Goal: Task Accomplishment & Management: Manage account settings

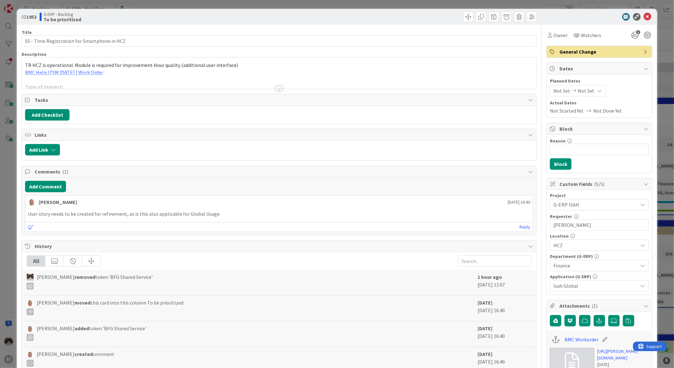
scroll to position [1882, 0]
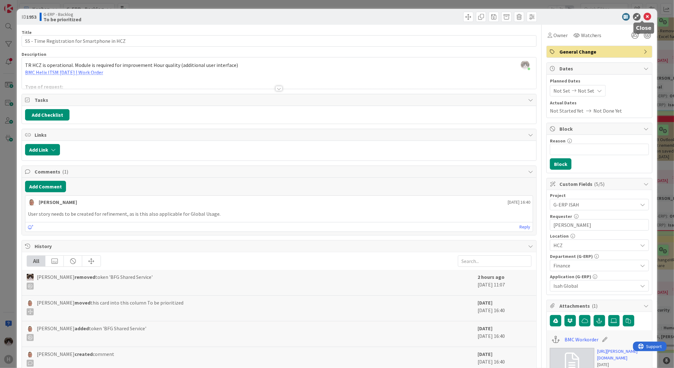
click at [644, 14] on icon at bounding box center [648, 17] width 8 height 8
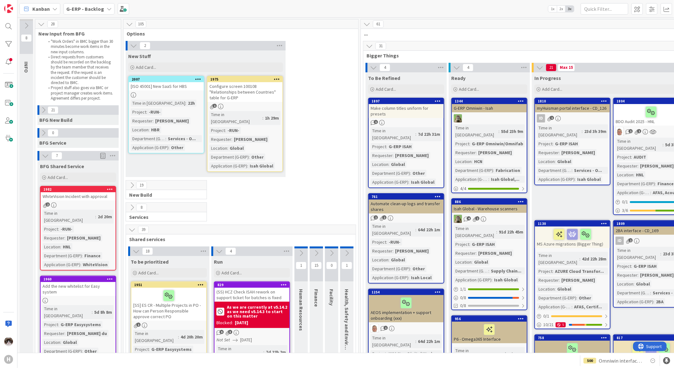
click at [78, 8] on b "G-ERP - Backlog" at bounding box center [85, 9] width 38 height 6
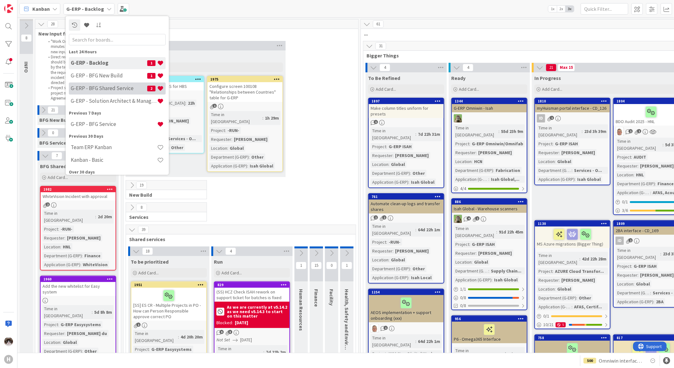
click at [104, 87] on h4 "G-ERP - BFG Shared Service" at bounding box center [109, 88] width 76 height 6
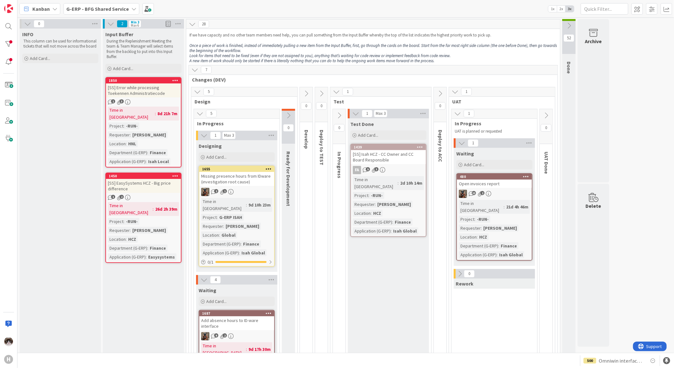
click at [268, 192] on div "2 1" at bounding box center [236, 192] width 75 height 8
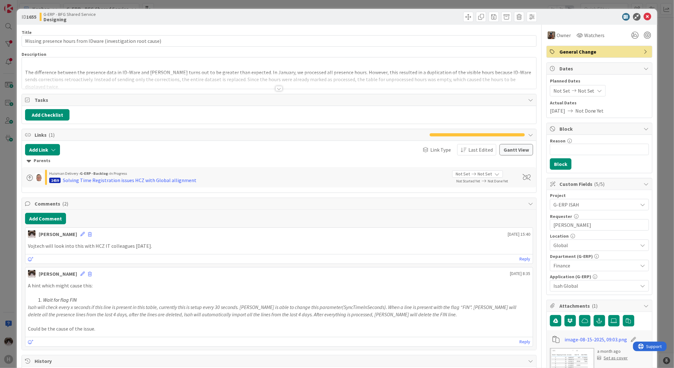
click at [276, 92] on div "Title 61 / 128 Missing presence hours from IDware (investigation root cause) De…" at bounding box center [279, 332] width 515 height 615
click at [276, 90] on div at bounding box center [278, 88] width 7 height 5
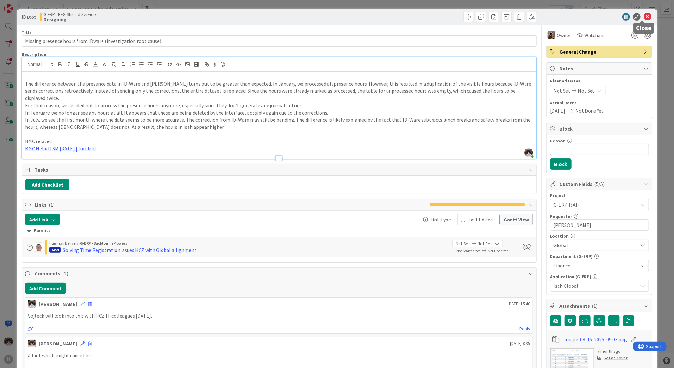
click at [644, 15] on icon at bounding box center [648, 17] width 8 height 8
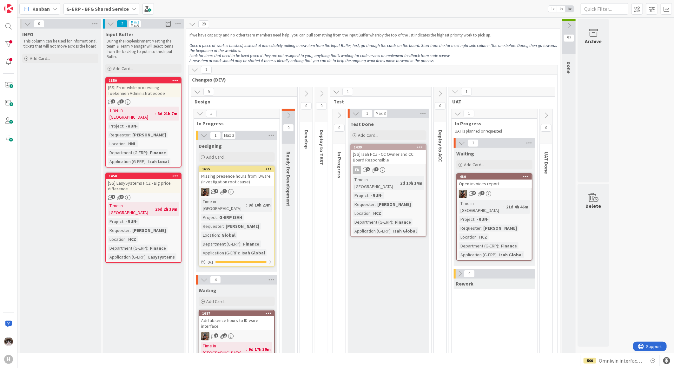
click at [102, 10] on b "G-ERP - BFG Shared Service" at bounding box center [97, 9] width 63 height 6
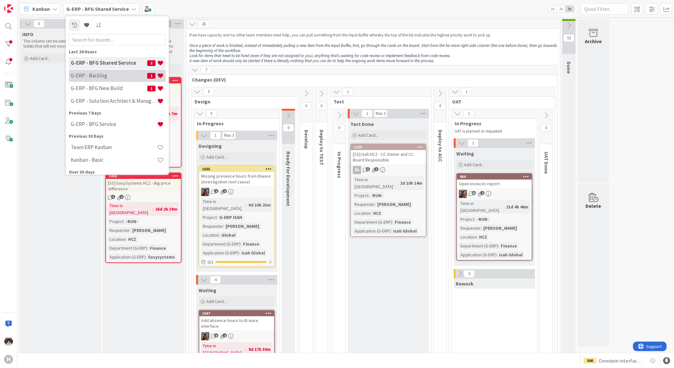
click at [109, 75] on h4 "G-ERP - Backlog" at bounding box center [109, 75] width 76 height 6
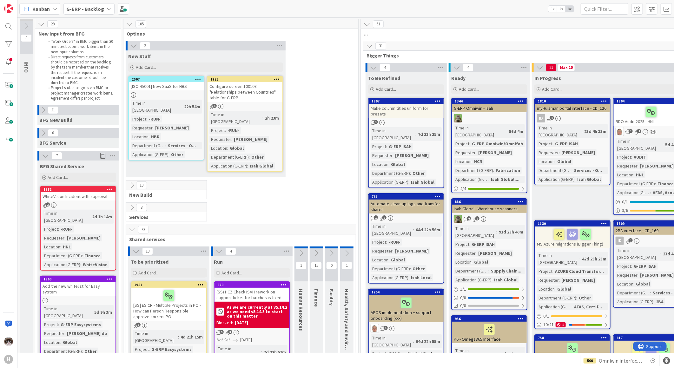
click at [189, 115] on div "Time in Column : 22h 54m Project : -RUN- Requester : [PERSON_NAME] Location : H…" at bounding box center [166, 129] width 71 height 58
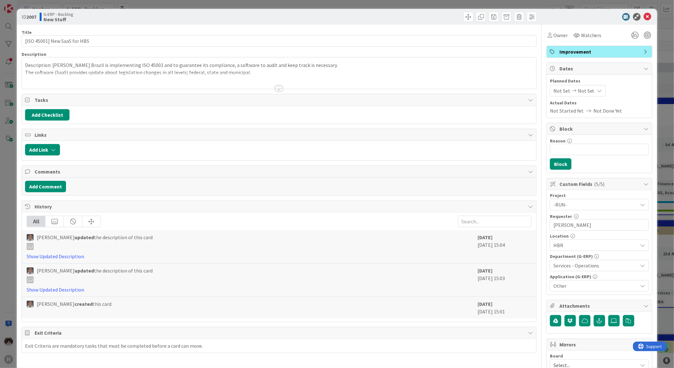
click at [276, 88] on div at bounding box center [278, 88] width 7 height 5
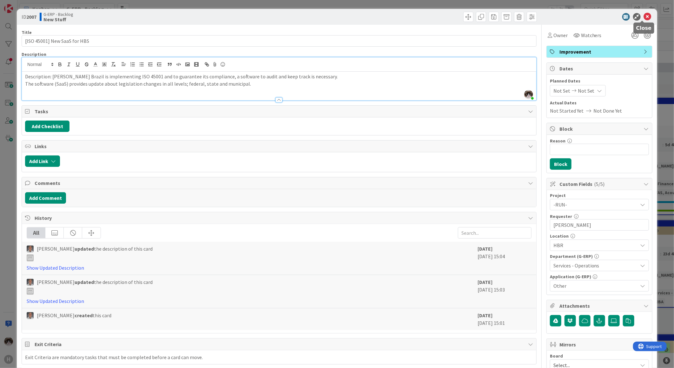
click at [644, 13] on icon at bounding box center [648, 17] width 8 height 8
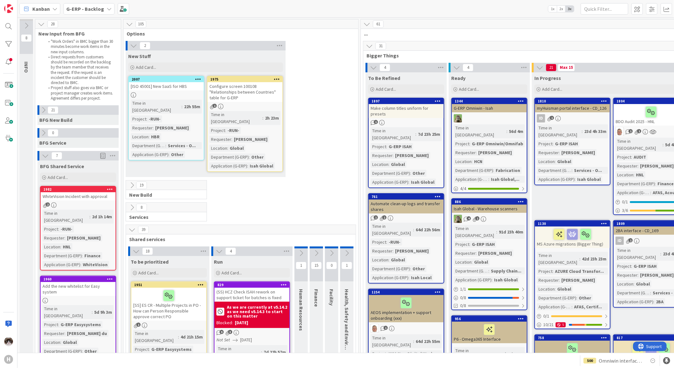
click at [263, 204] on div "8 Services" at bounding box center [241, 213] width 232 height 22
click at [259, 107] on div "1" at bounding box center [245, 106] width 75 height 5
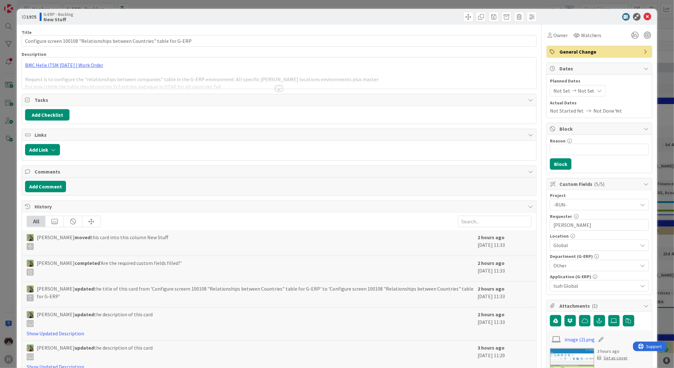
click at [275, 89] on div at bounding box center [278, 88] width 7 height 5
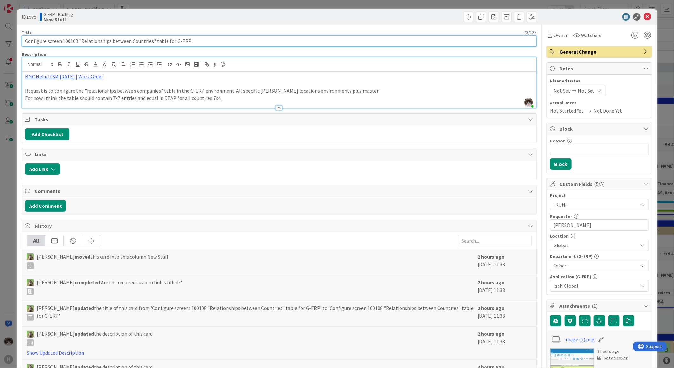
drag, startPoint x: 82, startPoint y: 36, endPoint x: 177, endPoint y: 45, distance: 96.0
click at [177, 45] on input "Configure screen 100108 "Relationships between Countries" table for G-ERP" at bounding box center [279, 40] width 515 height 11
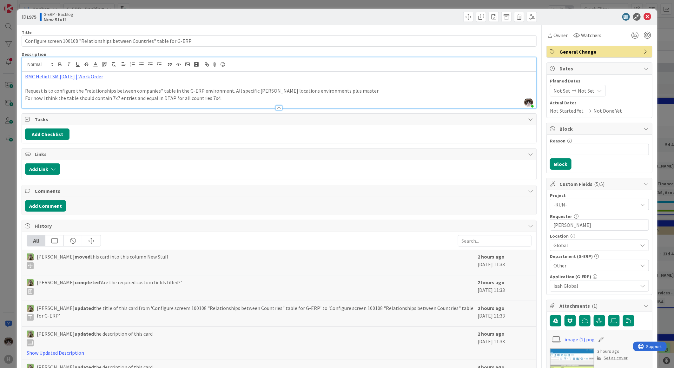
click at [197, 104] on div at bounding box center [279, 105] width 514 height 7
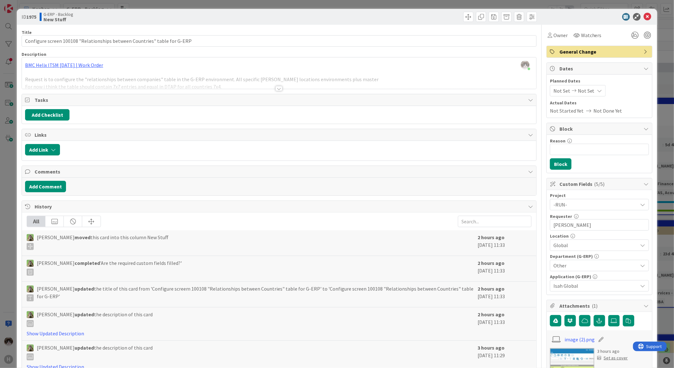
click at [275, 89] on div at bounding box center [278, 88] width 7 height 5
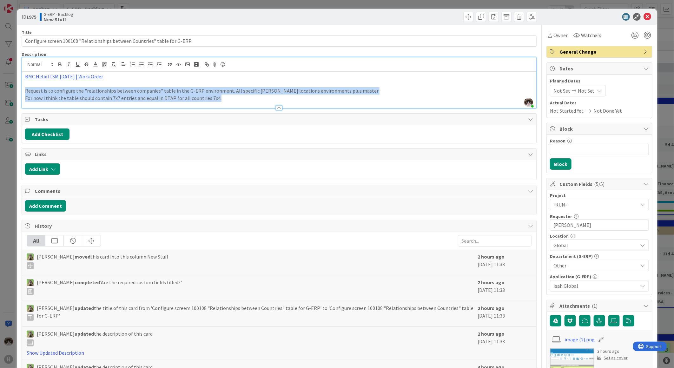
drag, startPoint x: 242, startPoint y: 99, endPoint x: 21, endPoint y: 88, distance: 221.5
click at [22, 88] on div "[PERSON_NAME] just joined BMC Helix ITSM [DATE] | Work Order Request is to conf…" at bounding box center [279, 82] width 515 height 51
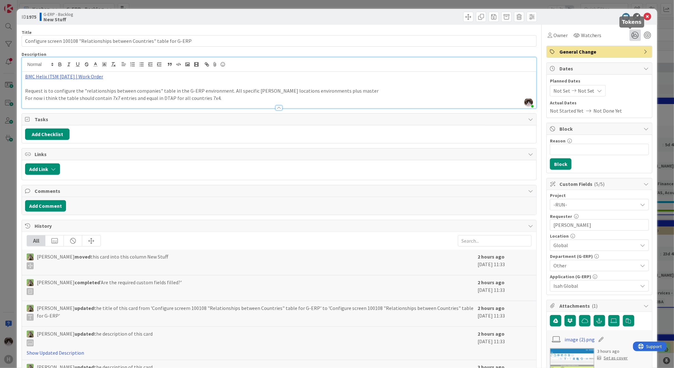
click at [632, 32] on icon at bounding box center [635, 35] width 11 height 11
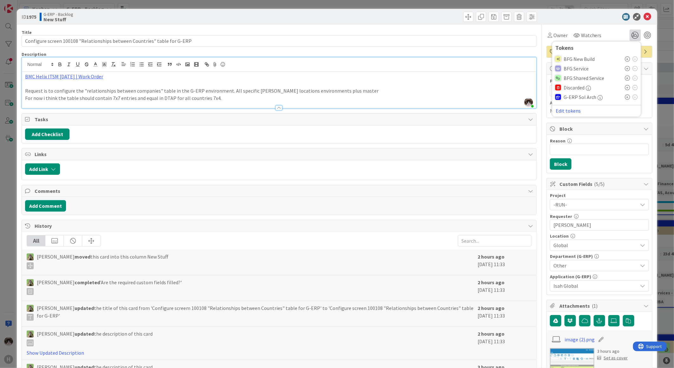
click at [625, 68] on icon at bounding box center [627, 68] width 5 height 5
click at [625, 80] on icon at bounding box center [627, 79] width 5 height 5
click at [453, 50] on div "Title 73 / 128 Configure screen 100108 "Relationships between Countries" table …" at bounding box center [279, 300] width 515 height 550
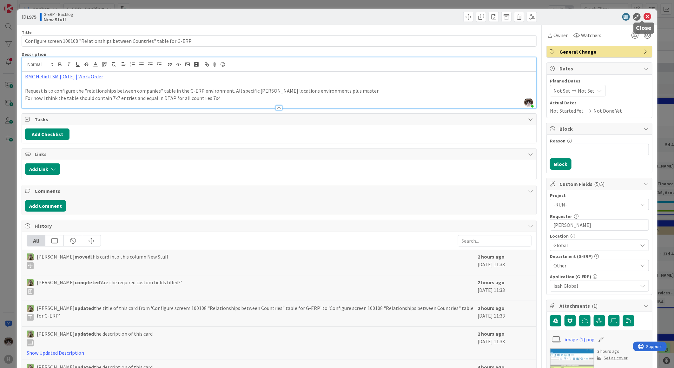
click at [644, 13] on icon at bounding box center [648, 17] width 8 height 8
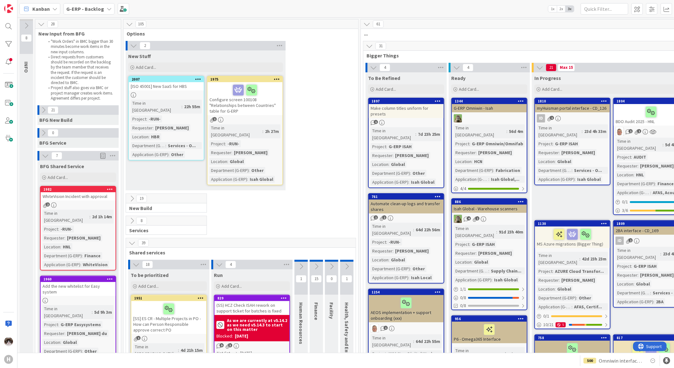
click at [184, 106] on div "Time in Column : 22h 55m Project : -RUN- Requester : [PERSON_NAME] Location : H…" at bounding box center [166, 129] width 71 height 58
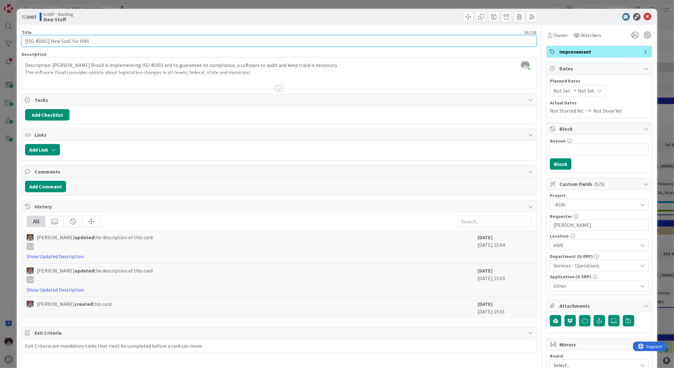
click at [115, 42] on input "[ISO 45001] New SaaS for HBS" at bounding box center [279, 40] width 515 height 11
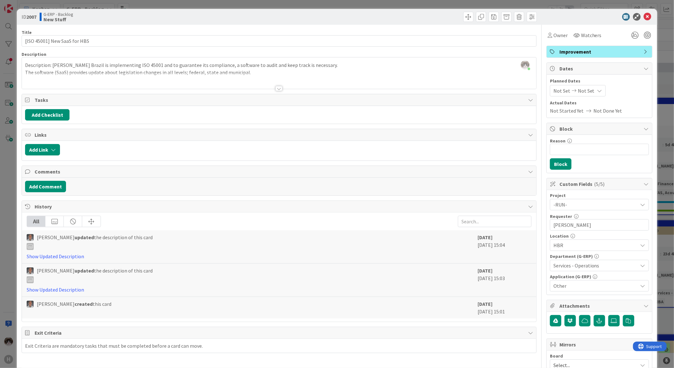
click at [275, 87] on div at bounding box center [278, 88] width 7 height 5
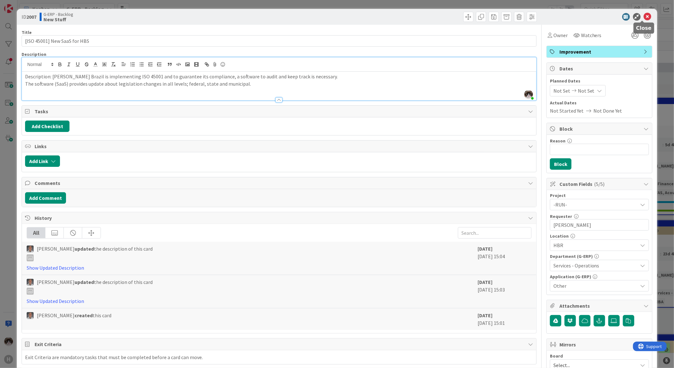
click at [644, 14] on icon at bounding box center [648, 17] width 8 height 8
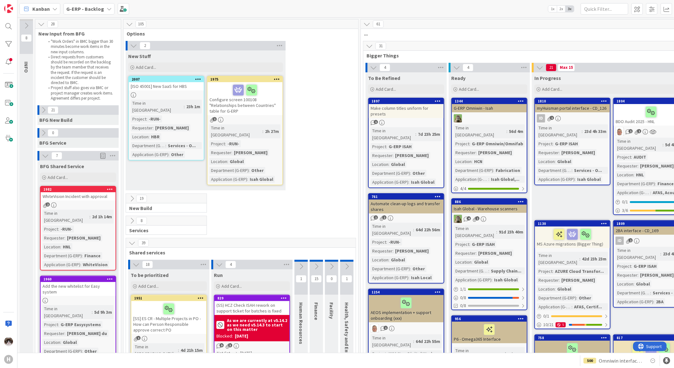
click at [184, 111] on div "Time in Column : 23h 1m Project : -RUN- Requester : [PERSON_NAME] Location : HB…" at bounding box center [166, 129] width 71 height 58
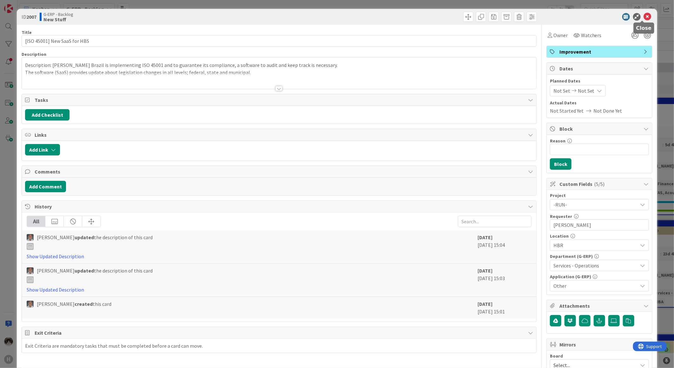
click at [644, 15] on icon at bounding box center [648, 17] width 8 height 8
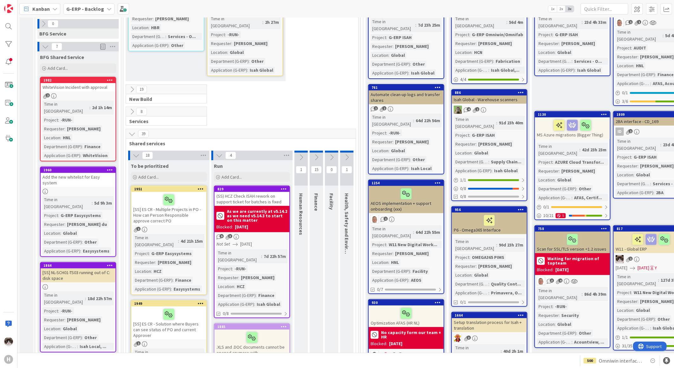
scroll to position [176, 0]
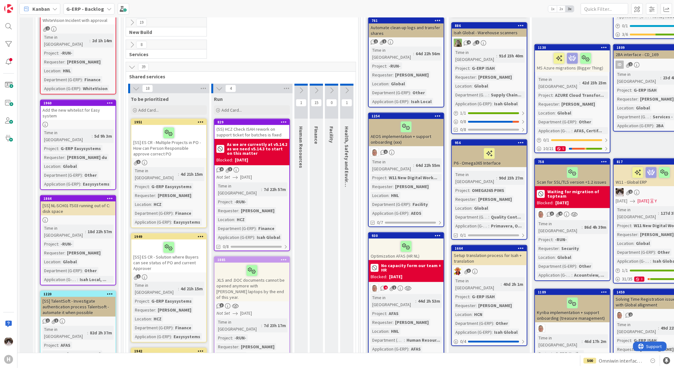
click at [133, 85] on icon at bounding box center [136, 88] width 7 height 7
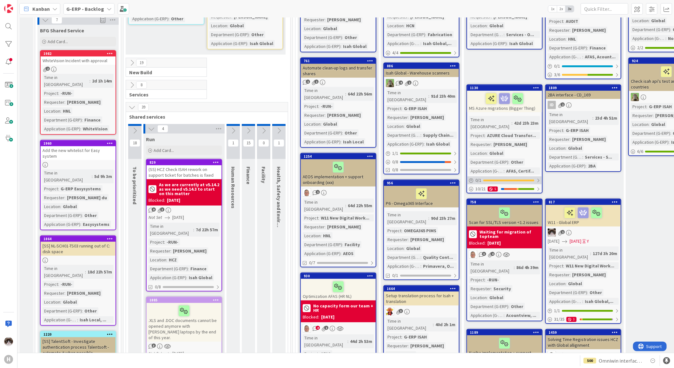
scroll to position [0, 0]
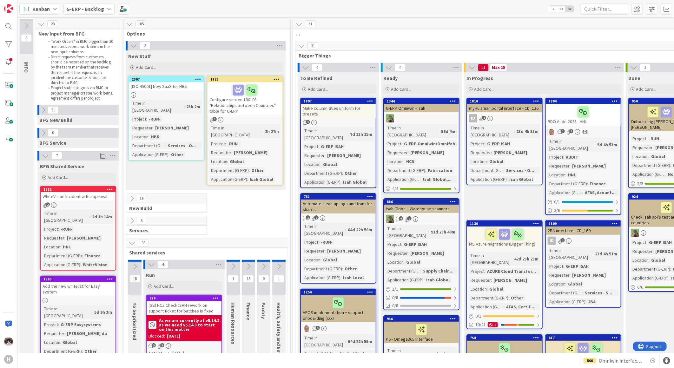
click at [302, 47] on icon at bounding box center [301, 46] width 7 height 7
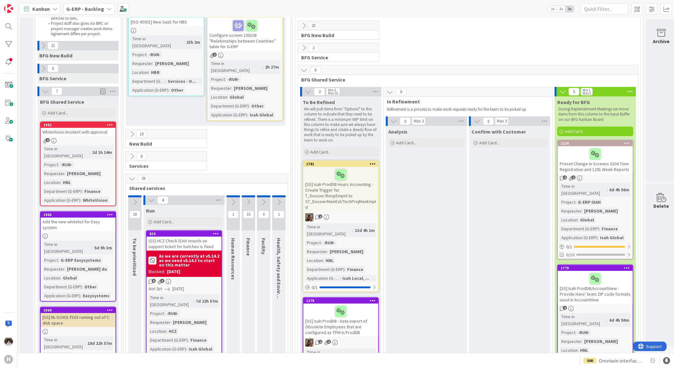
scroll to position [35, 0]
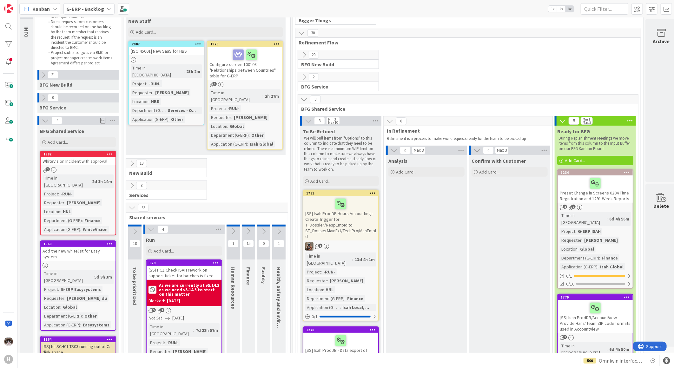
click at [310, 120] on icon at bounding box center [308, 120] width 7 height 7
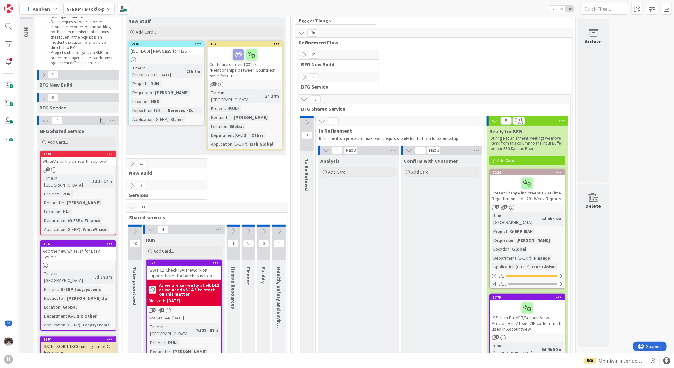
click at [305, 103] on button at bounding box center [304, 99] width 8 height 8
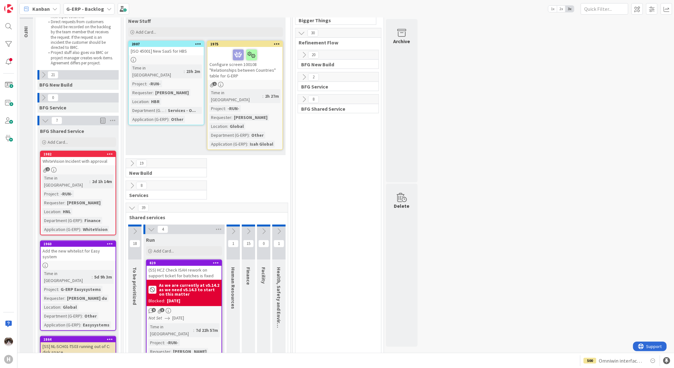
click at [305, 57] on icon at bounding box center [304, 54] width 7 height 7
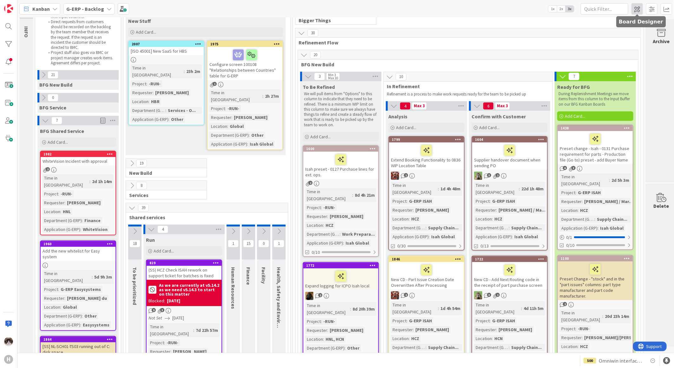
click at [638, 8] on span at bounding box center [636, 8] width 11 height 11
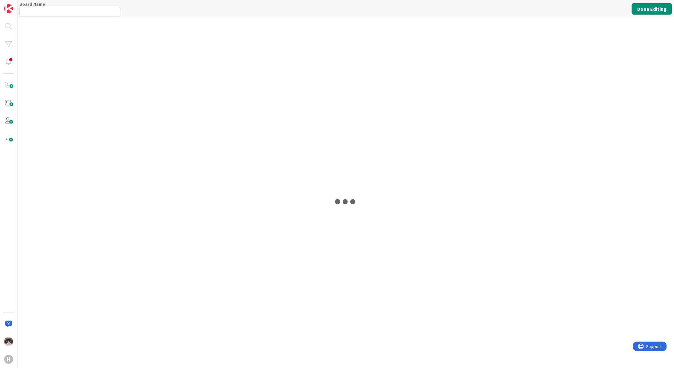
type input "G-ERP - Backlog"
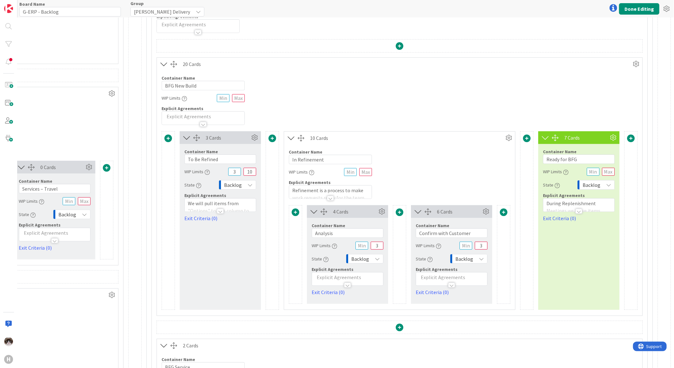
scroll to position [282, 1005]
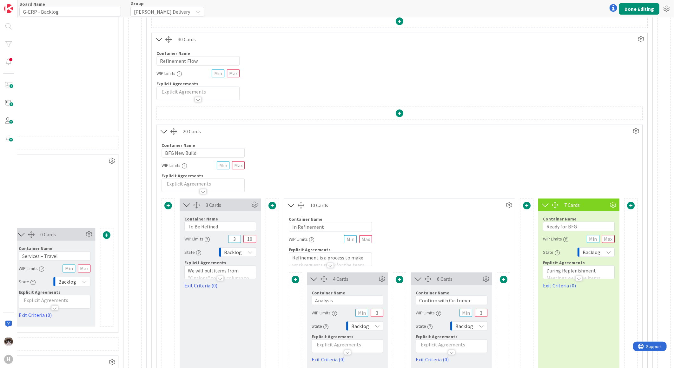
click at [396, 280] on span at bounding box center [400, 280] width 8 height 8
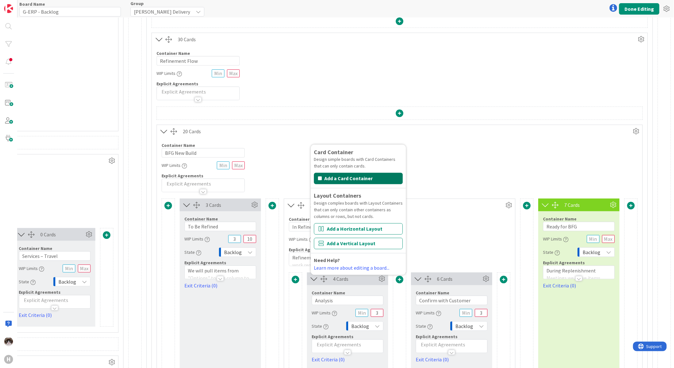
click at [355, 176] on button "Add a Card Container" at bounding box center [358, 178] width 89 height 11
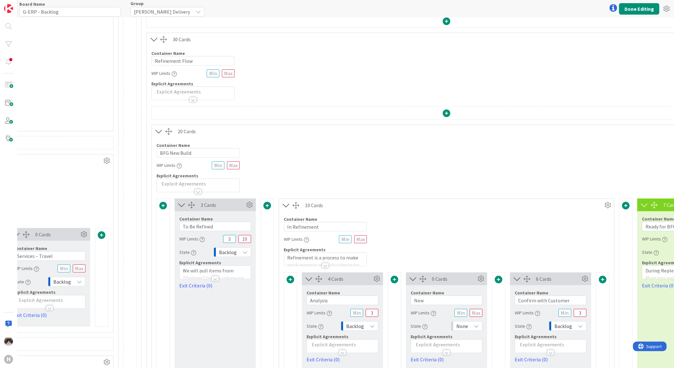
scroll to position [353, 1005]
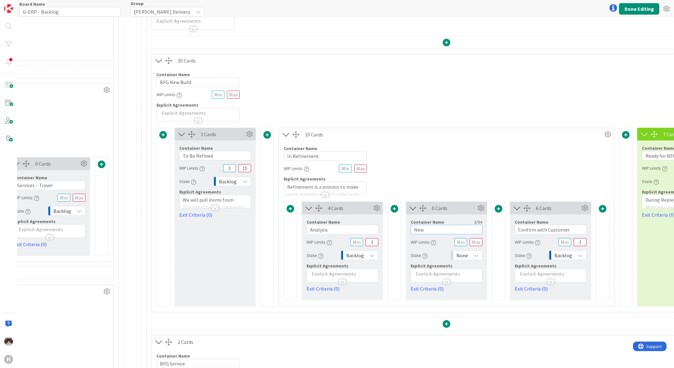
click at [429, 230] on input "New" at bounding box center [447, 230] width 72 height 10
type input "Analysis done"
click at [458, 253] on span "None" at bounding box center [462, 255] width 12 height 9
click at [484, 268] on span "Backlog" at bounding box center [494, 270] width 53 height 10
click at [455, 229] on input "Analysis done" at bounding box center [447, 230] width 72 height 10
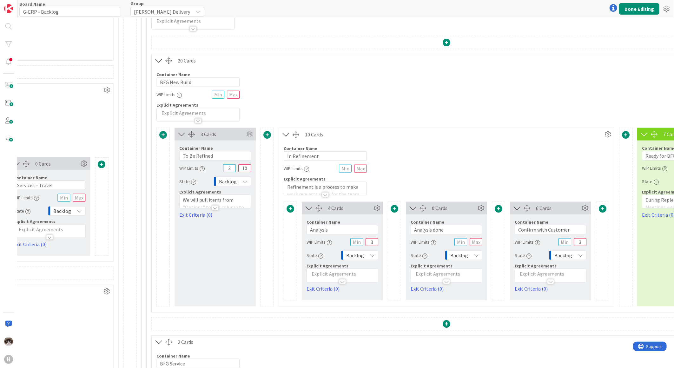
click at [427, 274] on p at bounding box center [446, 273] width 65 height 7
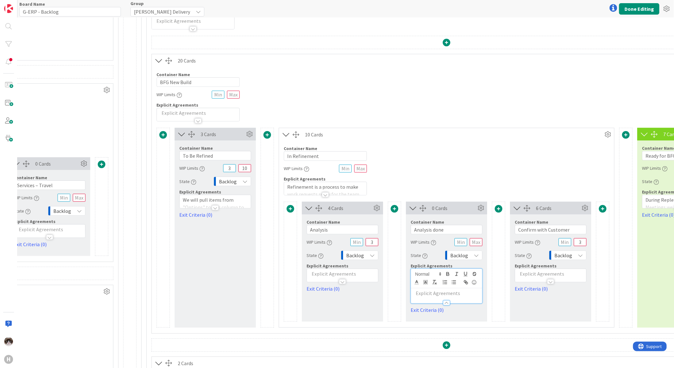
click at [433, 295] on p at bounding box center [446, 293] width 65 height 7
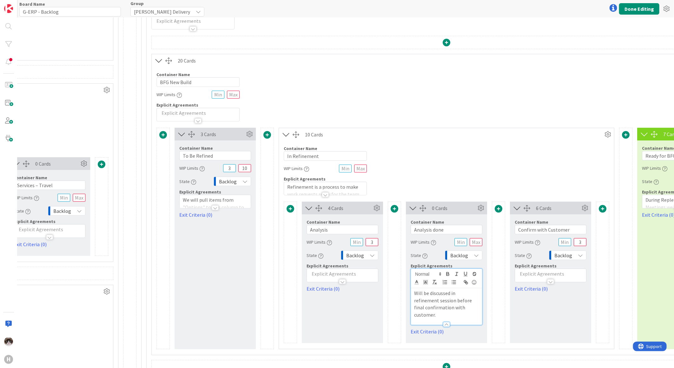
click at [483, 182] on div "Container Name 13 / 64 In Refinement WIP Limits Explicit Agreements Refinement …" at bounding box center [446, 168] width 335 height 55
click at [639, 8] on button "Done Editing" at bounding box center [639, 8] width 40 height 11
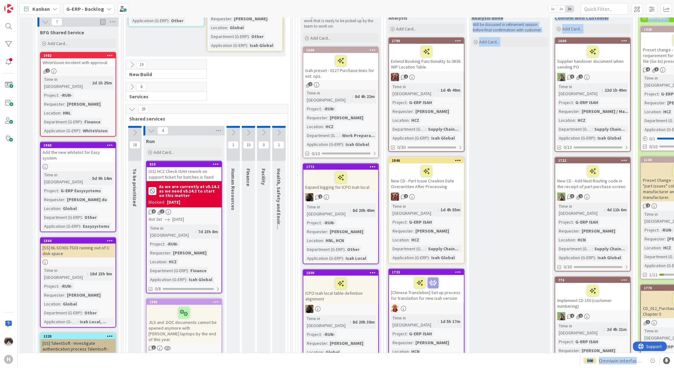
drag, startPoint x: 332, startPoint y: 353, endPoint x: 449, endPoint y: 345, distance: 117.7
click at [449, 345] on div "Kanban G-ERP - Backlog 1x 2x 3x 8 INFO This column contains information cards t…" at bounding box center [345, 184] width 657 height 368
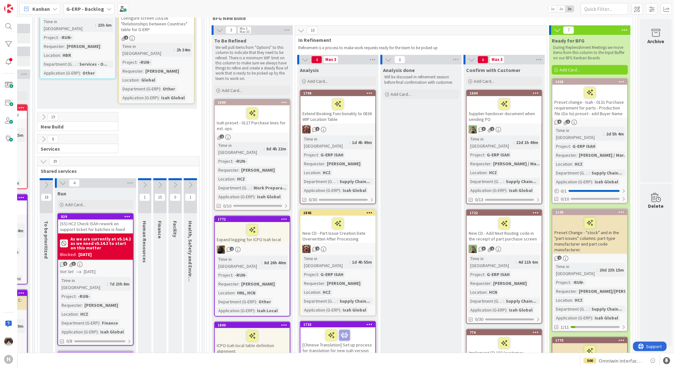
scroll to position [70, 94]
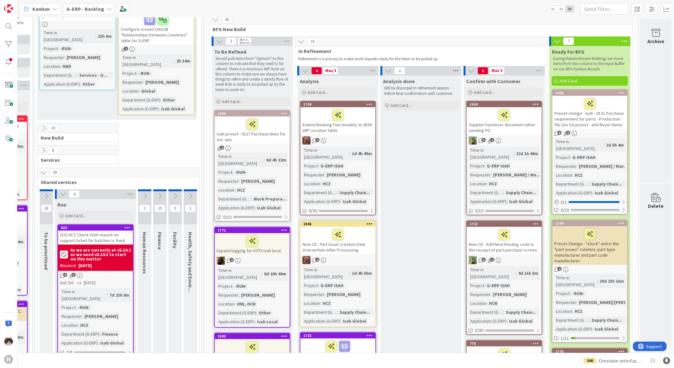
click at [452, 71] on icon at bounding box center [456, 71] width 8 height 10
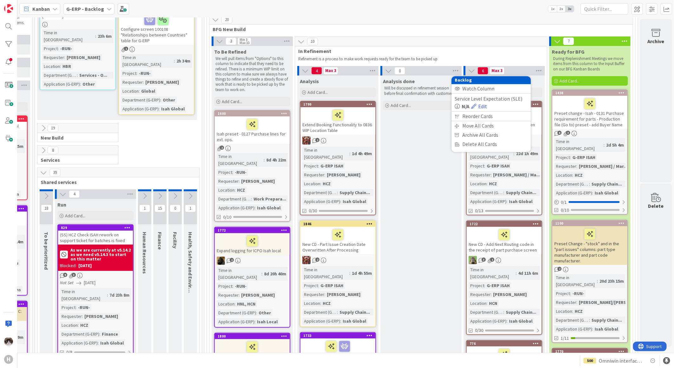
click at [453, 54] on span "In Refinement" at bounding box center [418, 51] width 241 height 6
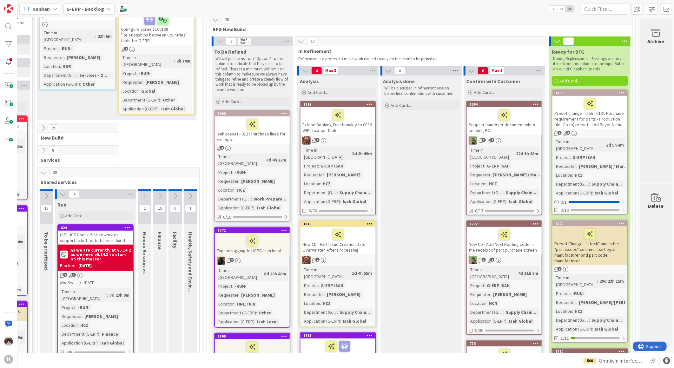
click at [452, 73] on icon at bounding box center [456, 71] width 8 height 10
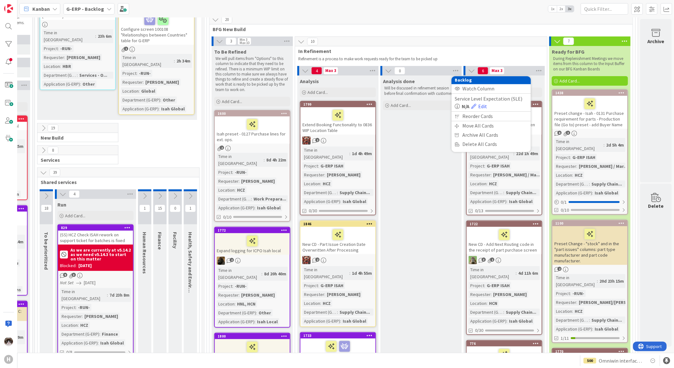
click at [464, 56] on div "Refinement is a process to make work requests ready for the team to be picked up" at bounding box center [419, 59] width 245 height 8
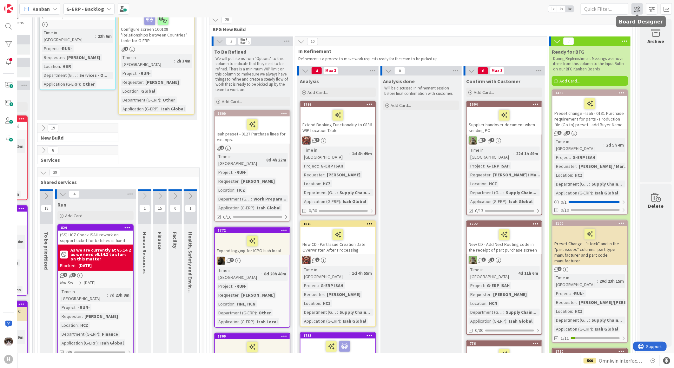
click at [635, 11] on span at bounding box center [636, 8] width 11 height 11
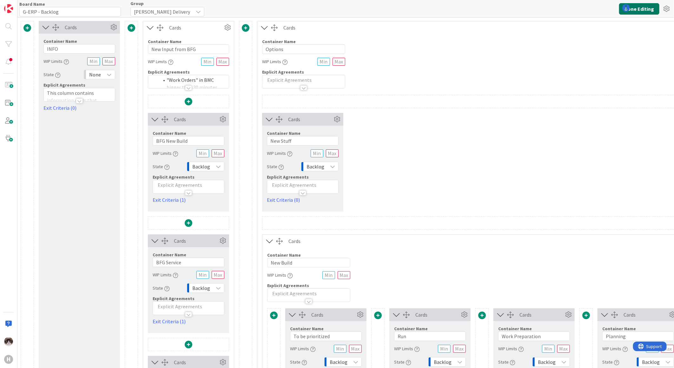
type input "G-ERP - Backlog"
click at [644, 10] on button "Done Editing" at bounding box center [639, 8] width 40 height 11
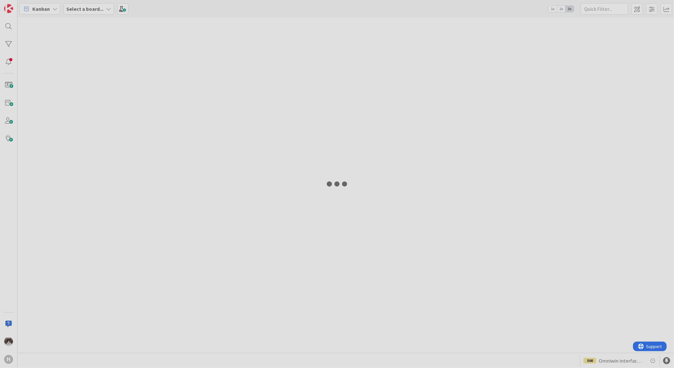
click at [634, 9] on div at bounding box center [337, 184] width 674 height 368
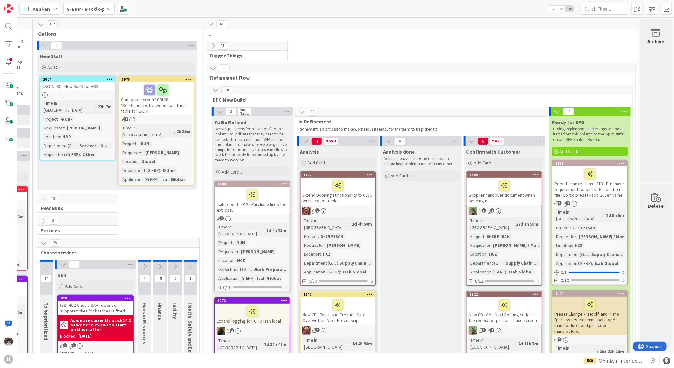
scroll to position [0, 94]
drag, startPoint x: 379, startPoint y: 153, endPoint x: 453, endPoint y: 163, distance: 74.0
click at [453, 163] on div "Analysis done Will be discussed in refinement session before final confirmation…" at bounding box center [420, 157] width 81 height 22
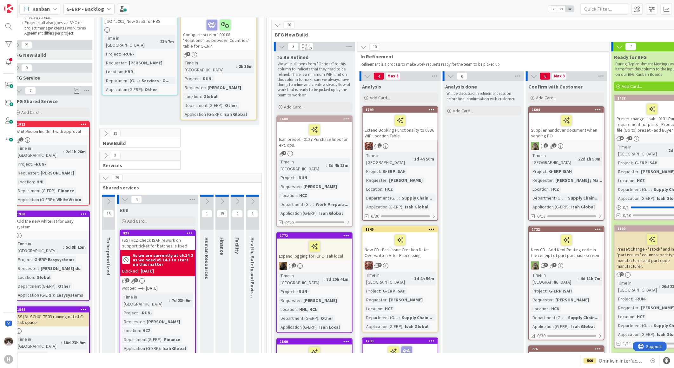
scroll to position [0, 26]
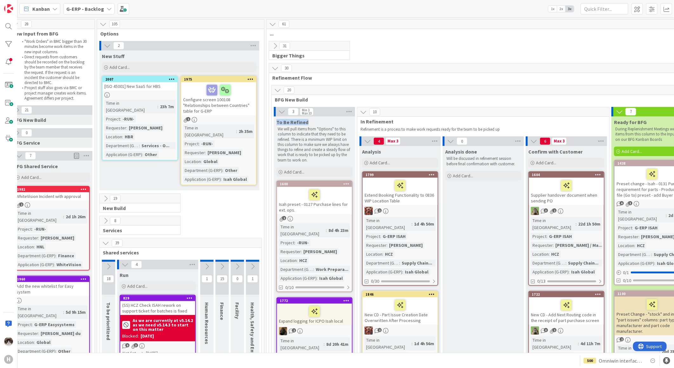
drag, startPoint x: 307, startPoint y: 123, endPoint x: 277, endPoint y: 121, distance: 29.9
click at [277, 121] on div "To Be Refined" at bounding box center [314, 122] width 76 height 6
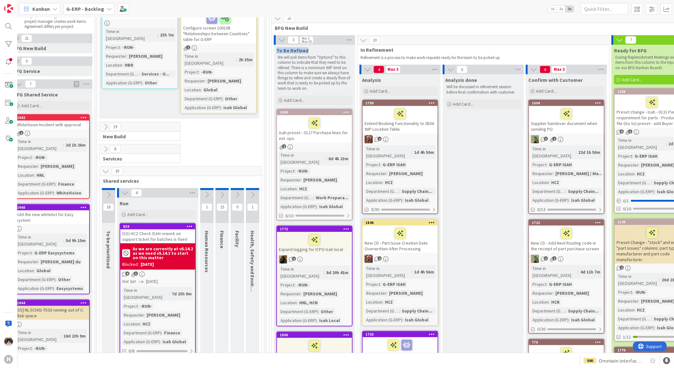
scroll to position [35, 26]
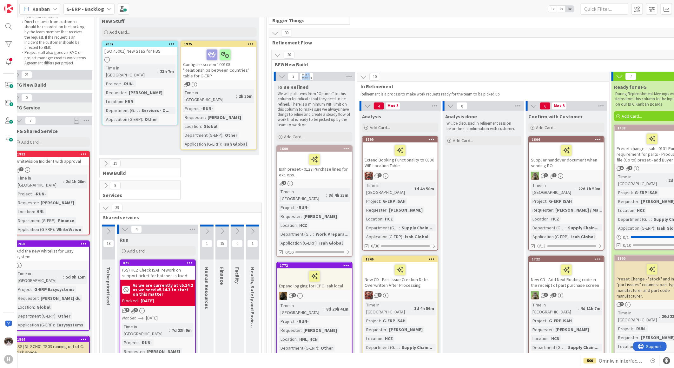
drag, startPoint x: 305, startPoint y: 75, endPoint x: 310, endPoint y: 76, distance: 4.7
click at [310, 76] on div "Min 3 Max 10" at bounding box center [307, 77] width 14 height 8
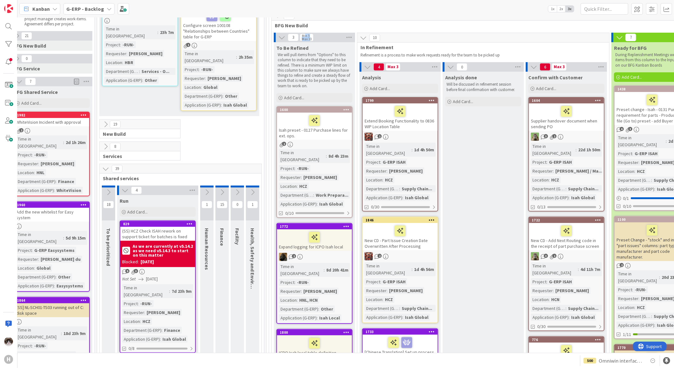
scroll to position [0, 26]
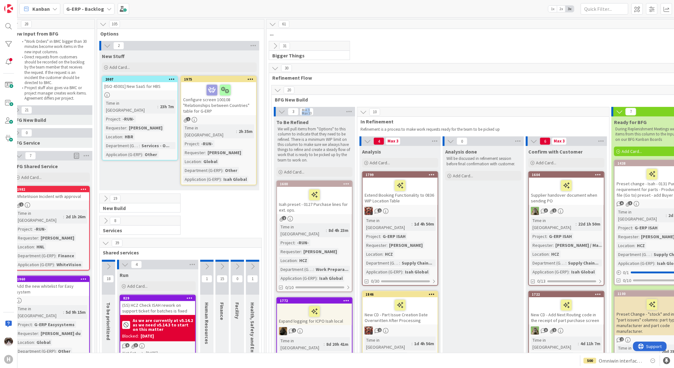
click at [320, 159] on p "We will pull items from "Options" to this column to indicate that they need to …" at bounding box center [315, 145] width 74 height 36
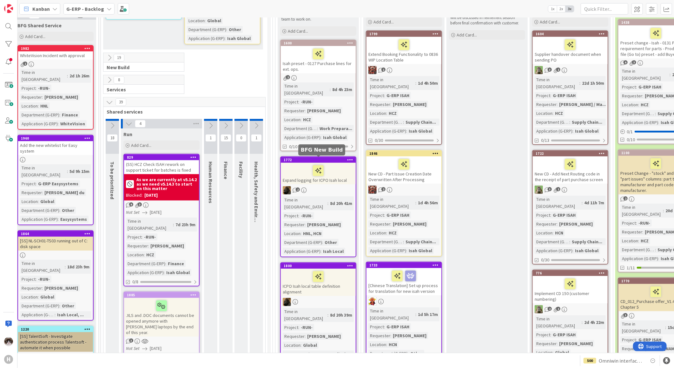
scroll to position [0, 23]
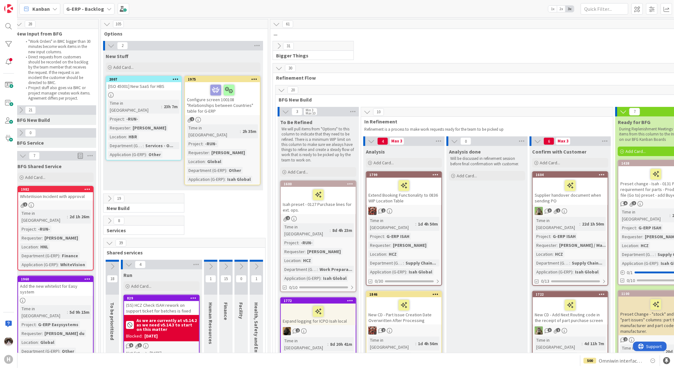
click at [284, 93] on button at bounding box center [281, 90] width 8 height 8
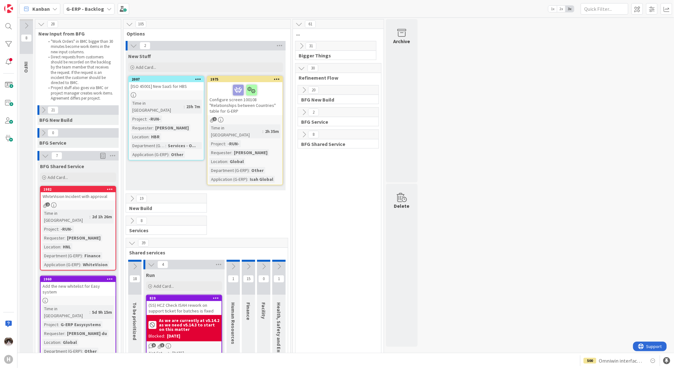
scroll to position [0, 0]
click at [251, 207] on div "19 New Build" at bounding box center [207, 205] width 164 height 22
click at [129, 240] on icon at bounding box center [132, 243] width 7 height 7
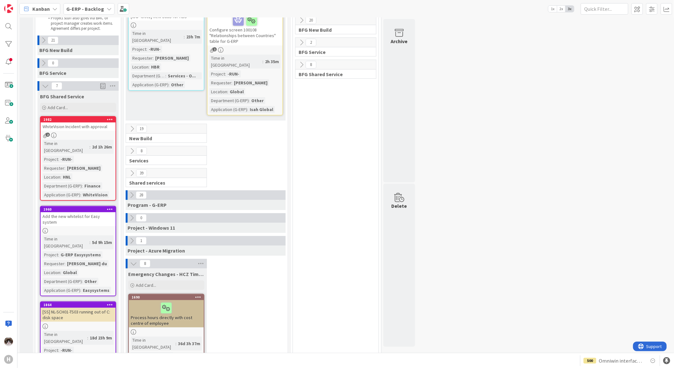
scroll to position [70, 0]
click at [137, 259] on button at bounding box center [133, 263] width 8 height 8
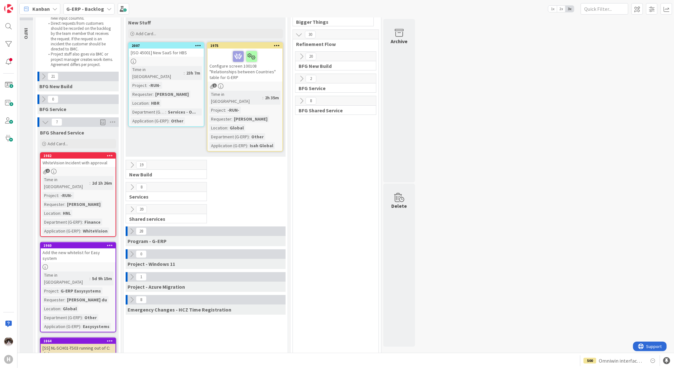
scroll to position [0, 0]
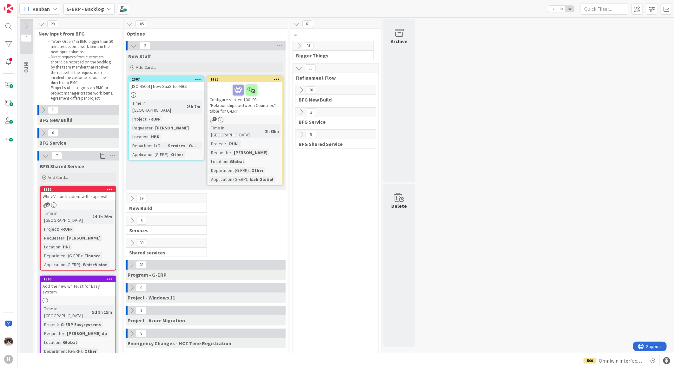
click at [42, 110] on icon at bounding box center [43, 110] width 7 height 7
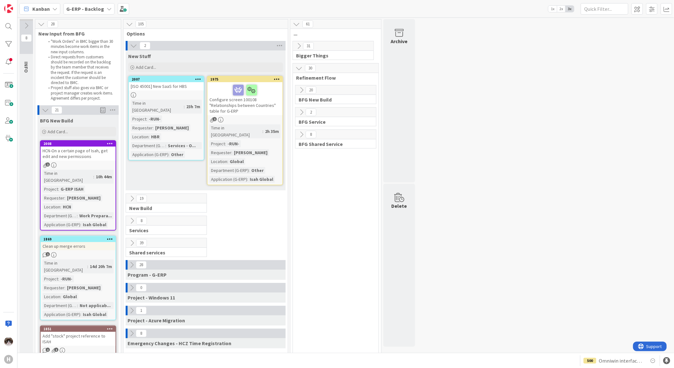
click at [104, 166] on div "1" at bounding box center [78, 164] width 75 height 5
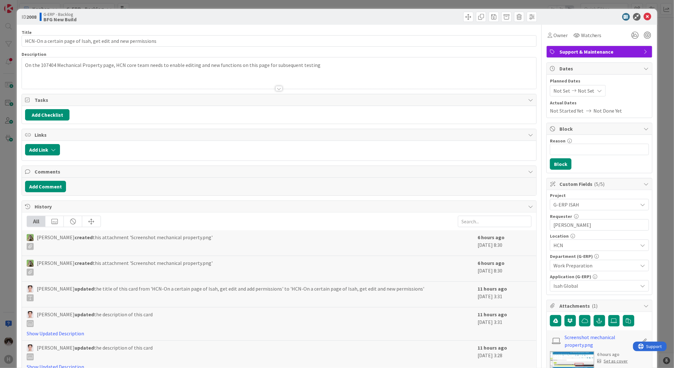
click at [275, 87] on div at bounding box center [278, 88] width 7 height 5
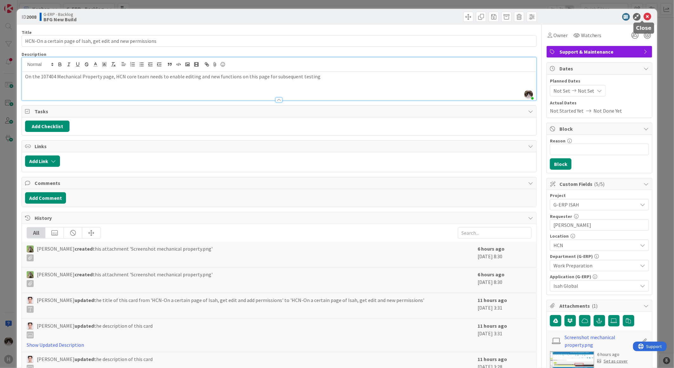
click at [644, 16] on icon at bounding box center [648, 17] width 8 height 8
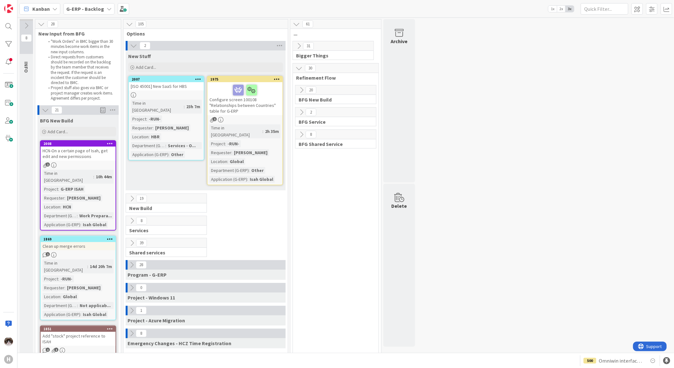
click at [298, 46] on icon at bounding box center [298, 46] width 7 height 7
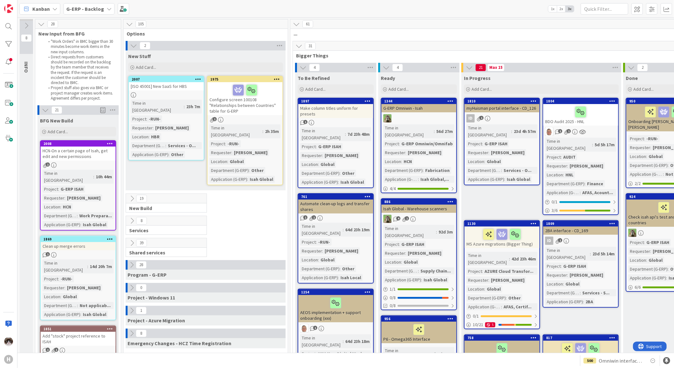
click at [194, 102] on div "Time in Column : 23h 7m Project : -RUN- Requester : [PERSON_NAME] Location : HB…" at bounding box center [166, 129] width 71 height 58
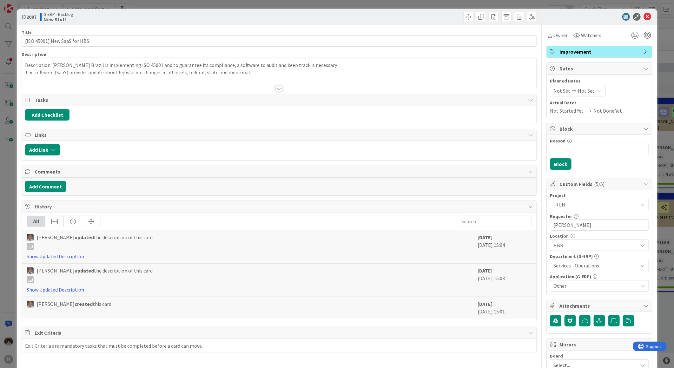
click at [581, 51] on span "Improvement" at bounding box center [599, 52] width 81 height 8
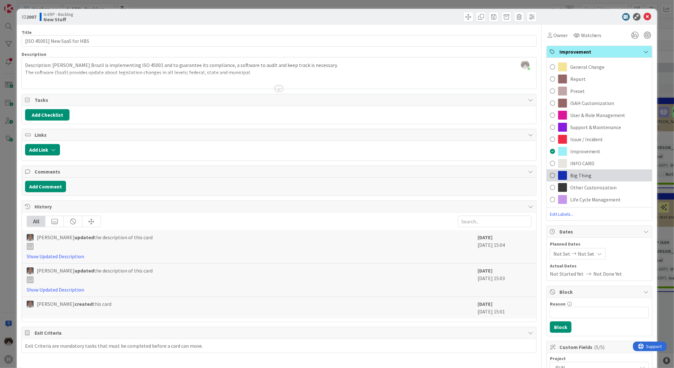
click at [582, 172] on span "Big Thing" at bounding box center [580, 176] width 21 height 8
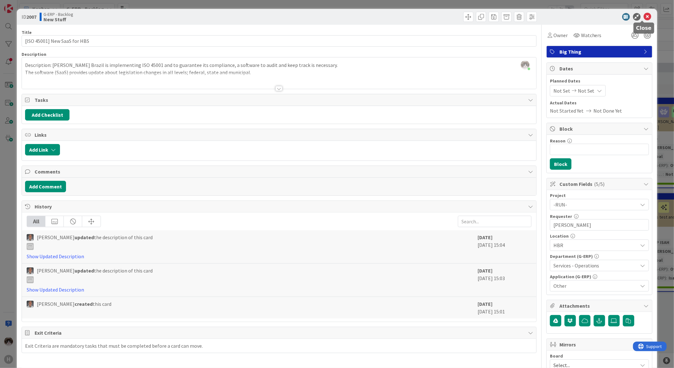
click at [644, 14] on icon at bounding box center [648, 17] width 8 height 8
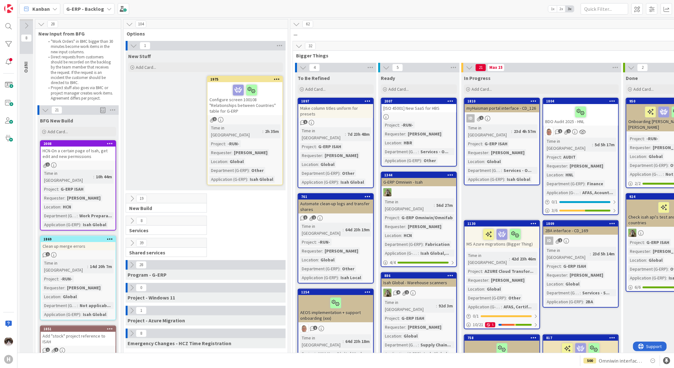
click at [25, 24] on icon at bounding box center [26, 25] width 7 height 7
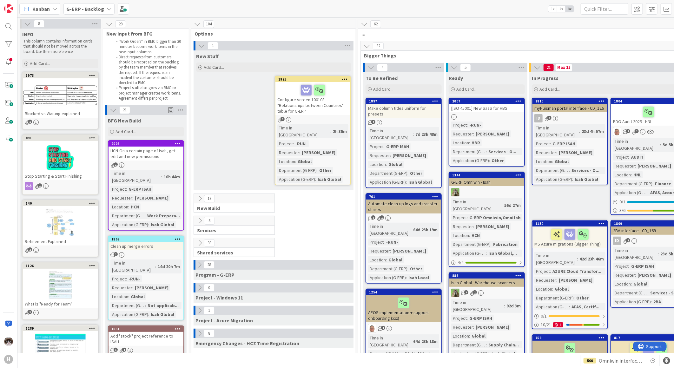
click at [28, 23] on icon at bounding box center [27, 23] width 7 height 7
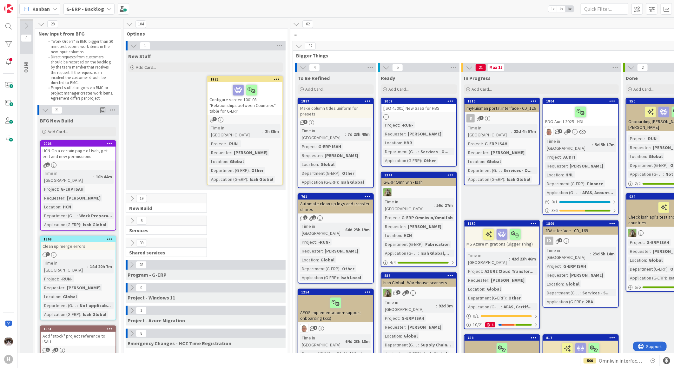
click at [248, 134] on div "Time in Column : 2h 35m Project : -RUN- Requester : [PERSON_NAME] Location : Gl…" at bounding box center [244, 153] width 71 height 58
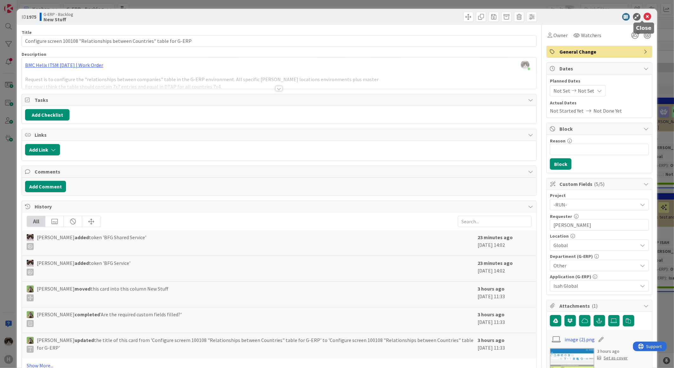
click at [644, 18] on icon at bounding box center [648, 17] width 8 height 8
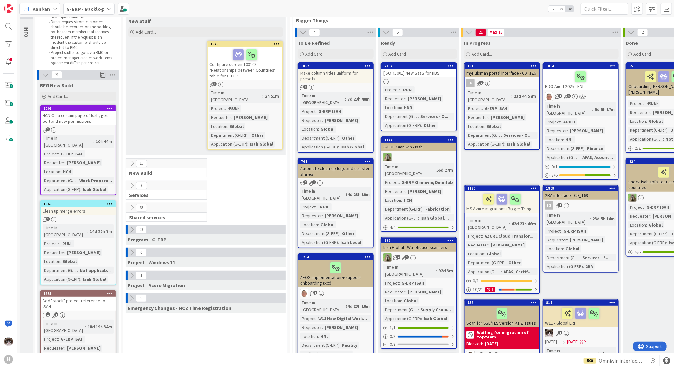
click at [133, 182] on icon at bounding box center [132, 185] width 7 height 7
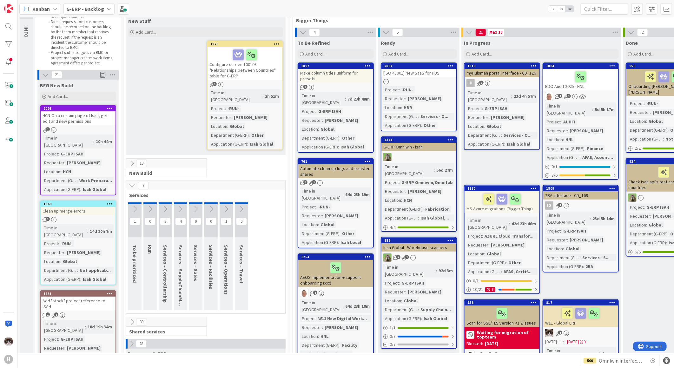
click at [136, 206] on icon at bounding box center [134, 209] width 7 height 7
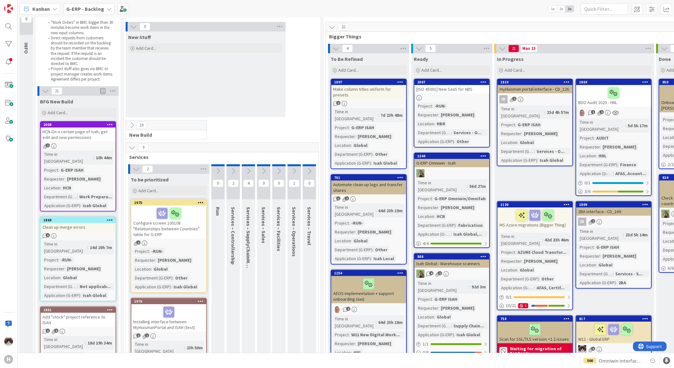
scroll to position [40, 0]
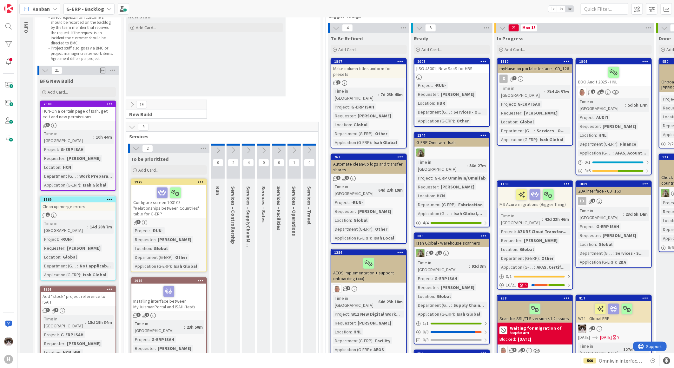
click at [137, 150] on icon at bounding box center [136, 148] width 7 height 7
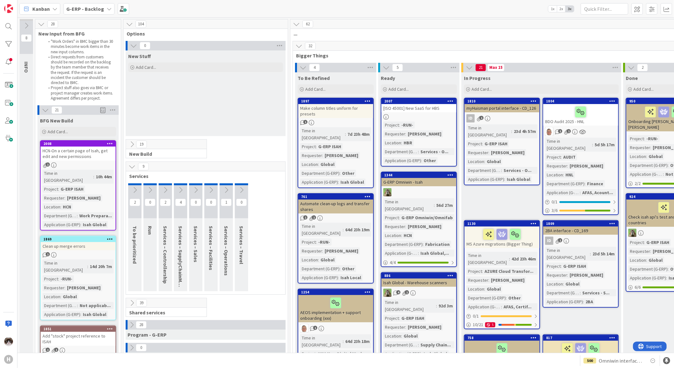
scroll to position [176, 0]
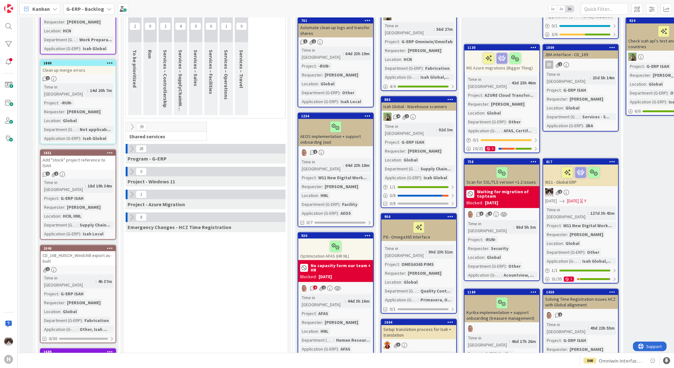
click at [129, 192] on icon at bounding box center [131, 194] width 7 height 7
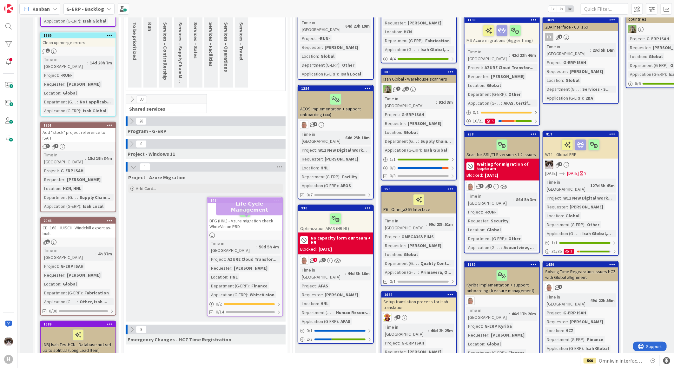
scroll to position [211, 0]
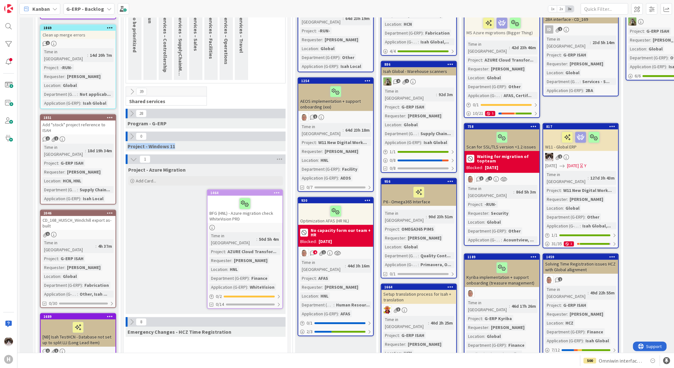
drag, startPoint x: 179, startPoint y: 147, endPoint x: 128, endPoint y: 149, distance: 50.8
click at [128, 149] on div "Project - Windows 11" at bounding box center [206, 146] width 160 height 10
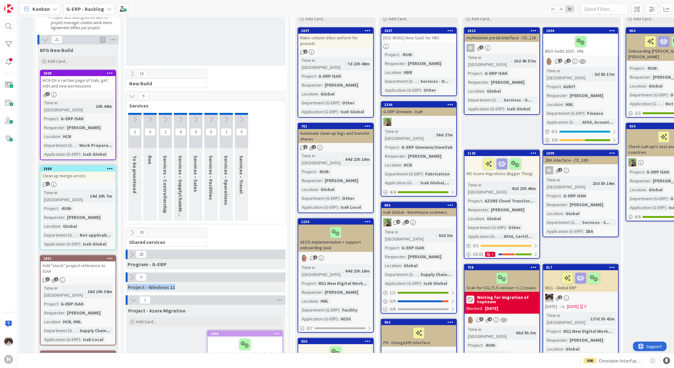
click at [132, 230] on icon at bounding box center [132, 232] width 7 height 7
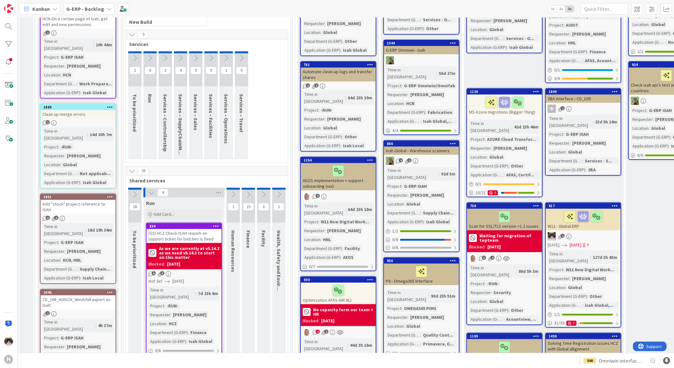
scroll to position [106, 0]
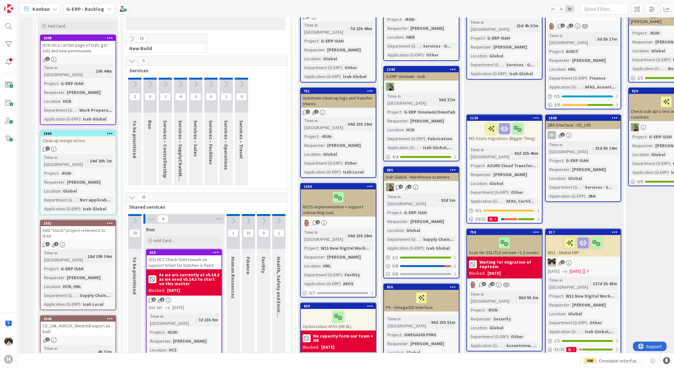
click at [132, 222] on icon at bounding box center [134, 220] width 7 height 7
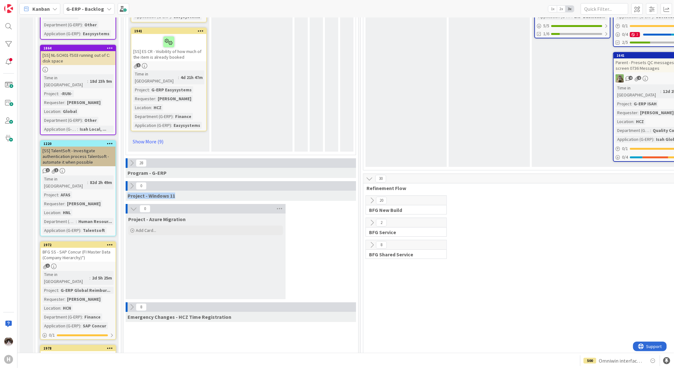
scroll to position [1335, 0]
click at [294, 204] on div "0 Project - Azure Migration Add Card..." at bounding box center [241, 253] width 232 height 98
drag, startPoint x: 148, startPoint y: 122, endPoint x: 188, endPoint y: 124, distance: 40.4
click at [188, 191] on div "Project - Windows 11" at bounding box center [241, 196] width 230 height 10
drag, startPoint x: 188, startPoint y: 124, endPoint x: 195, endPoint y: 146, distance: 22.6
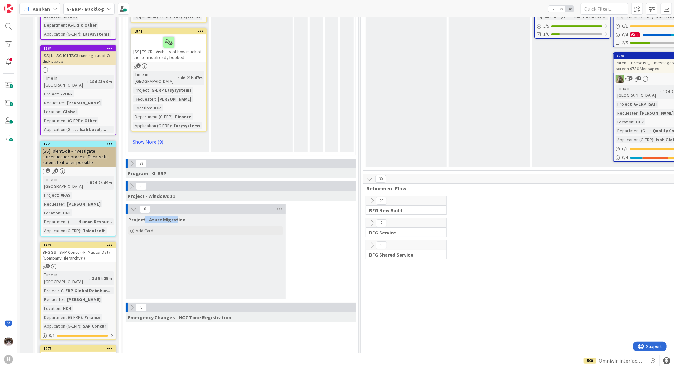
click at [195, 216] on div "Project - Azure Migration" at bounding box center [205, 219] width 155 height 6
click at [131, 206] on icon at bounding box center [133, 209] width 7 height 7
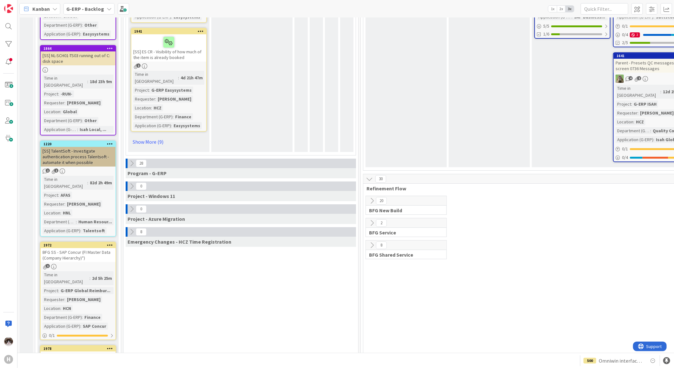
click at [132, 160] on icon at bounding box center [131, 163] width 7 height 7
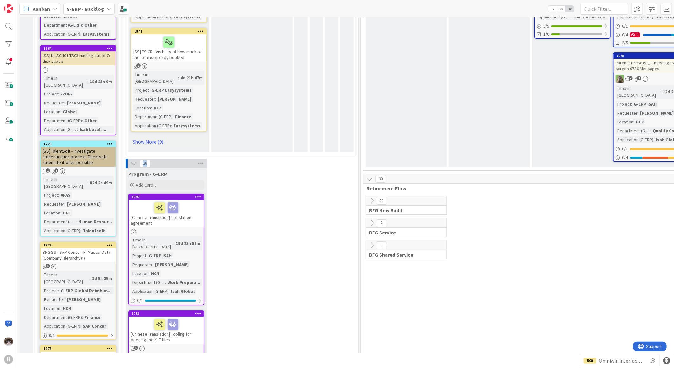
drag, startPoint x: 144, startPoint y: 88, endPoint x: 148, endPoint y: 88, distance: 4.1
click at [148, 160] on span "28" at bounding box center [145, 164] width 11 height 8
click at [199, 195] on icon at bounding box center [198, 197] width 6 height 4
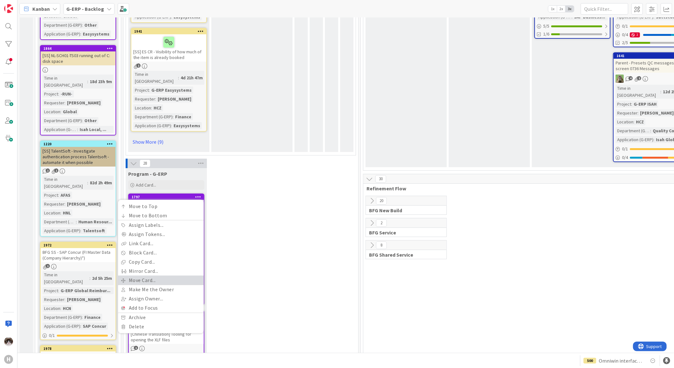
click at [161, 276] on link "Move Card..." at bounding box center [161, 280] width 86 height 9
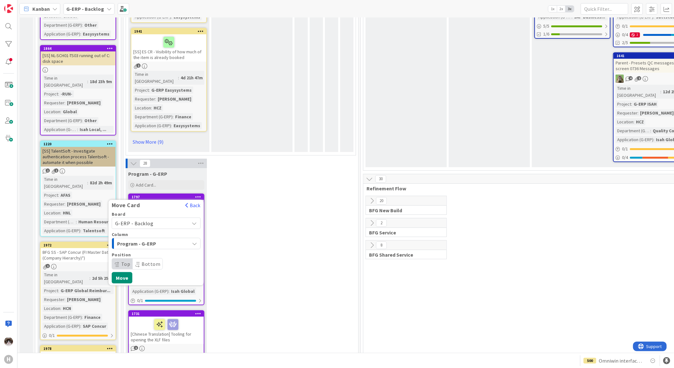
click at [182, 239] on div "Program - G-ERP" at bounding box center [153, 244] width 74 height 10
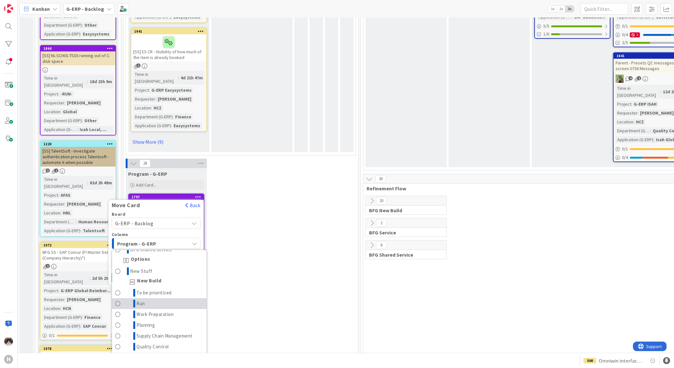
scroll to position [35, 0]
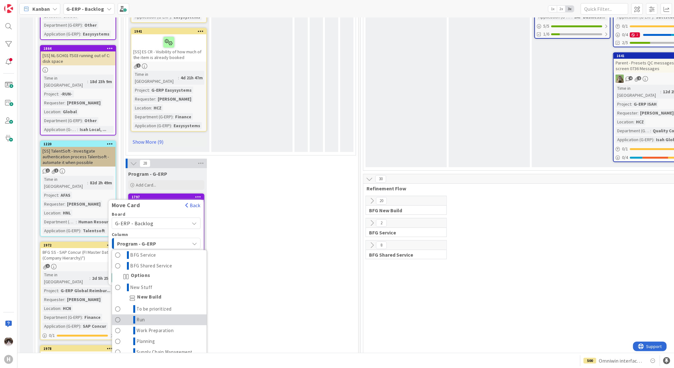
click at [161, 314] on link "Run" at bounding box center [159, 319] width 95 height 11
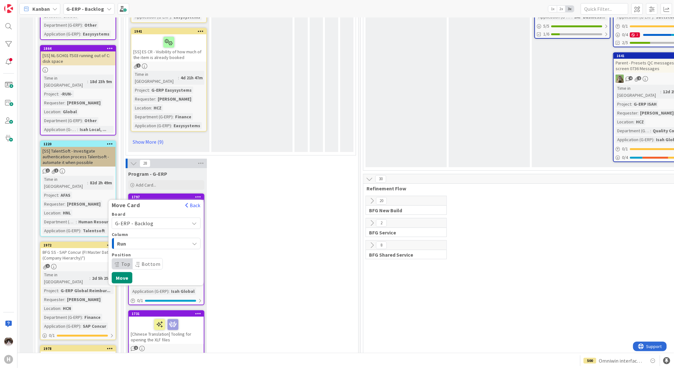
click at [145, 240] on span "Run" at bounding box center [141, 244] width 48 height 8
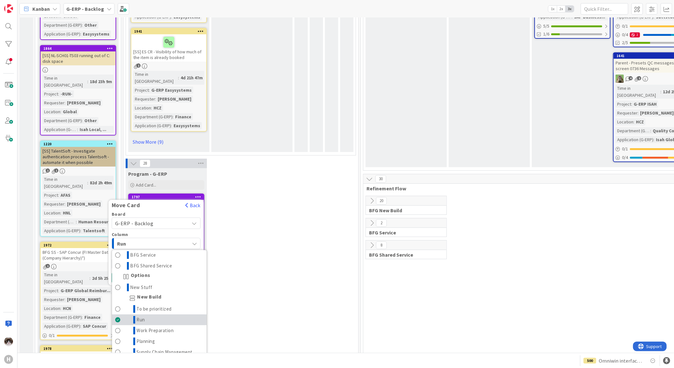
click at [156, 314] on link "Run" at bounding box center [159, 319] width 95 height 11
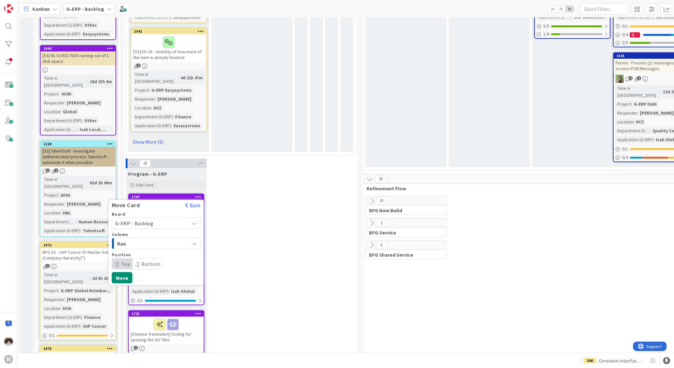
click at [142, 240] on span "Run" at bounding box center [141, 244] width 48 height 8
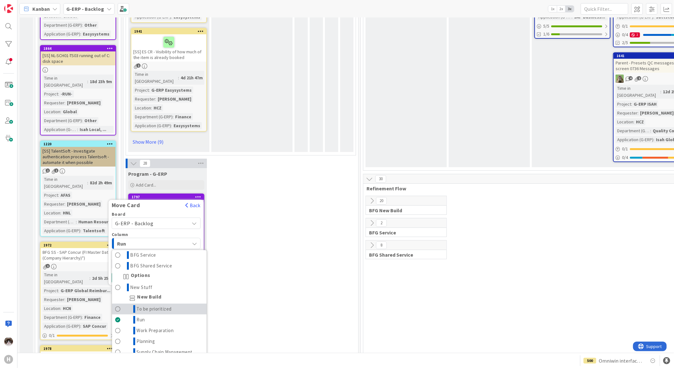
click at [152, 305] on span "To be prioritized" at bounding box center [154, 309] width 35 height 8
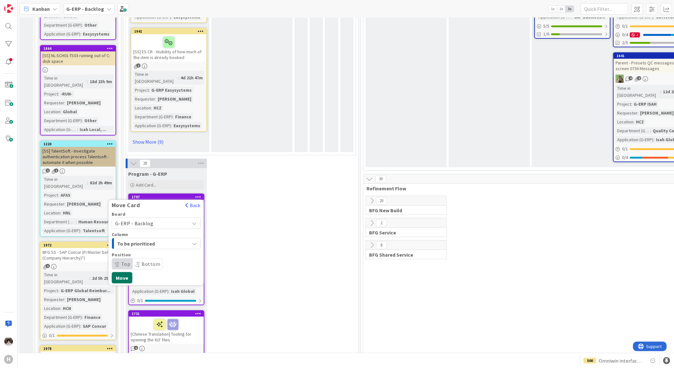
click at [123, 272] on button "Move" at bounding box center [122, 277] width 21 height 11
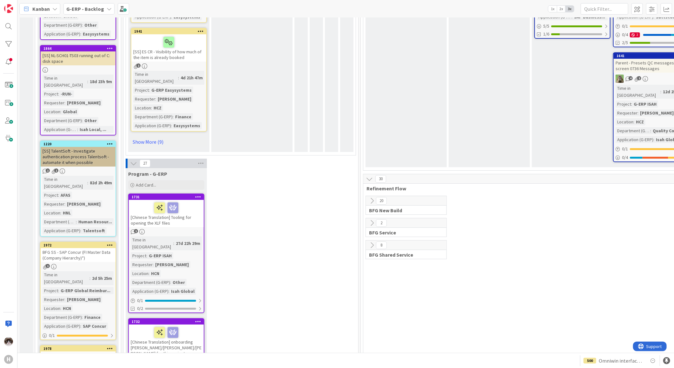
click at [194, 195] on div at bounding box center [197, 197] width 11 height 4
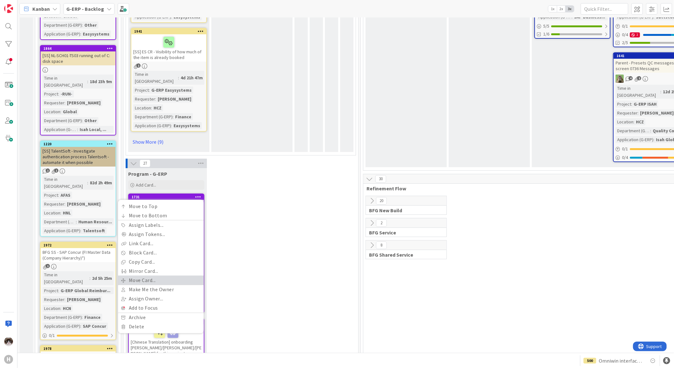
click at [151, 276] on link "Move Card..." at bounding box center [161, 280] width 86 height 9
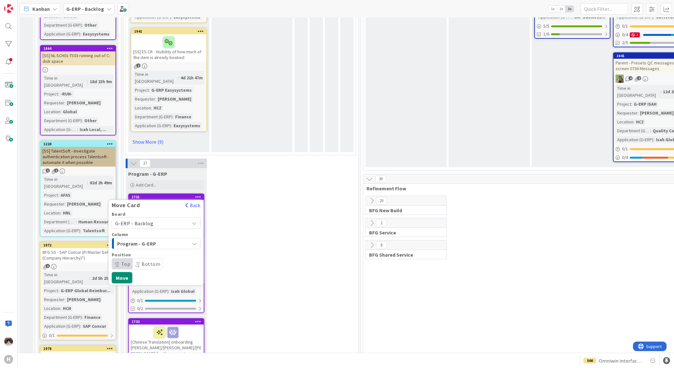
click at [152, 240] on span "Program - G-ERP" at bounding box center [141, 244] width 48 height 8
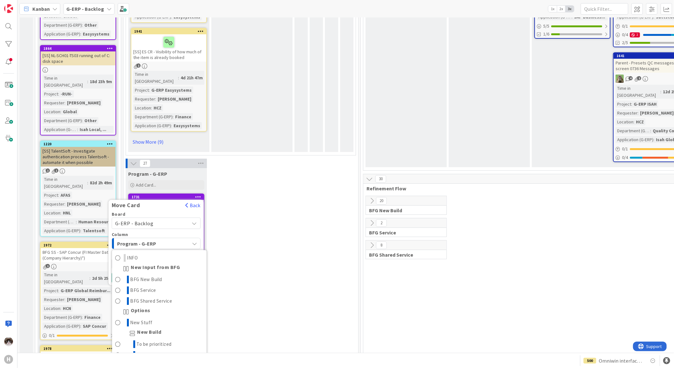
click at [153, 240] on span "Program - G-ERP" at bounding box center [141, 244] width 48 height 8
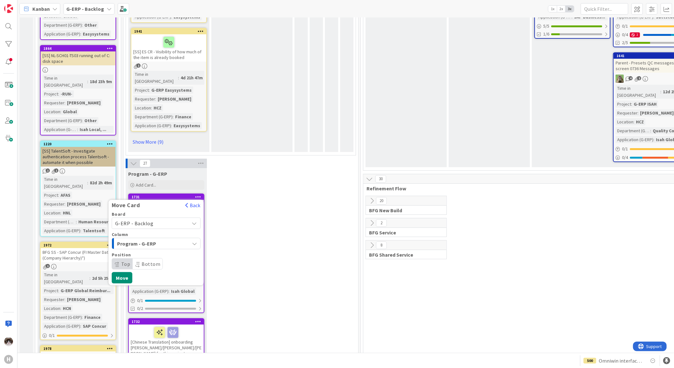
click at [153, 240] on span "Program - G-ERP" at bounding box center [141, 244] width 48 height 8
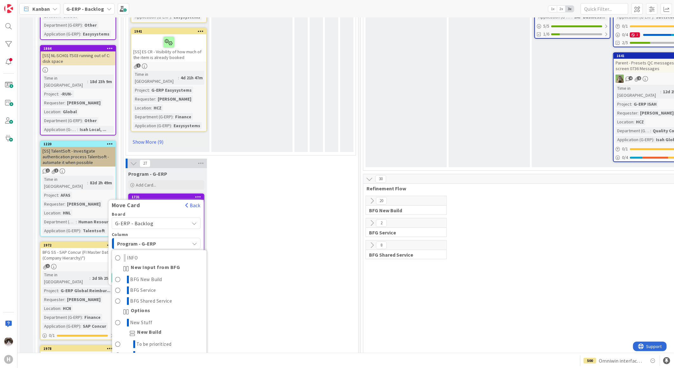
click at [153, 240] on span "Program - G-ERP" at bounding box center [141, 244] width 48 height 8
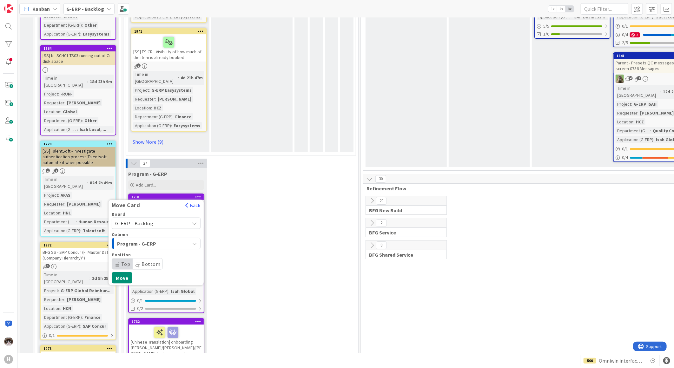
click at [153, 240] on span "Program - G-ERP" at bounding box center [141, 244] width 48 height 8
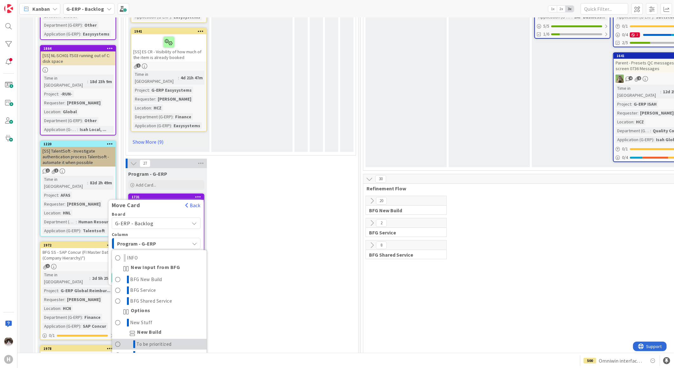
click at [161, 340] on span "To be prioritized" at bounding box center [154, 344] width 35 height 8
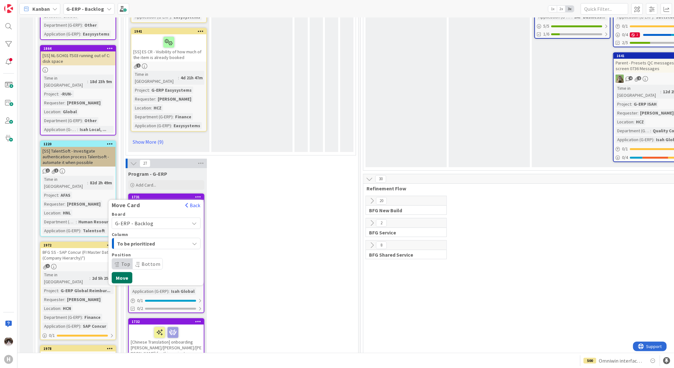
click at [122, 272] on button "Move" at bounding box center [122, 277] width 21 height 11
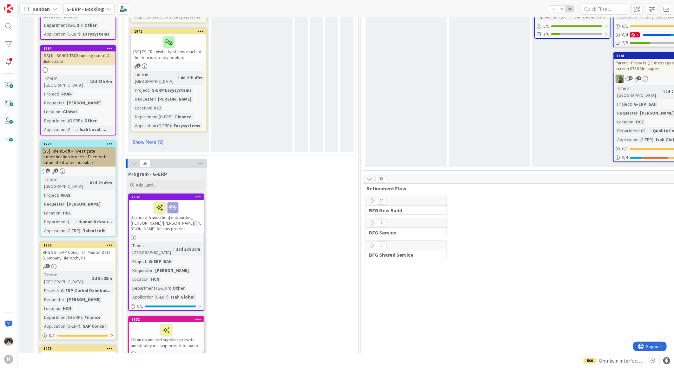
click at [199, 195] on icon at bounding box center [198, 197] width 6 height 4
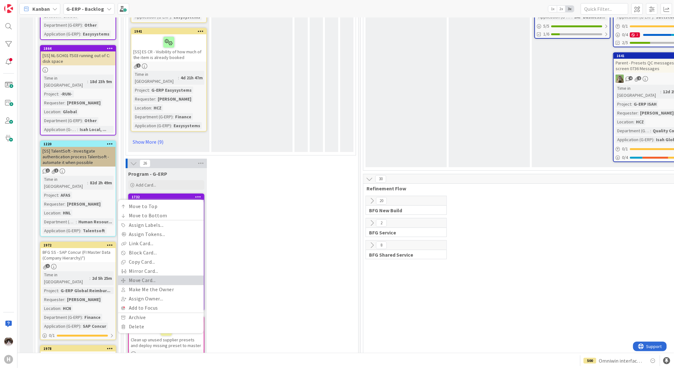
click at [160, 276] on link "Move Card..." at bounding box center [161, 280] width 86 height 9
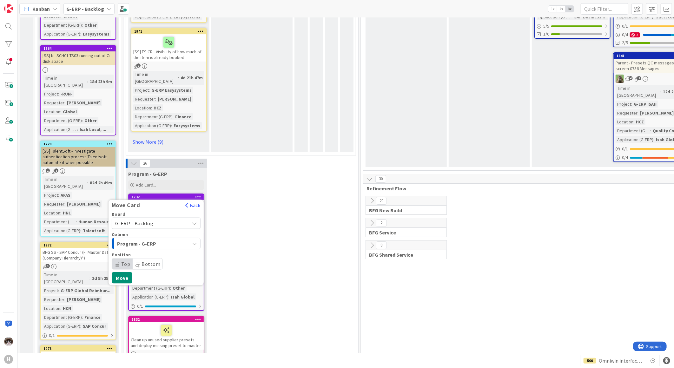
click at [138, 240] on span "Program - G-ERP" at bounding box center [141, 244] width 48 height 8
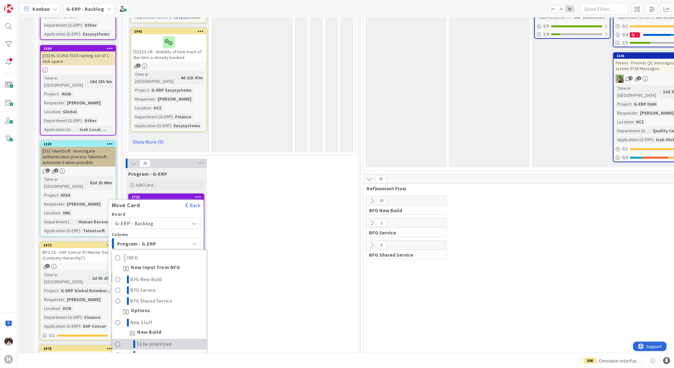
click at [164, 339] on link "To be prioritized" at bounding box center [159, 344] width 95 height 11
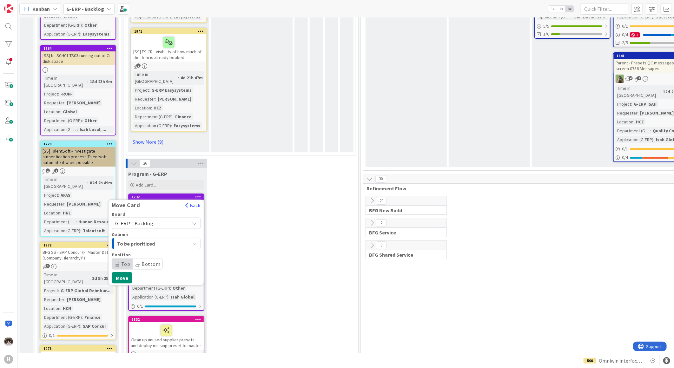
click at [154, 240] on span "To be prioritized" at bounding box center [141, 244] width 48 height 8
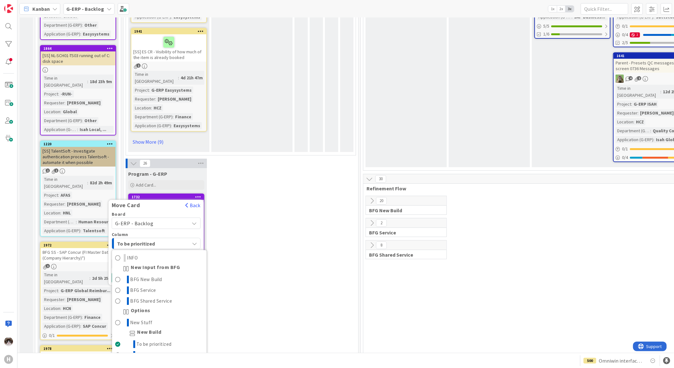
click at [154, 240] on span "To be prioritized" at bounding box center [141, 244] width 48 height 8
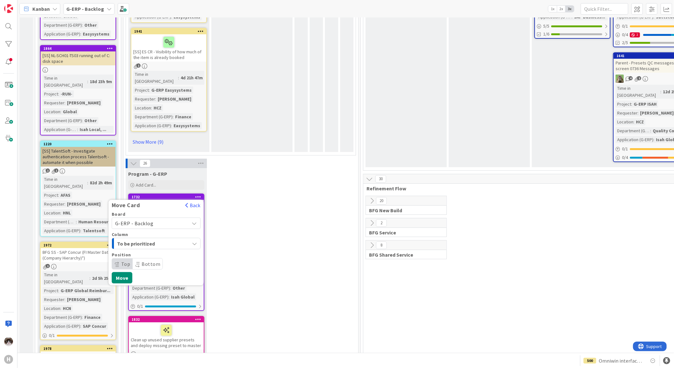
click at [154, 240] on span "To be prioritized" at bounding box center [141, 244] width 48 height 8
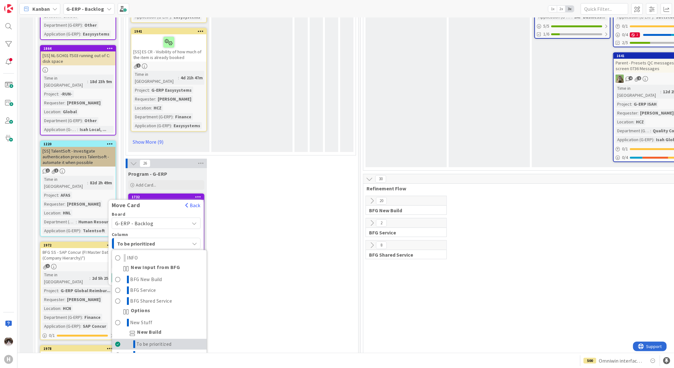
click at [158, 340] on span "To be prioritized" at bounding box center [154, 344] width 35 height 8
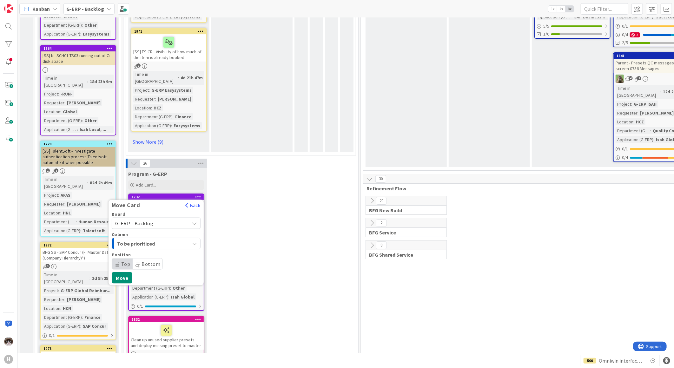
click at [154, 240] on span "To be prioritized" at bounding box center [141, 244] width 48 height 8
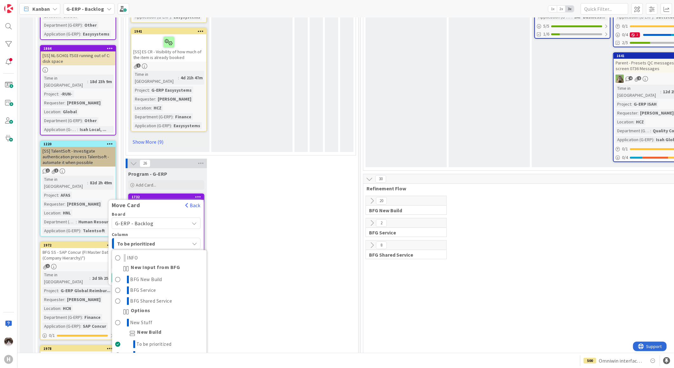
click at [154, 240] on span "To be prioritized" at bounding box center [141, 244] width 48 height 8
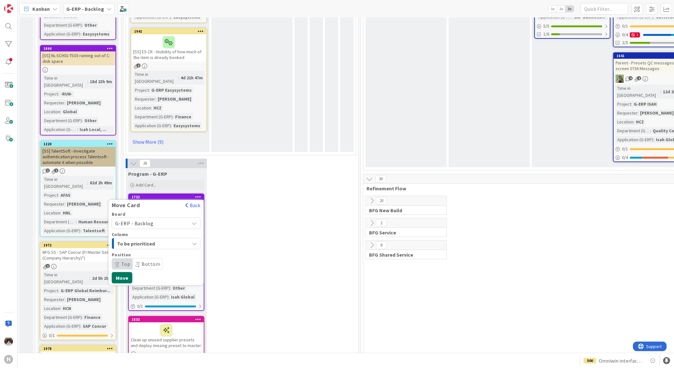
click at [126, 272] on button "Move" at bounding box center [122, 277] width 21 height 11
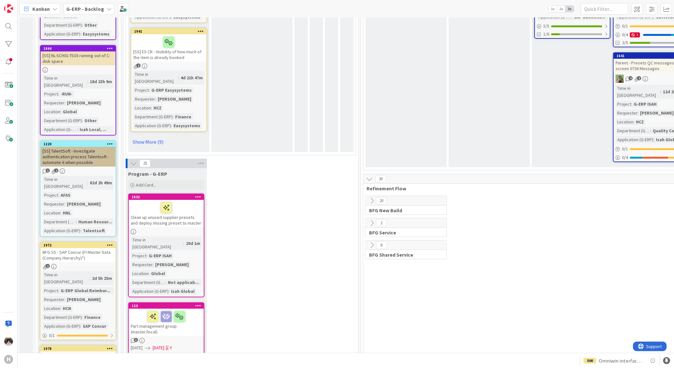
click at [202, 195] on div at bounding box center [197, 197] width 11 height 4
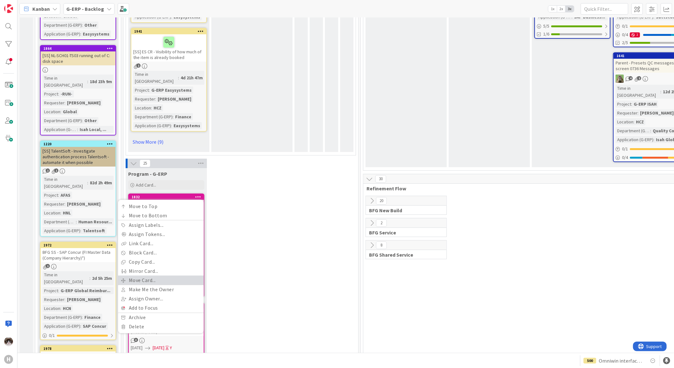
click at [163, 276] on link "Move Card..." at bounding box center [161, 280] width 86 height 9
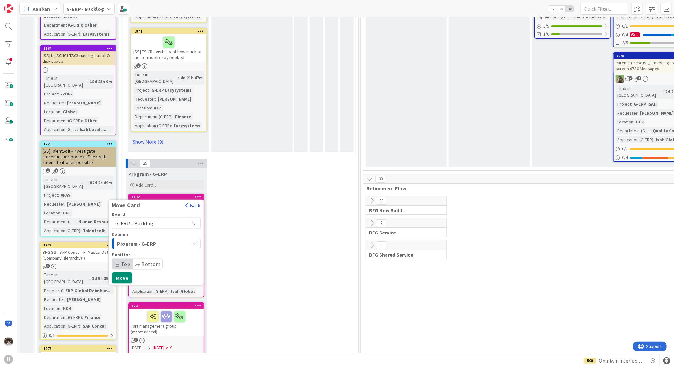
click at [167, 239] on div "Program - G-ERP" at bounding box center [153, 244] width 74 height 10
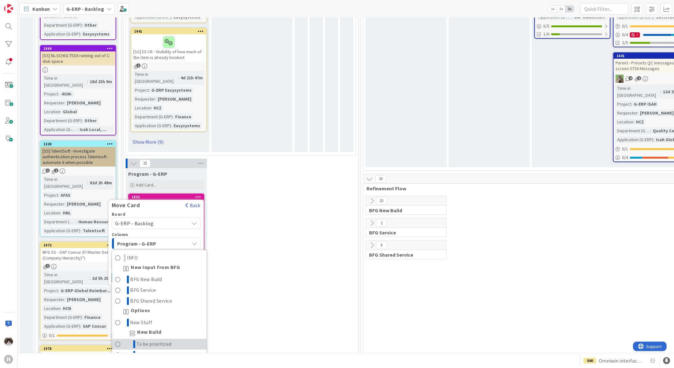
click at [168, 340] on span "To be prioritized" at bounding box center [154, 344] width 35 height 8
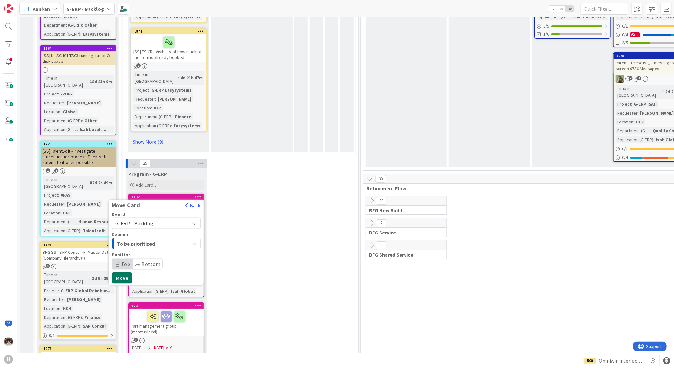
click at [124, 272] on button "Move" at bounding box center [122, 277] width 21 height 11
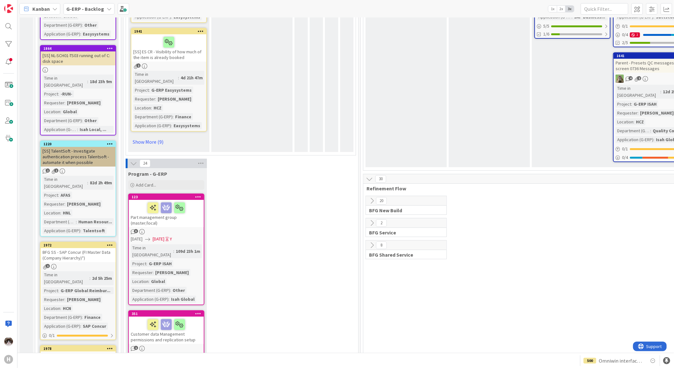
click at [196, 194] on div "123 Part management group (master/local)" at bounding box center [166, 210] width 75 height 33
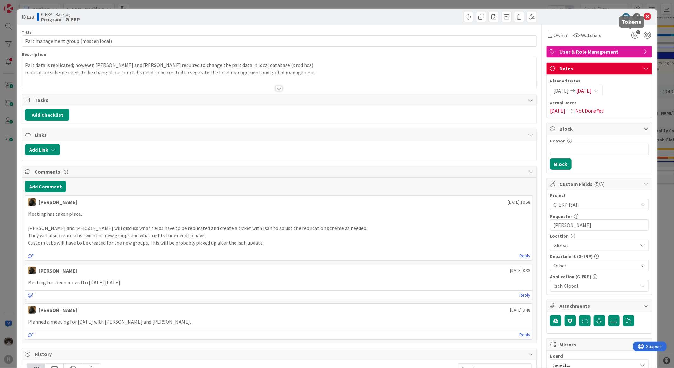
click at [644, 18] on icon at bounding box center [648, 17] width 8 height 8
click at [640, 16] on div "Kanban G-ERP - Backlog 1x 2x 3x" at bounding box center [345, 8] width 657 height 17
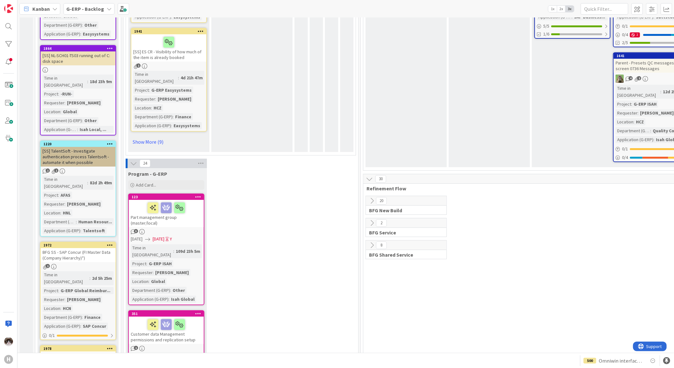
click at [199, 195] on icon at bounding box center [198, 197] width 6 height 4
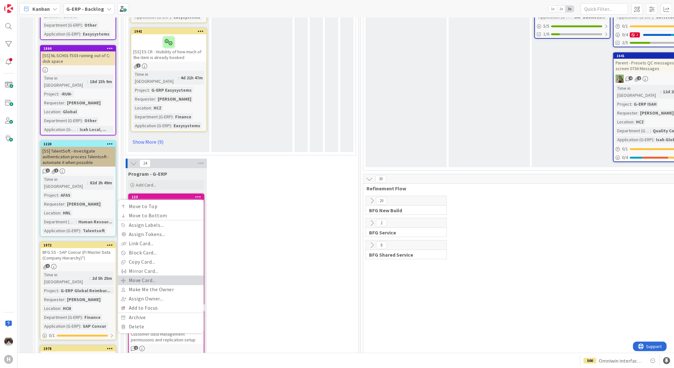
click at [165, 276] on link "Move Card..." at bounding box center [161, 280] width 86 height 9
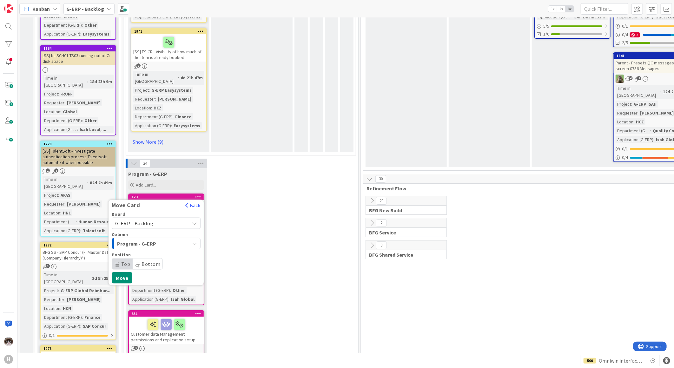
click at [176, 239] on div "Program - G-ERP" at bounding box center [153, 244] width 74 height 10
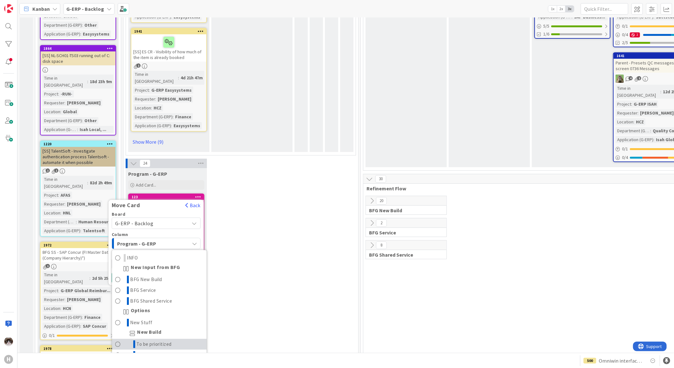
click at [172, 339] on link "To be prioritized" at bounding box center [159, 344] width 95 height 11
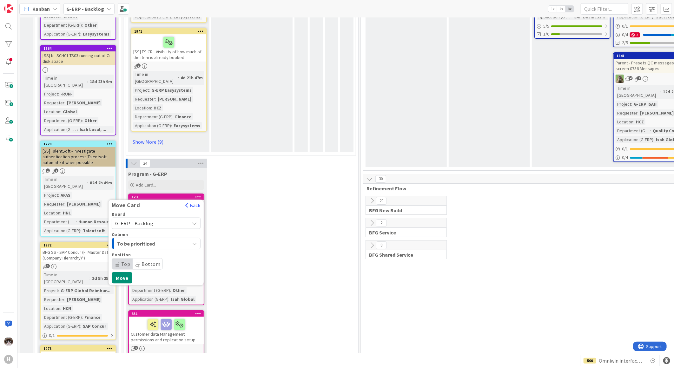
click at [162, 240] on span "To be prioritized" at bounding box center [141, 244] width 48 height 8
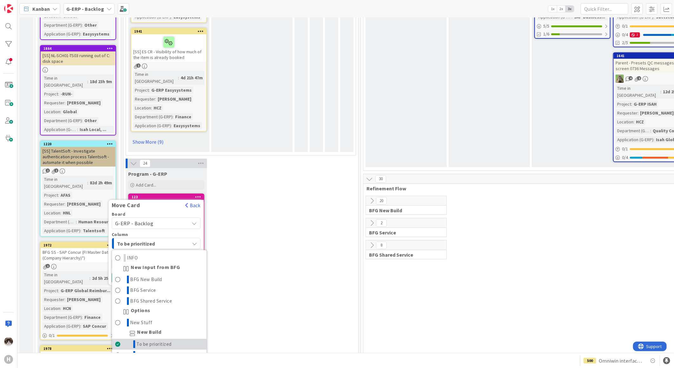
click at [162, 340] on span "To be prioritized" at bounding box center [154, 344] width 35 height 8
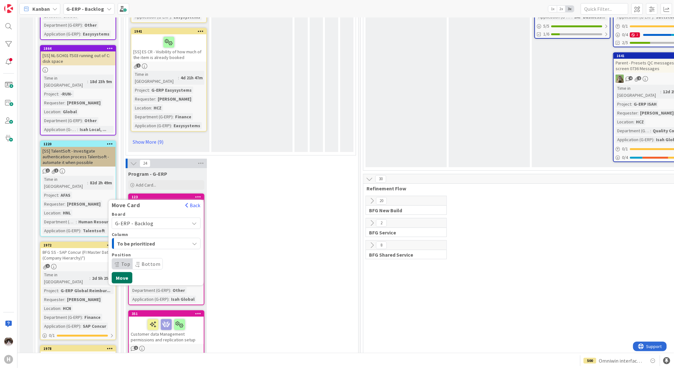
click at [121, 272] on button "Move" at bounding box center [122, 277] width 21 height 11
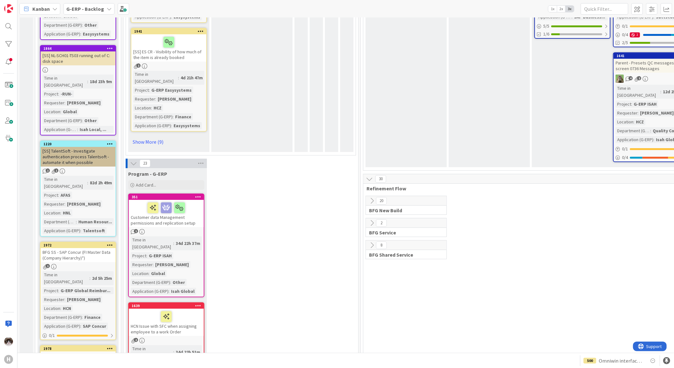
click at [193, 194] on div "351" at bounding box center [166, 197] width 75 height 6
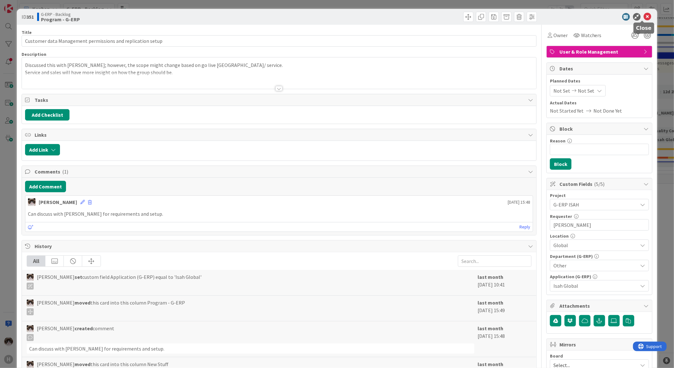
click at [644, 18] on icon at bounding box center [648, 17] width 8 height 8
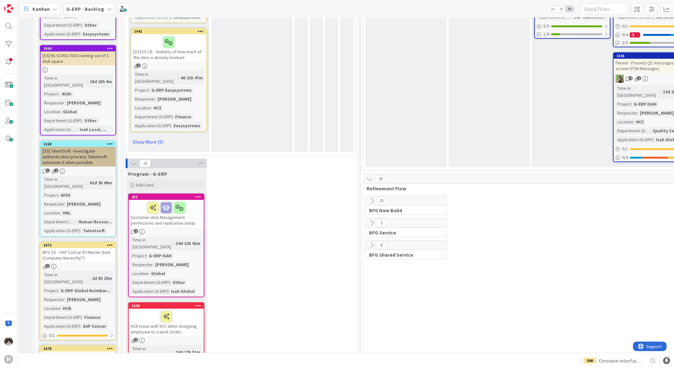
click at [199, 195] on icon at bounding box center [198, 197] width 6 height 4
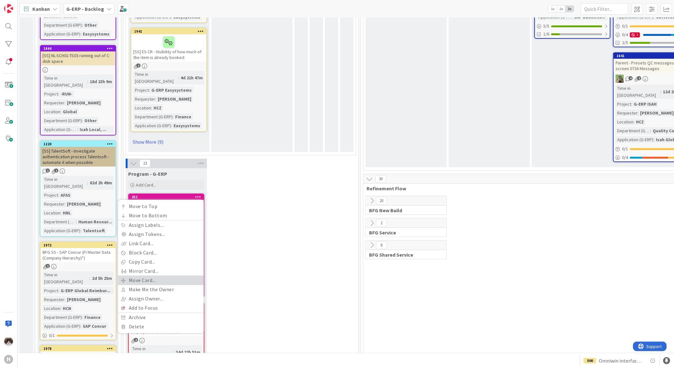
click at [167, 276] on link "Move Card..." at bounding box center [161, 280] width 86 height 9
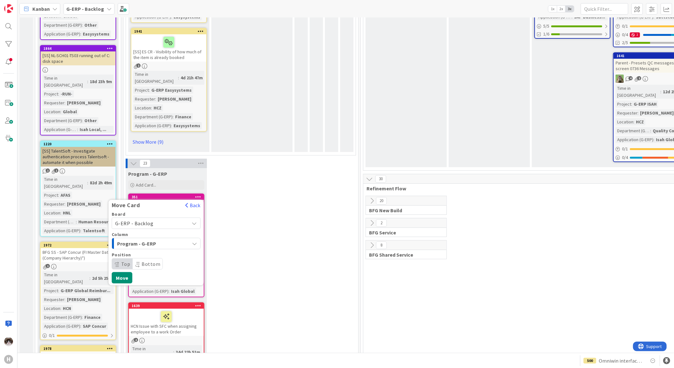
click at [176, 239] on div "Program - G-ERP" at bounding box center [153, 244] width 74 height 10
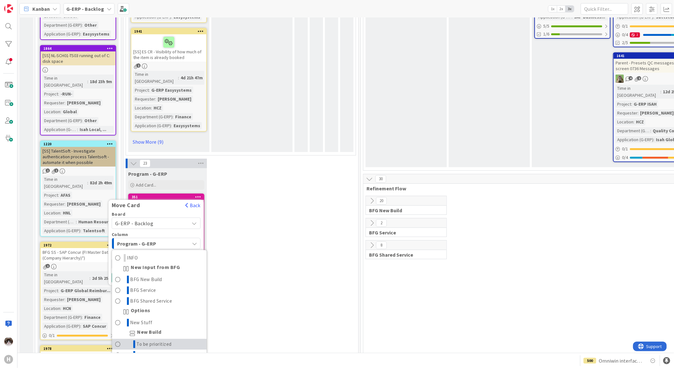
click at [167, 340] on span "To be prioritized" at bounding box center [154, 344] width 35 height 8
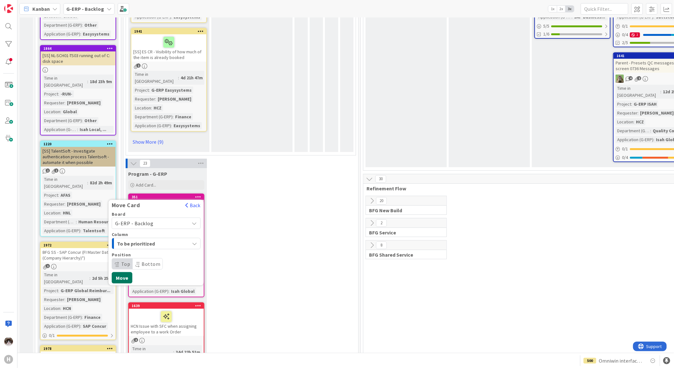
click at [126, 272] on button "Move" at bounding box center [122, 277] width 21 height 11
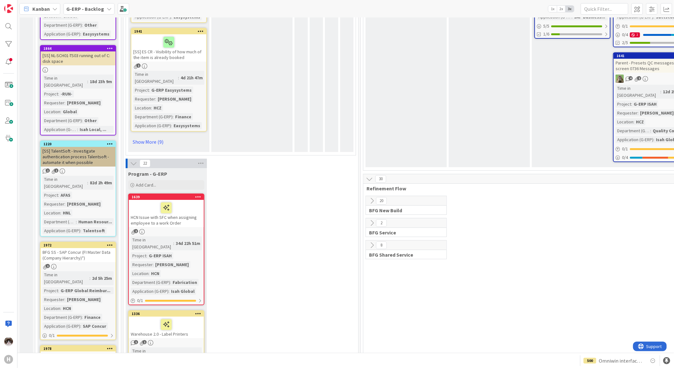
click at [198, 195] on icon at bounding box center [198, 197] width 6 height 4
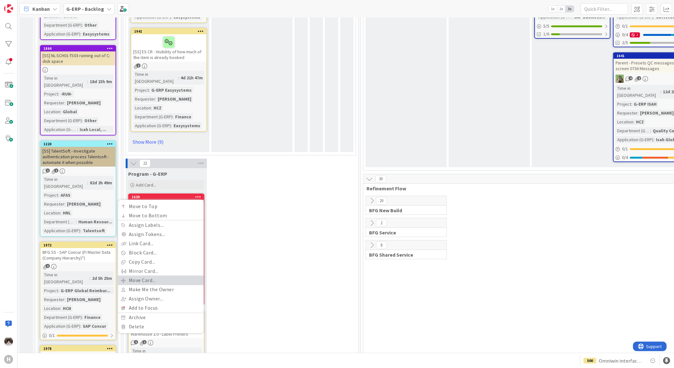
click at [161, 276] on link "Move Card..." at bounding box center [161, 280] width 86 height 9
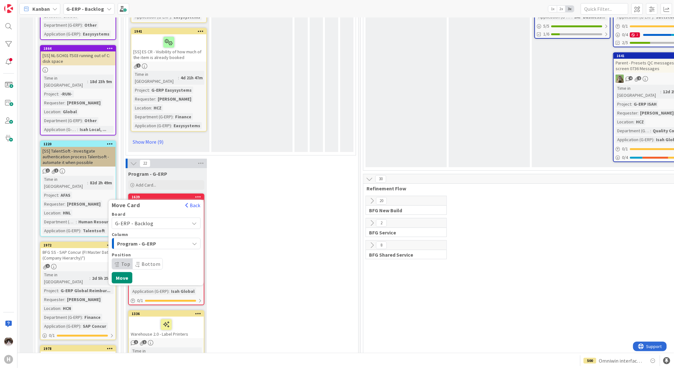
click at [170, 239] on div "Program - G-ERP" at bounding box center [153, 244] width 74 height 10
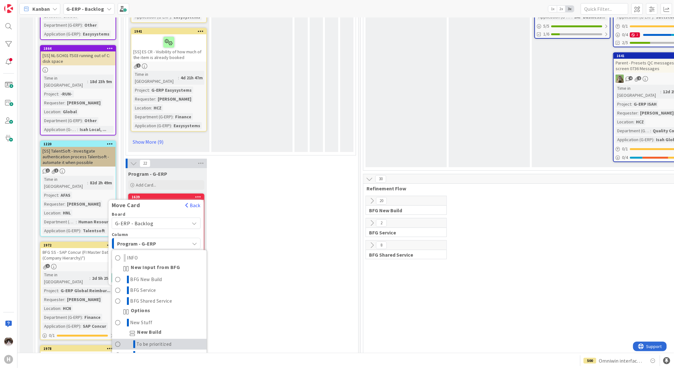
click at [171, 340] on span "To be prioritized" at bounding box center [154, 344] width 35 height 8
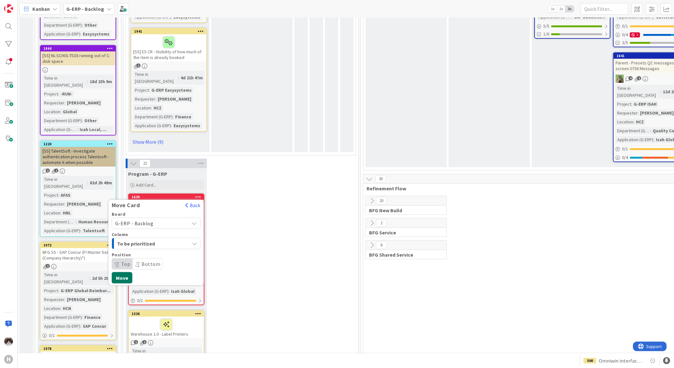
click at [125, 272] on button "Move" at bounding box center [122, 277] width 21 height 11
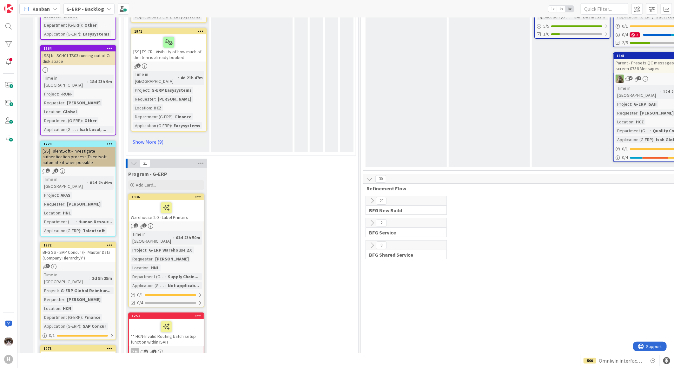
click at [198, 195] on icon at bounding box center [198, 197] width 6 height 4
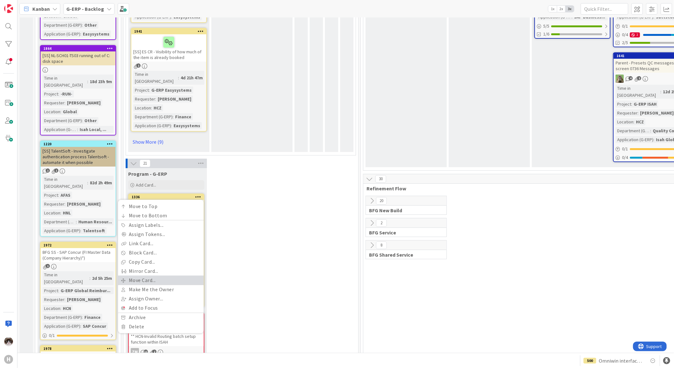
click at [170, 276] on link "Move Card..." at bounding box center [161, 280] width 86 height 9
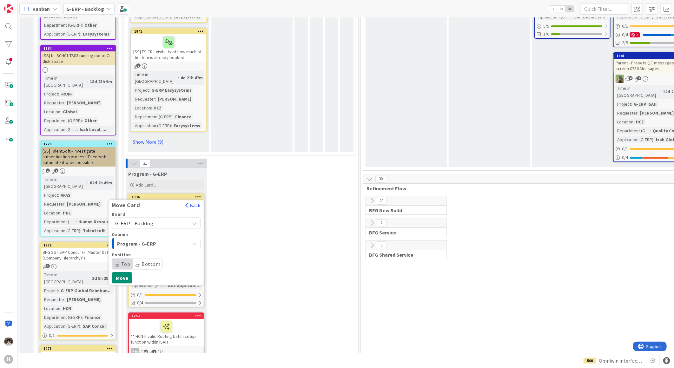
click at [169, 239] on div "Program - G-ERP" at bounding box center [153, 244] width 74 height 10
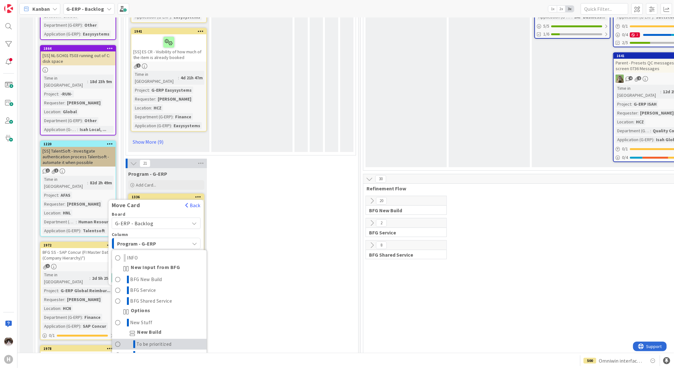
click at [173, 339] on link "To be prioritized" at bounding box center [159, 344] width 95 height 11
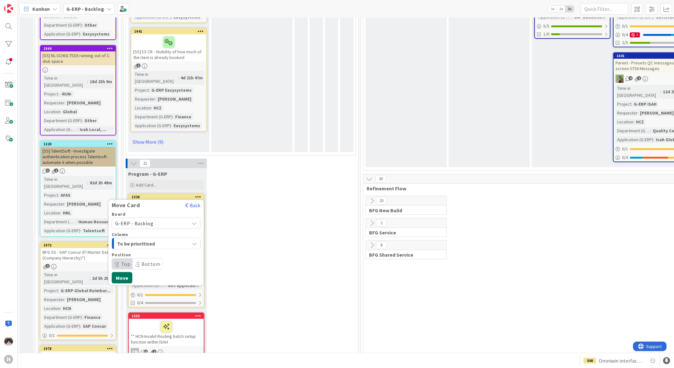
click at [118, 272] on button "Move" at bounding box center [122, 277] width 21 height 11
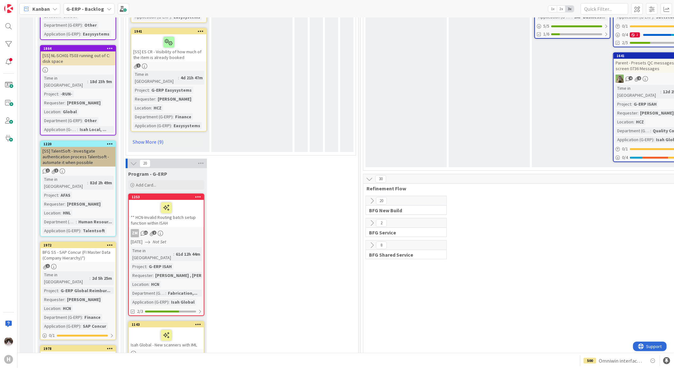
click at [182, 229] on div "ZM 11 2" at bounding box center [166, 233] width 75 height 8
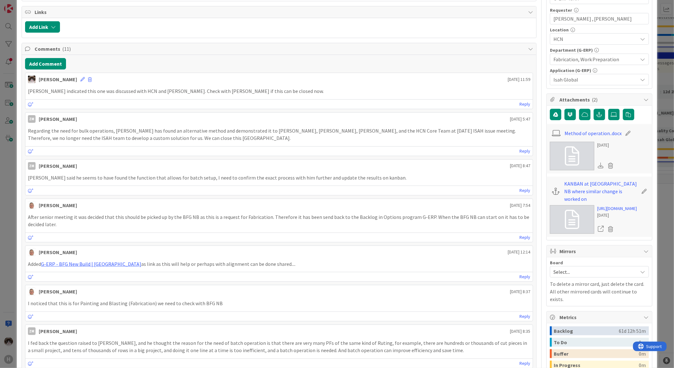
scroll to position [171, 0]
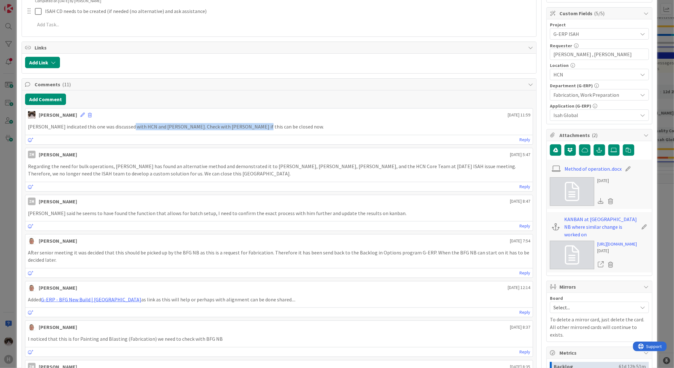
drag, startPoint x: 130, startPoint y: 128, endPoint x: 248, endPoint y: 128, distance: 117.1
click at [248, 128] on p "[PERSON_NAME] indicated this one was discussed with HCN and [PERSON_NAME]. Chec…" at bounding box center [279, 126] width 502 height 7
drag, startPoint x: 248, startPoint y: 128, endPoint x: 274, endPoint y: 131, distance: 26.8
click at [274, 131] on div "[PERSON_NAME] indicated this one was discussed with HCN and [PERSON_NAME]. Chec…" at bounding box center [278, 127] width 507 height 12
drag, startPoint x: 72, startPoint y: 129, endPoint x: 252, endPoint y: 130, distance: 179.9
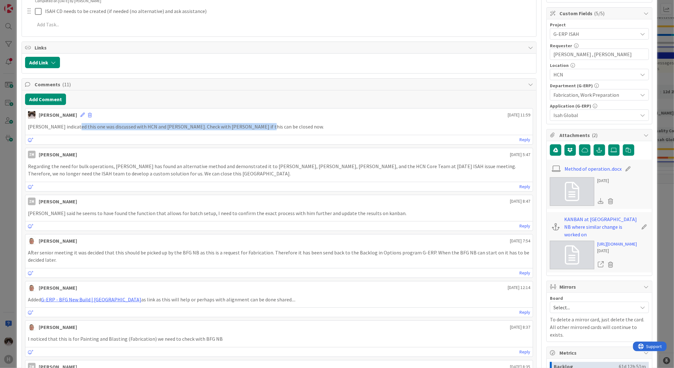
click at [252, 130] on p "[PERSON_NAME] indicated this one was discussed with HCN and [PERSON_NAME]. Chec…" at bounding box center [279, 126] width 502 height 7
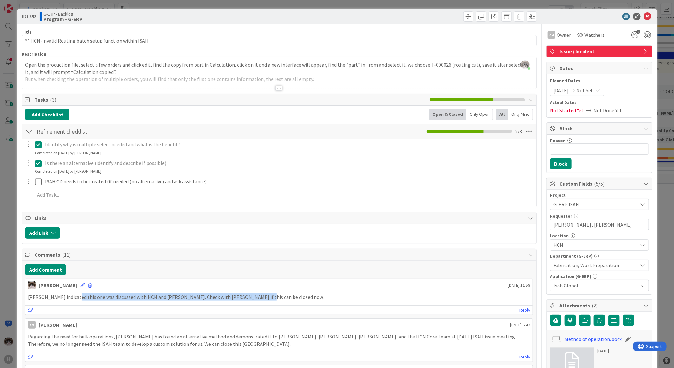
scroll to position [0, 0]
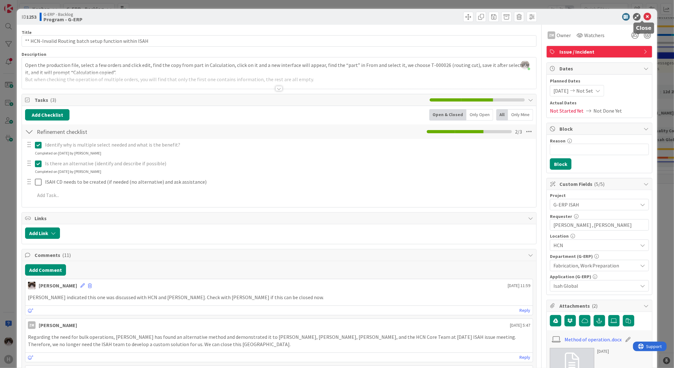
click at [644, 17] on icon at bounding box center [648, 17] width 8 height 8
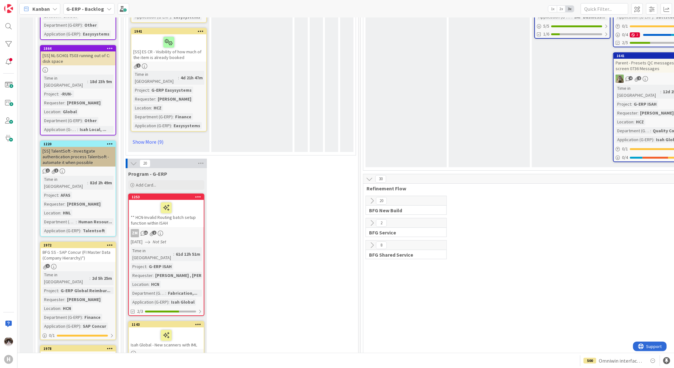
click at [200, 195] on icon at bounding box center [198, 197] width 6 height 4
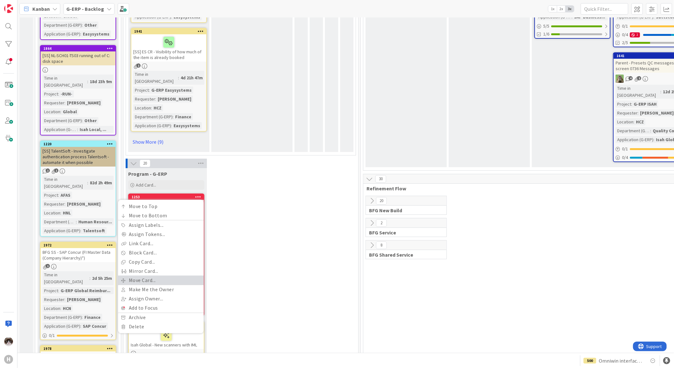
click at [174, 276] on link "Move Card..." at bounding box center [161, 280] width 86 height 9
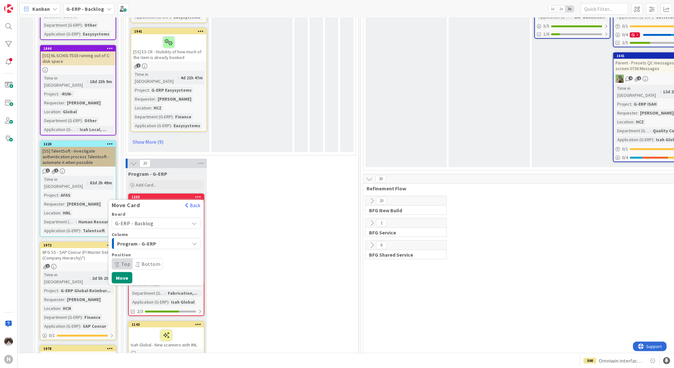
click at [178, 239] on div "Program - G-ERP" at bounding box center [153, 244] width 74 height 10
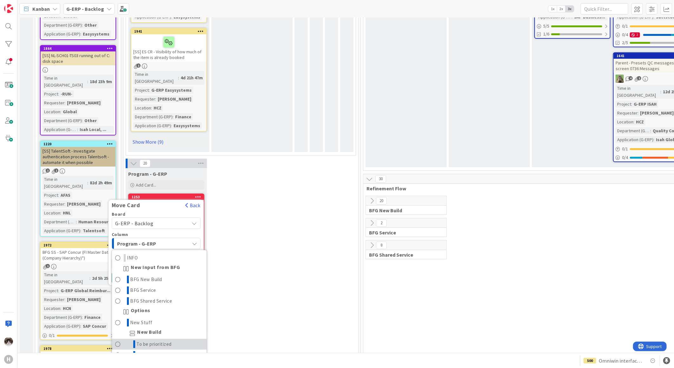
click at [175, 339] on link "To be prioritized" at bounding box center [159, 344] width 95 height 11
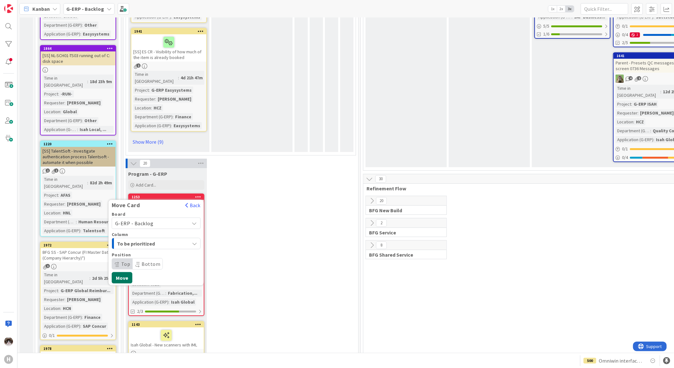
click at [126, 272] on button "Move" at bounding box center [122, 277] width 21 height 11
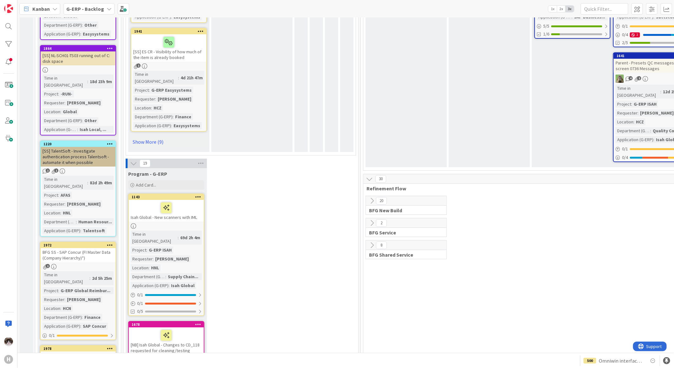
click at [198, 195] on icon at bounding box center [198, 197] width 6 height 4
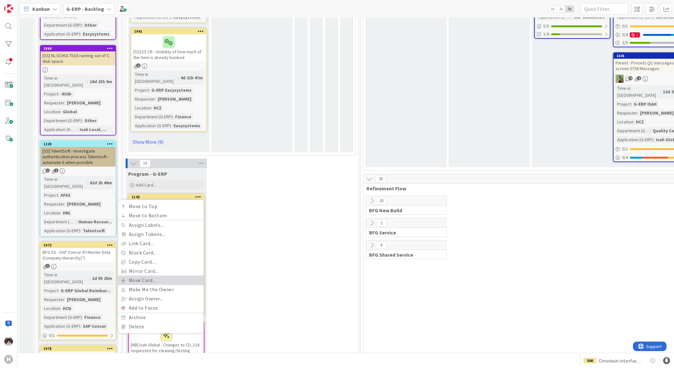
click at [153, 276] on link "Move Card..." at bounding box center [161, 280] width 86 height 9
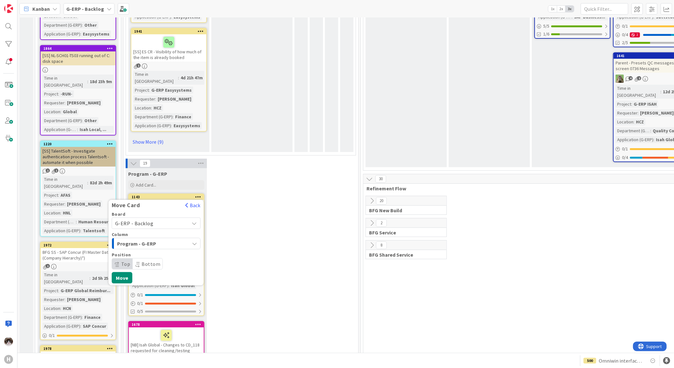
click at [180, 239] on div "Program - G-ERP" at bounding box center [153, 244] width 74 height 10
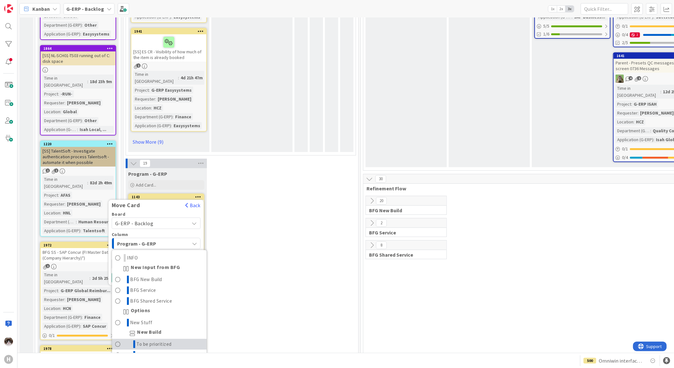
click at [163, 340] on span "To be prioritized" at bounding box center [154, 344] width 35 height 8
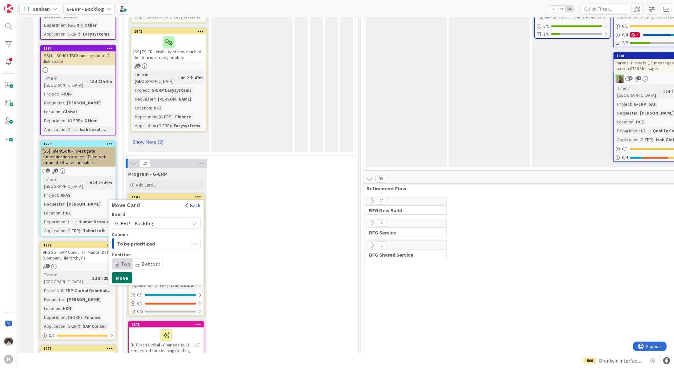
click at [116, 272] on button "Move" at bounding box center [122, 277] width 21 height 11
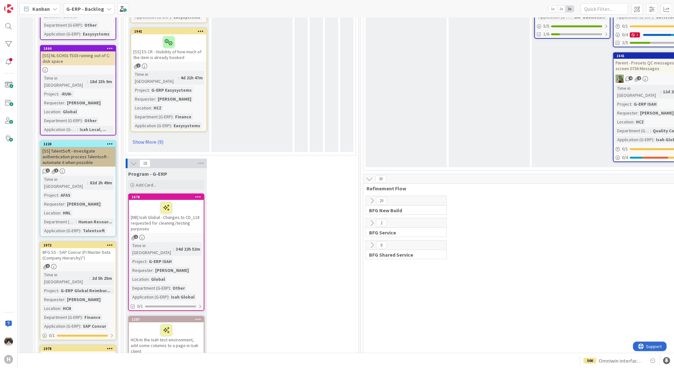
click at [168, 200] on div "[NB] Isah Global - Changes to CD_118 requested for cleaning/testing purposes" at bounding box center [166, 216] width 75 height 33
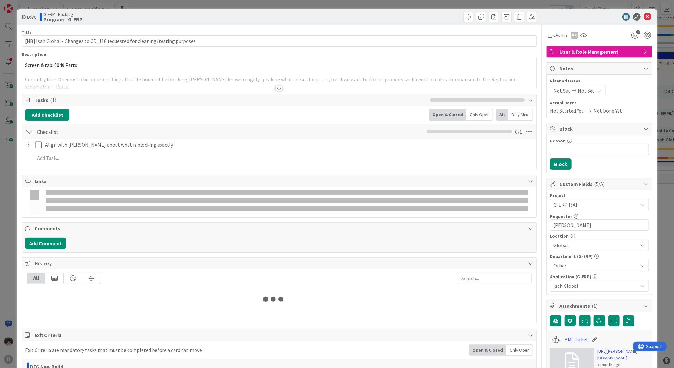
click at [275, 88] on div at bounding box center [278, 88] width 7 height 5
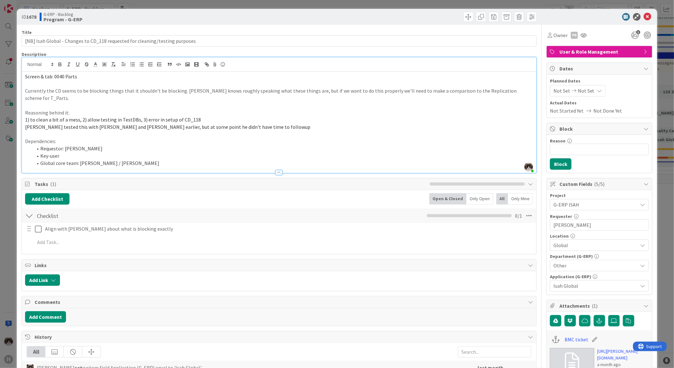
drag, startPoint x: 122, startPoint y: 95, endPoint x: 353, endPoint y: 106, distance: 231.3
click at [338, 102] on p at bounding box center [279, 105] width 508 height 7
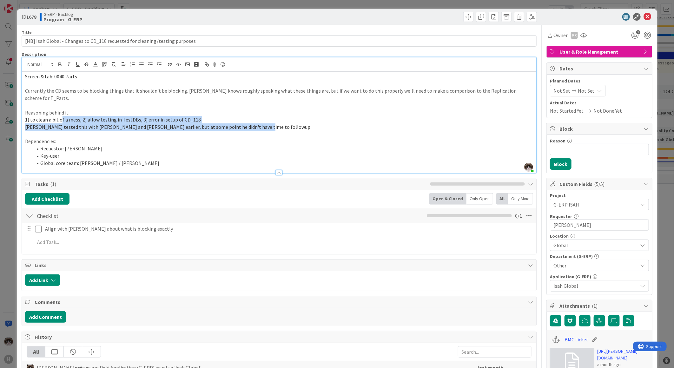
drag, startPoint x: 65, startPoint y: 110, endPoint x: 270, endPoint y: 122, distance: 205.0
click at [270, 122] on div "Screen & tab: 0040 Parts Currently the CD seems to be blocking things that it s…" at bounding box center [279, 122] width 514 height 101
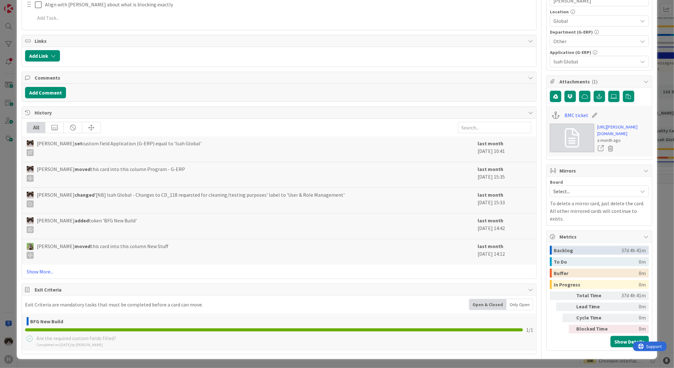
scroll to position [234, 0]
click at [49, 268] on link "Show More..." at bounding box center [279, 272] width 505 height 8
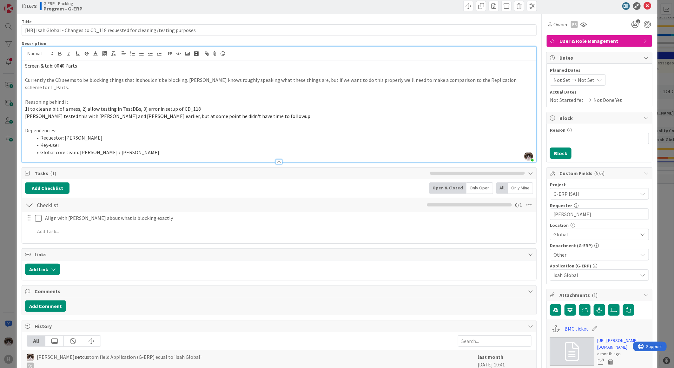
scroll to position [0, 0]
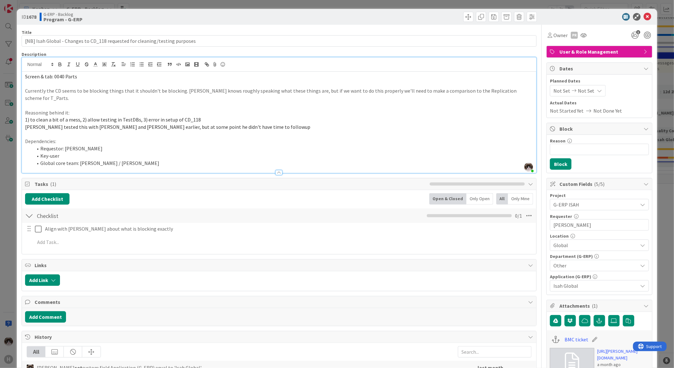
click at [579, 48] on span "User & Role Management" at bounding box center [599, 52] width 81 height 8
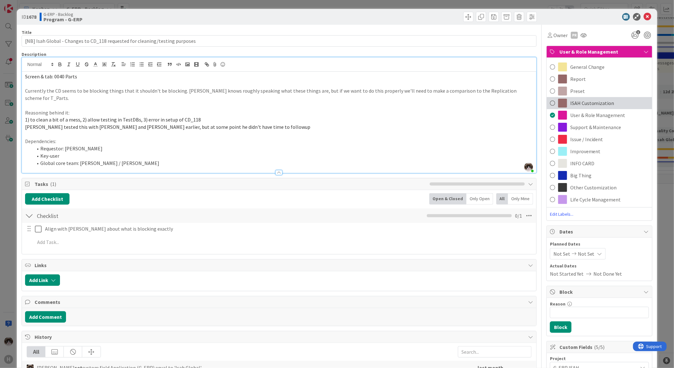
click at [587, 102] on span "ISAH Customization" at bounding box center [592, 103] width 44 height 8
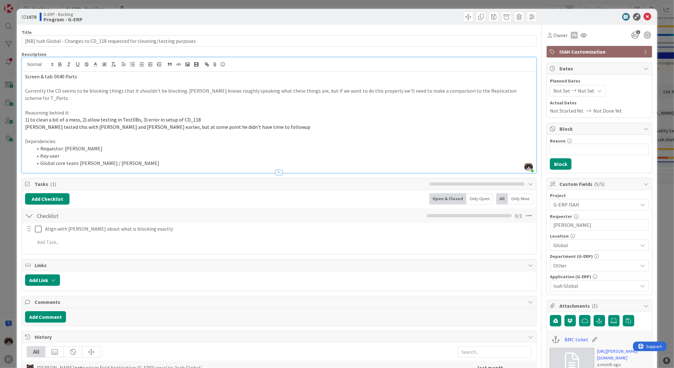
click at [594, 53] on span "ISAH Customization" at bounding box center [599, 52] width 81 height 8
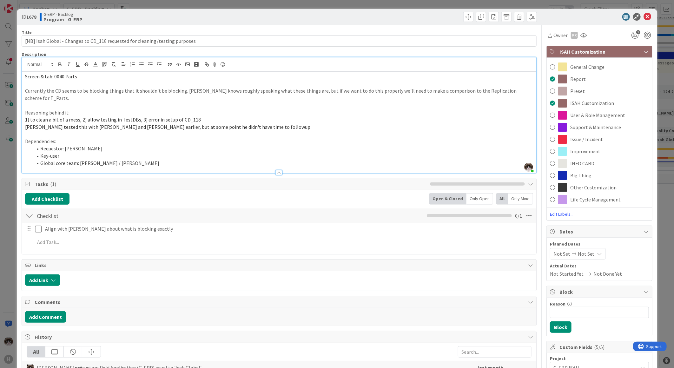
click at [382, 116] on p "1) to clean a bit of a mess, 2) allow testing in TestDBs, 3) error in setup of …" at bounding box center [279, 119] width 508 height 7
click at [463, 14] on span at bounding box center [468, 17] width 10 height 10
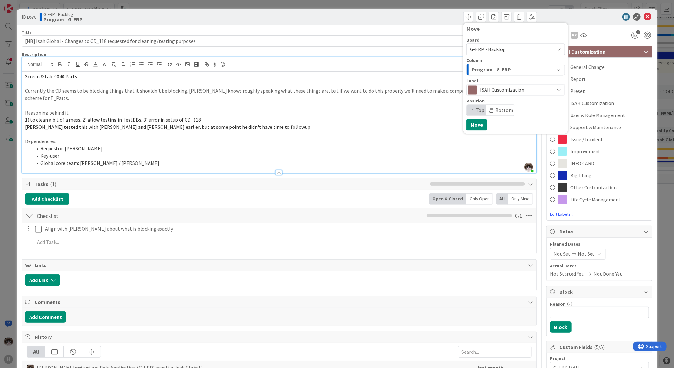
click at [492, 68] on span "Program - G-ERP" at bounding box center [491, 69] width 39 height 8
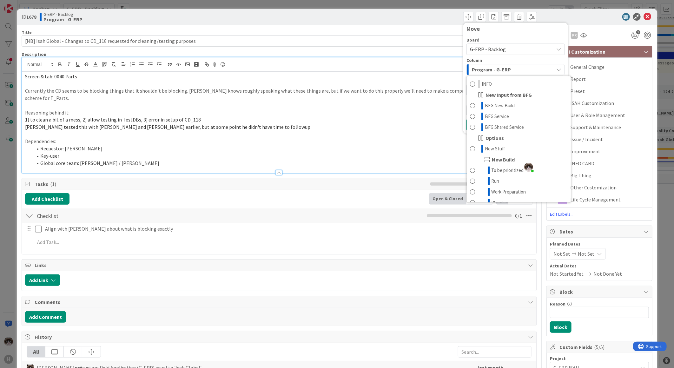
click at [504, 67] on span "Program - G-ERP" at bounding box center [491, 69] width 39 height 8
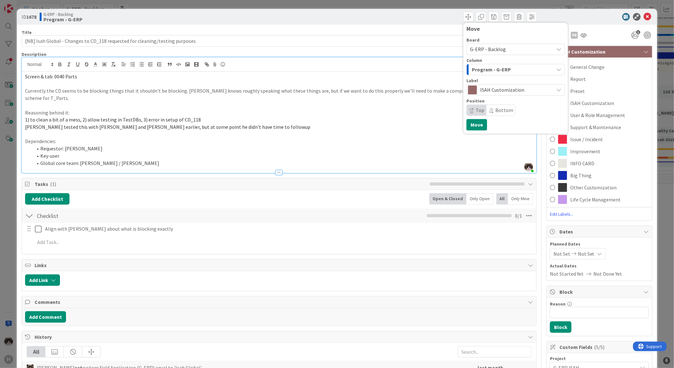
click at [287, 109] on p "Reasoning behind it:" at bounding box center [279, 112] width 508 height 7
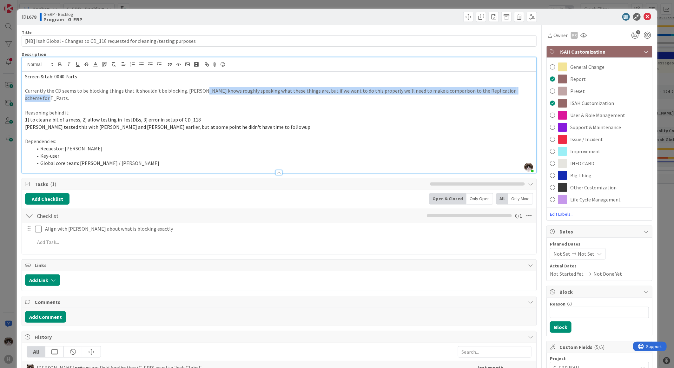
drag, startPoint x: 197, startPoint y: 90, endPoint x: 518, endPoint y: 90, distance: 321.4
click at [516, 91] on p "Currently the CD seems to be blocking things that it shouldn't be blocking. [PE…" at bounding box center [279, 94] width 508 height 14
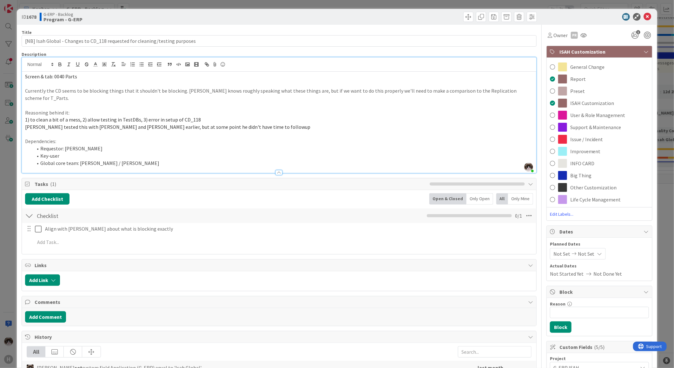
click at [501, 80] on p at bounding box center [279, 83] width 508 height 7
click at [461, 23] on div "ID 1678 G-ERP - Backlog Program - G-ERP Move Move" at bounding box center [337, 17] width 640 height 16
click at [463, 16] on span at bounding box center [468, 17] width 10 height 10
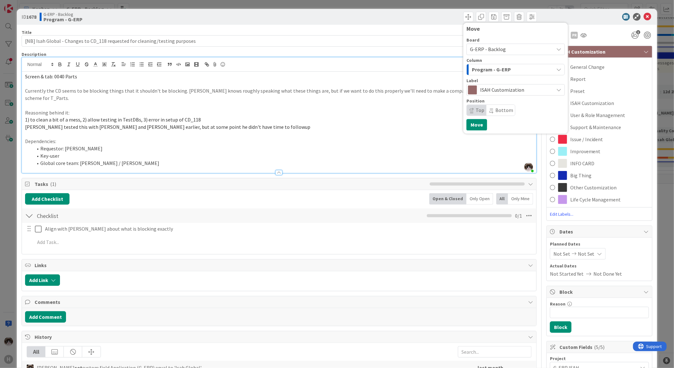
click at [495, 70] on span "Program - G-ERP" at bounding box center [491, 69] width 39 height 8
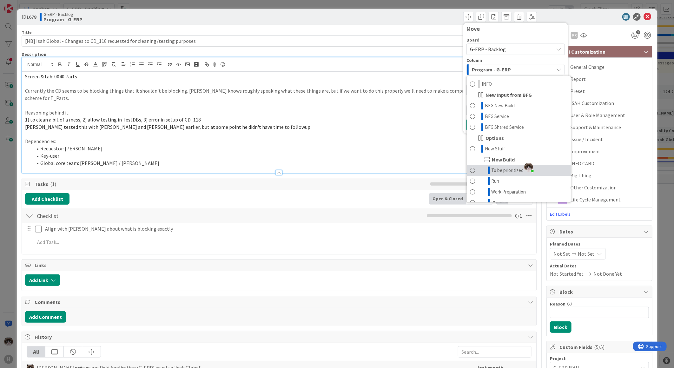
click at [499, 169] on span "To be prioritized" at bounding box center [507, 171] width 32 height 8
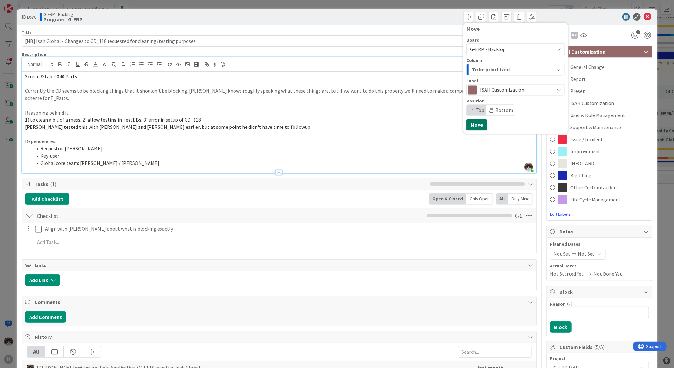
click at [470, 125] on button "Move" at bounding box center [476, 124] width 21 height 11
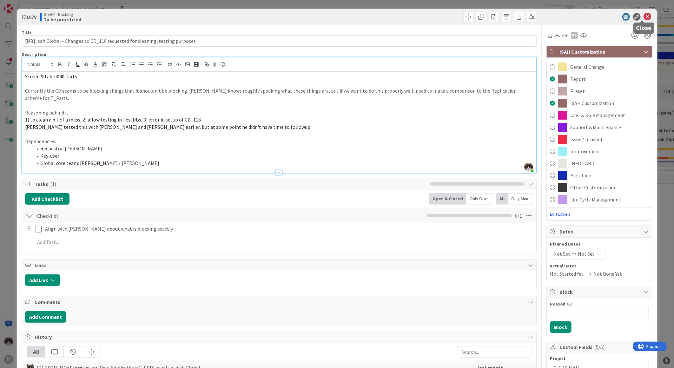
click at [644, 16] on icon at bounding box center [648, 17] width 8 height 8
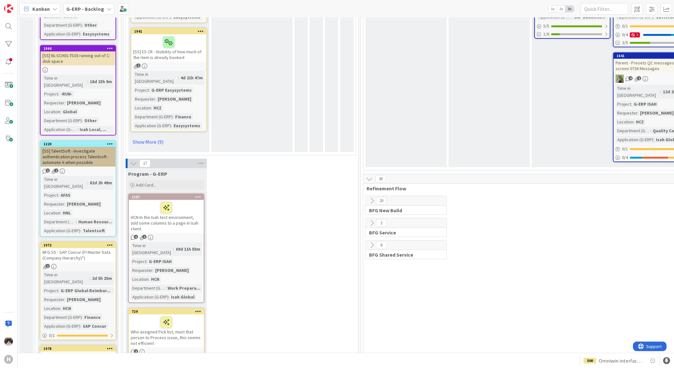
click at [190, 201] on div at bounding box center [166, 207] width 71 height 13
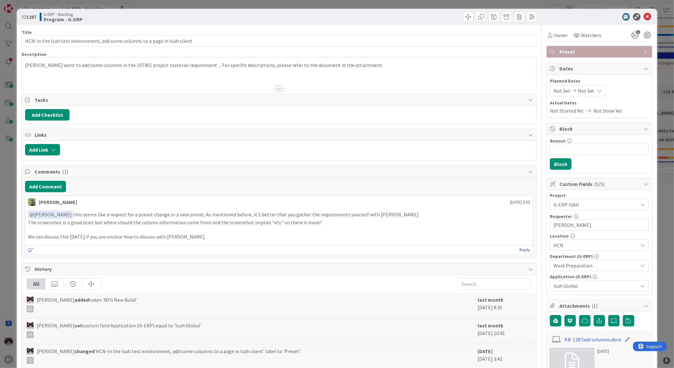
click at [578, 56] on div "Preset" at bounding box center [599, 51] width 105 height 11
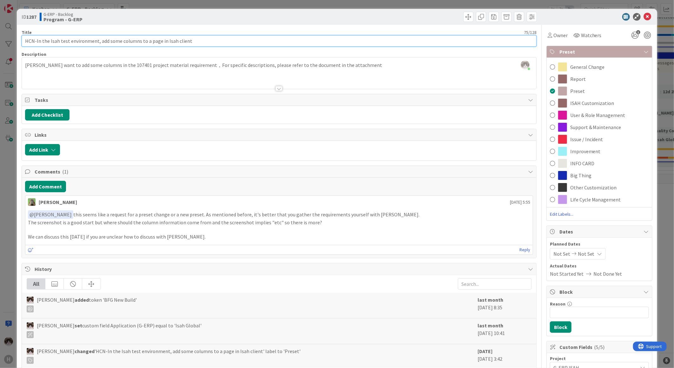
drag, startPoint x: 36, startPoint y: 43, endPoint x: 59, endPoint y: 43, distance: 22.2
click at [59, 43] on input "HCN-In the Isah test environment, add some columns to a page in Isah client" at bounding box center [279, 40] width 515 height 11
drag, startPoint x: 96, startPoint y: 43, endPoint x: 195, endPoint y: 42, distance: 99.0
click at [195, 42] on input "HCN-In the Isah test environment, add some columns to a page in Isah client" at bounding box center [279, 40] width 515 height 11
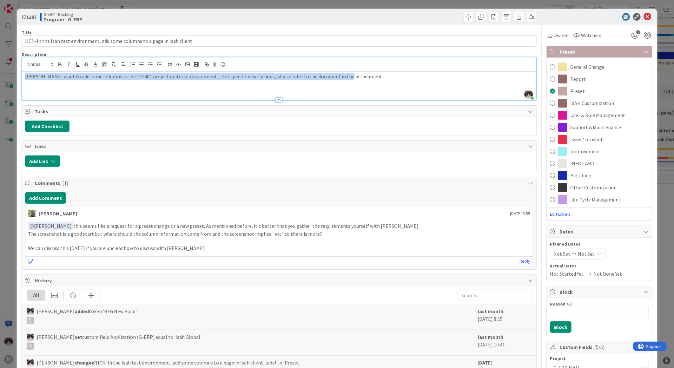
drag, startPoint x: 23, startPoint y: 62, endPoint x: 337, endPoint y: 83, distance: 314.5
click at [337, 83] on div "[PERSON_NAME] want to add some columns in the 107401 project material requireme…" at bounding box center [279, 86] width 514 height 29
click at [287, 86] on div "[PERSON_NAME] want to add some columns in the 107401 project material requireme…" at bounding box center [279, 86] width 514 height 29
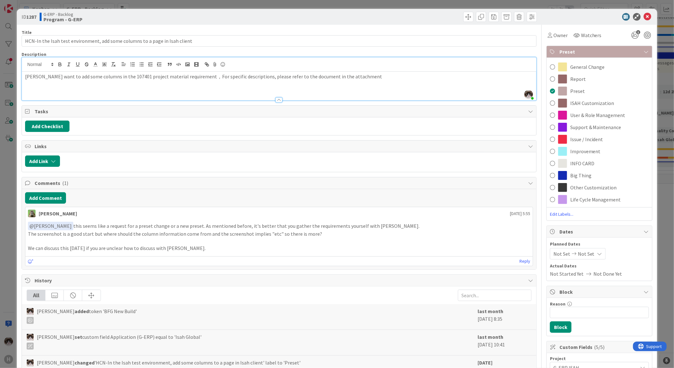
click at [508, 52] on div "Description" at bounding box center [279, 54] width 515 height 6
click at [581, 54] on span "Preset" at bounding box center [599, 52] width 81 height 8
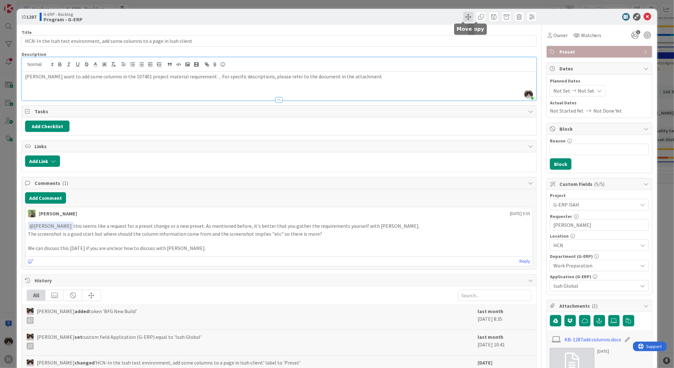
click at [465, 19] on span at bounding box center [468, 17] width 10 height 10
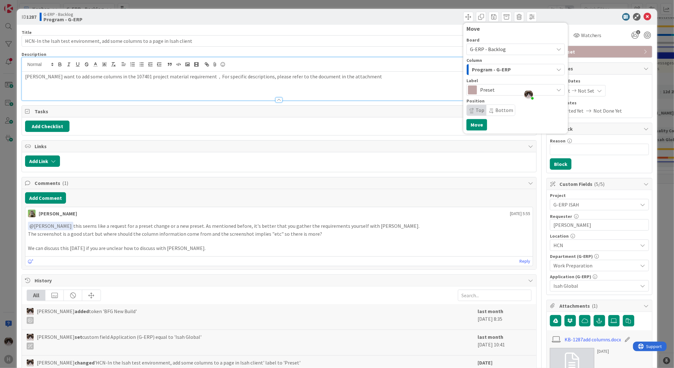
click at [499, 71] on span "Program - G-ERP" at bounding box center [491, 69] width 39 height 8
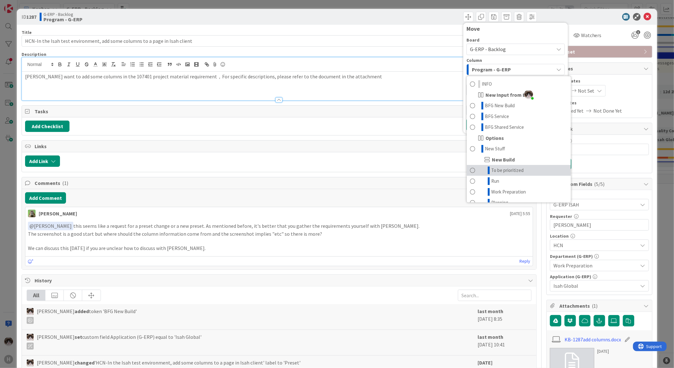
click at [500, 171] on span "To be prioritized" at bounding box center [507, 171] width 32 height 8
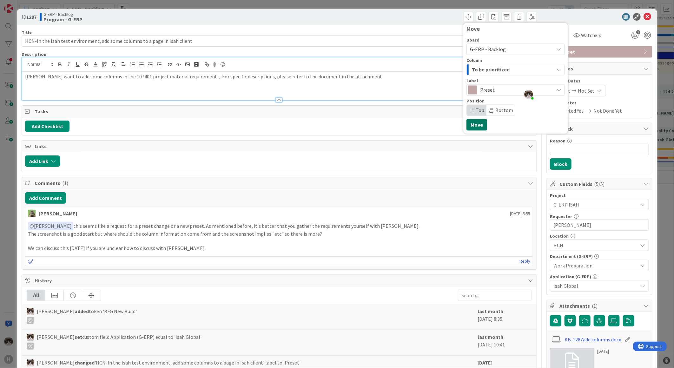
click at [472, 121] on button "Move" at bounding box center [476, 124] width 21 height 11
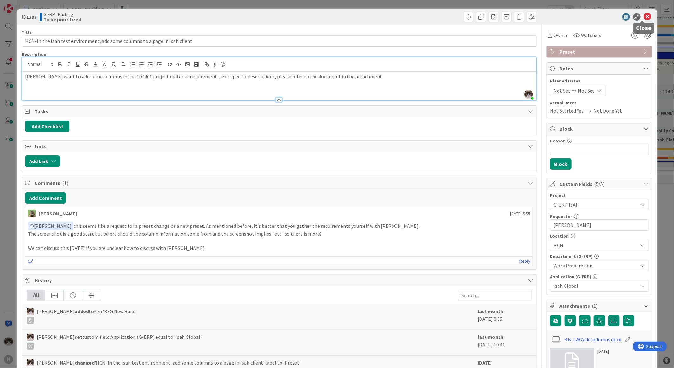
click at [645, 15] on icon at bounding box center [648, 17] width 8 height 8
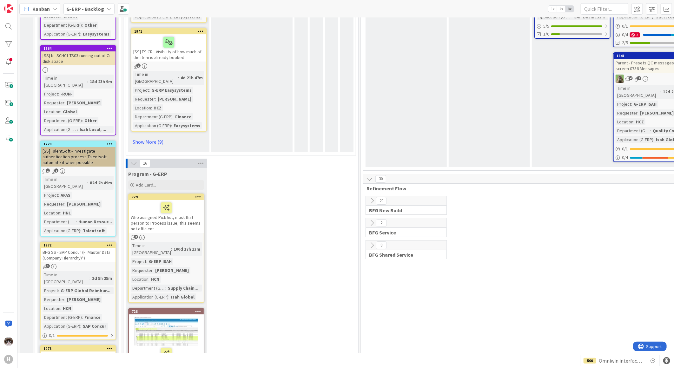
click at [165, 200] on div "Who assigned Pick list, must that person to Process issue, this seems not effic…" at bounding box center [166, 216] width 75 height 33
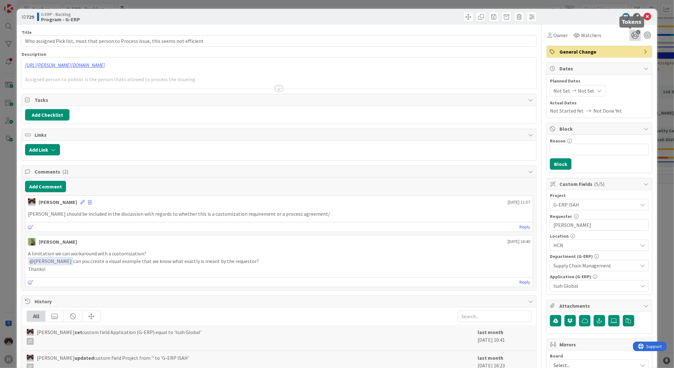
click at [630, 36] on icon "1" at bounding box center [635, 35] width 11 height 11
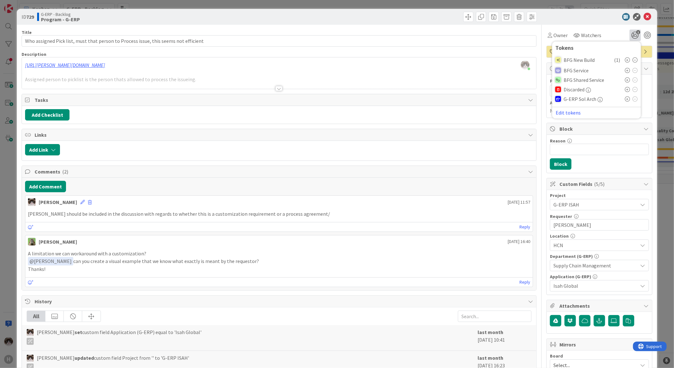
click at [374, 70] on div "[PERSON_NAME] just joined [URL][PERSON_NAME][DOMAIN_NAME] Assigned person to pi…" at bounding box center [279, 72] width 514 height 31
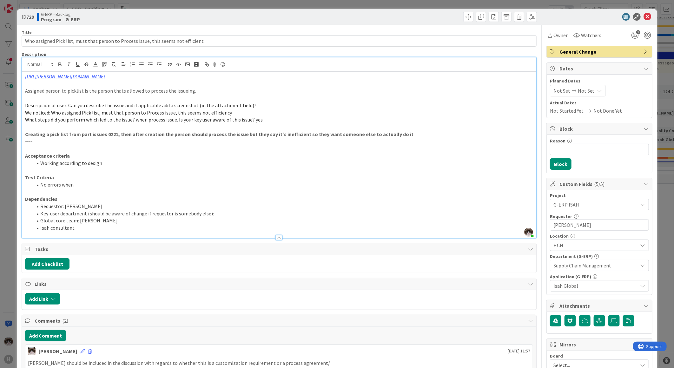
click at [565, 53] on span "General Change" at bounding box center [599, 52] width 81 height 8
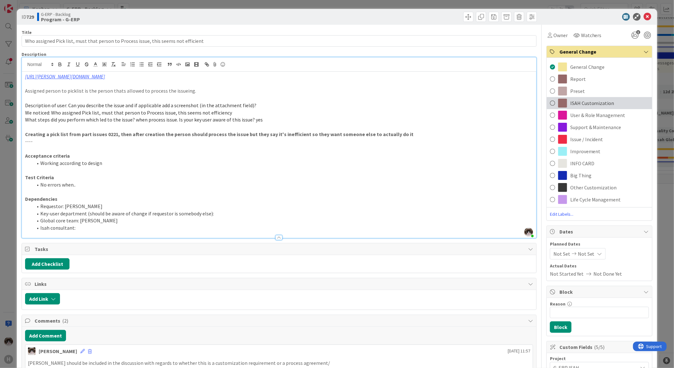
click at [588, 105] on span "ISAH Customization" at bounding box center [592, 103] width 44 height 8
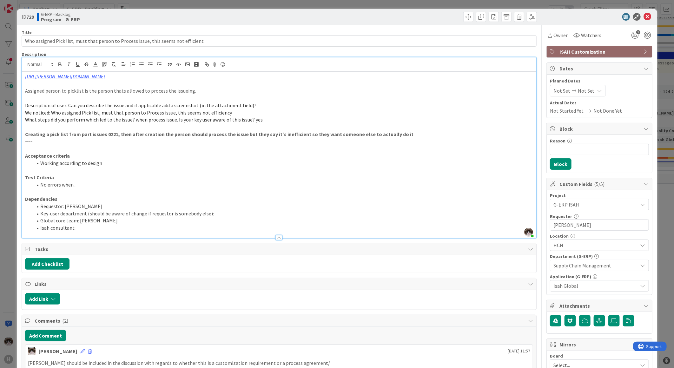
click at [228, 110] on p "We noticed: Who assigned Pick list, must that person to Process issue, this see…" at bounding box center [279, 112] width 508 height 7
click at [381, 119] on p "What steps did you perform which led to the issue? when process issue. Is your …" at bounding box center [279, 119] width 508 height 7
click at [463, 17] on span at bounding box center [468, 17] width 10 height 10
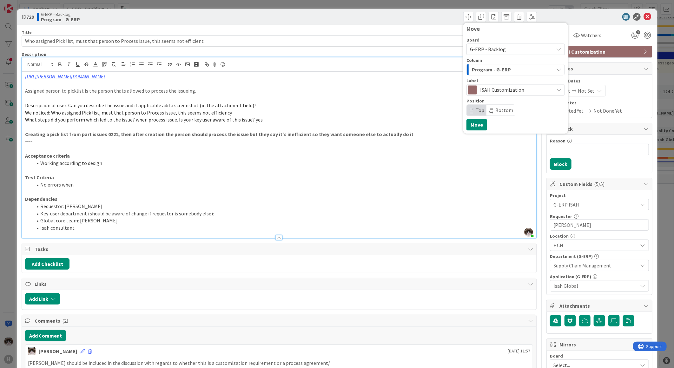
click at [512, 69] on div "Program - G-ERP" at bounding box center [511, 69] width 83 height 10
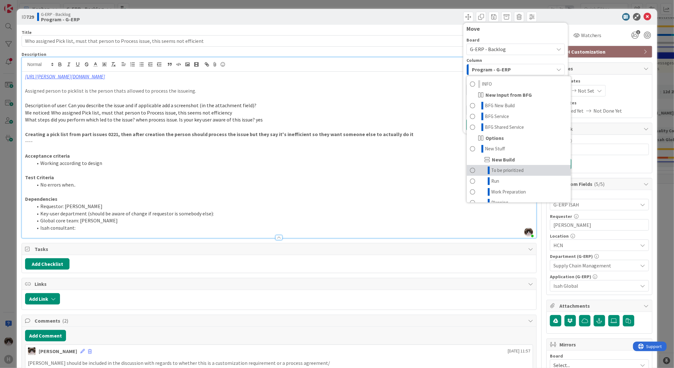
click at [506, 168] on span "To be prioritized" at bounding box center [507, 171] width 32 height 8
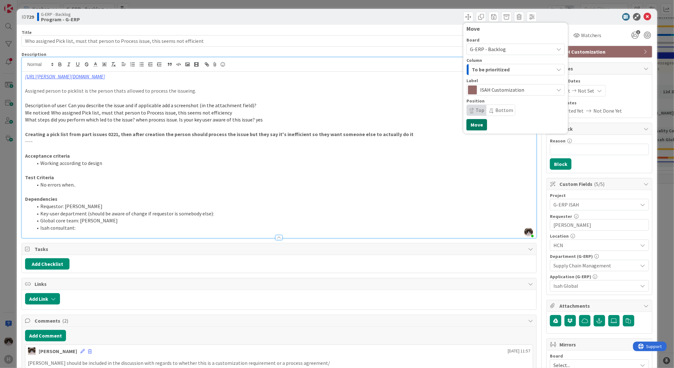
click at [476, 121] on button "Move" at bounding box center [476, 124] width 21 height 11
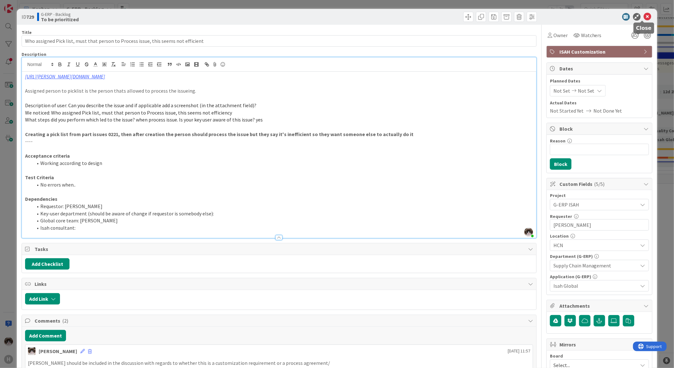
click at [644, 18] on icon at bounding box center [648, 17] width 8 height 8
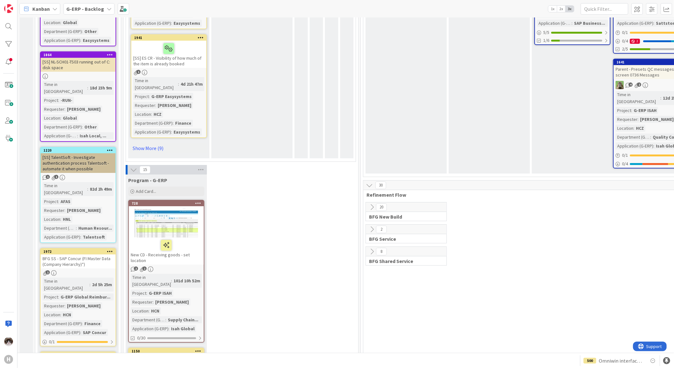
scroll to position [1300, 0]
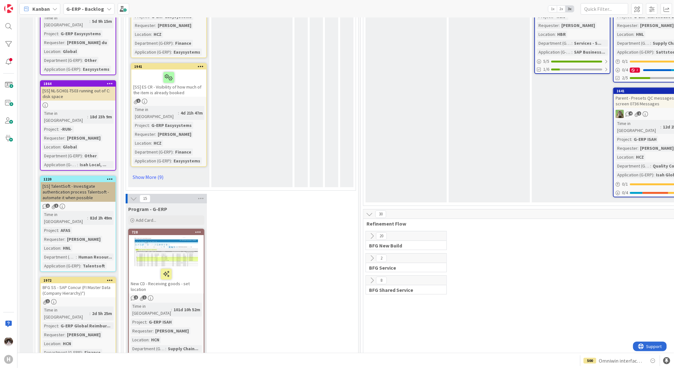
click at [185, 268] on div at bounding box center [166, 274] width 71 height 13
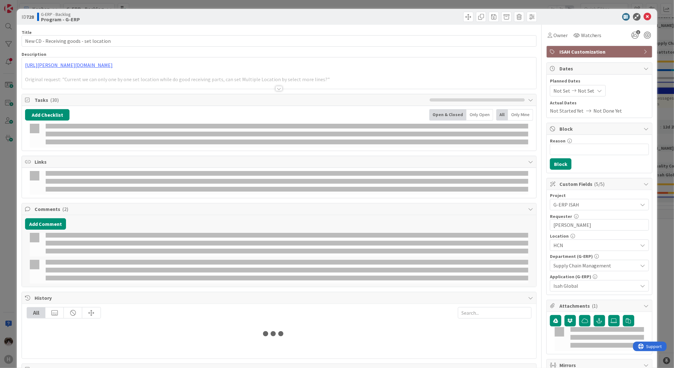
click at [275, 88] on div at bounding box center [278, 88] width 7 height 5
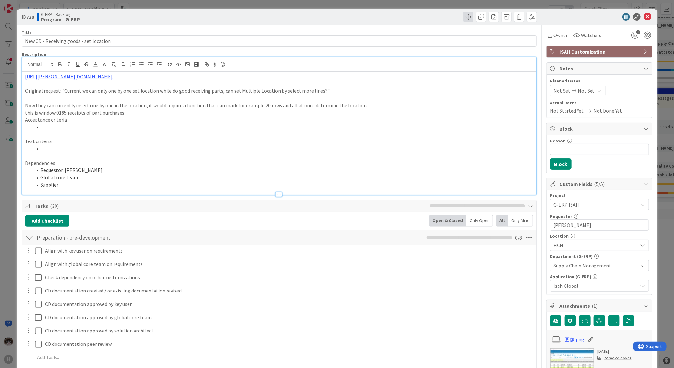
click at [463, 17] on span at bounding box center [468, 17] width 10 height 10
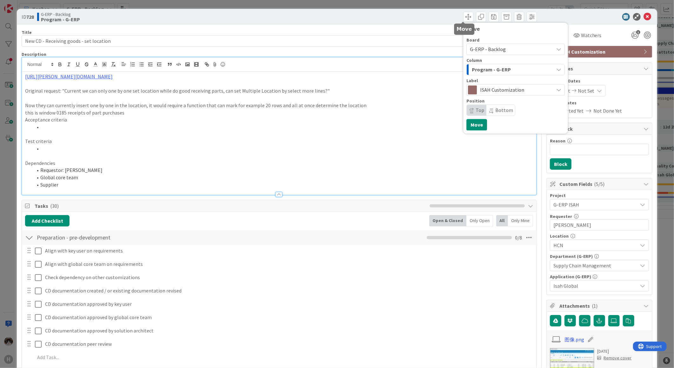
click at [507, 71] on div "Program - G-ERP" at bounding box center [511, 69] width 83 height 10
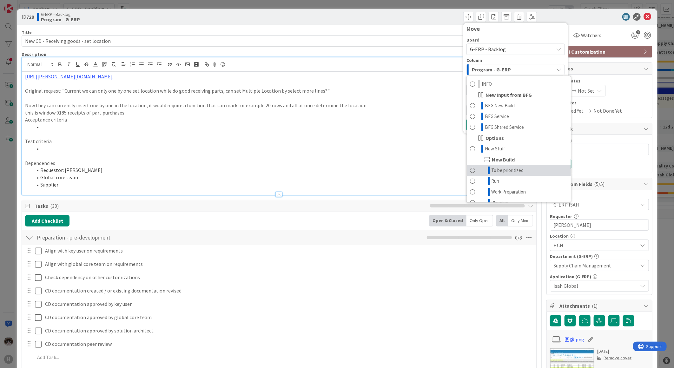
click at [503, 167] on span "To be prioritized" at bounding box center [507, 171] width 32 height 8
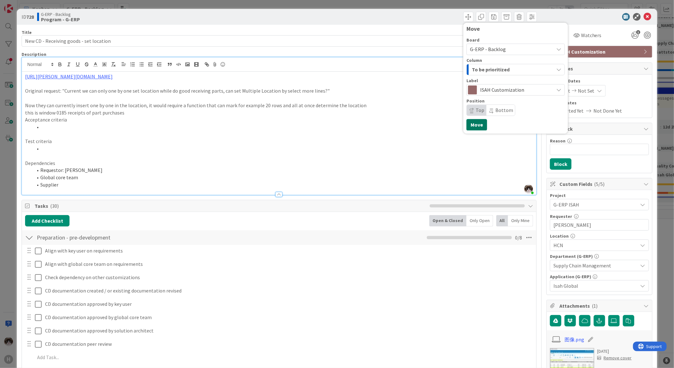
click at [471, 124] on button "Move" at bounding box center [476, 124] width 21 height 11
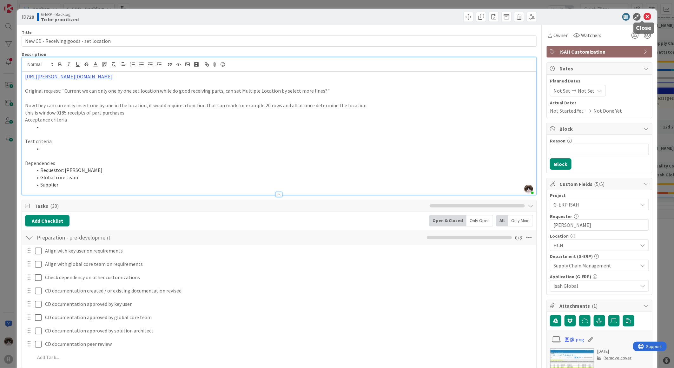
click at [644, 17] on icon at bounding box center [648, 17] width 8 height 8
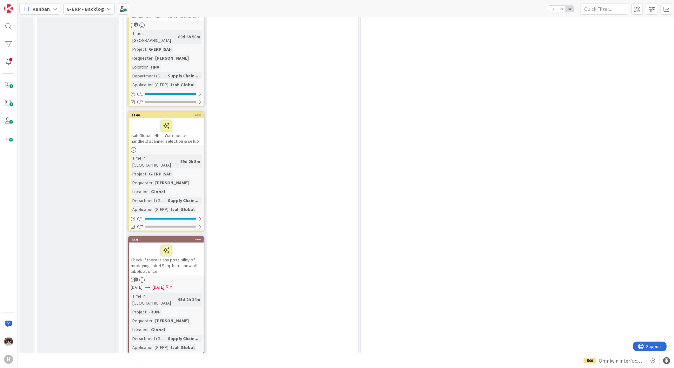
scroll to position [2083, 0]
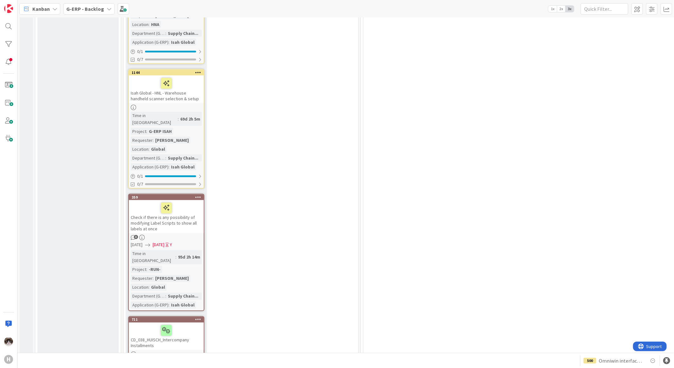
click at [198, 195] on icon at bounding box center [198, 197] width 6 height 4
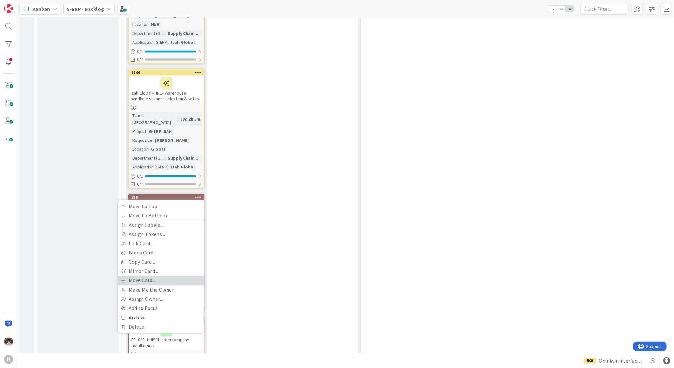
click at [169, 276] on link "Move Card..." at bounding box center [161, 280] width 86 height 9
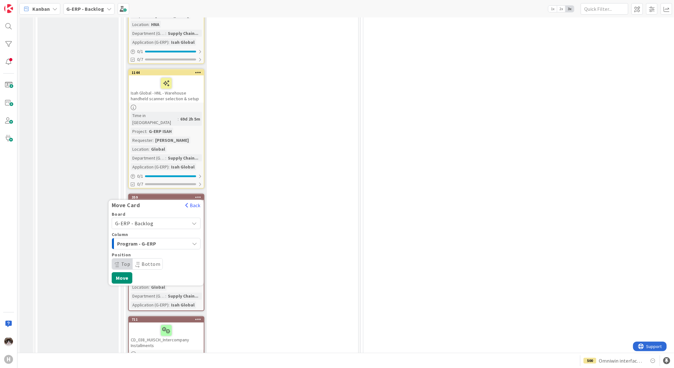
click at [162, 240] on span "Program - G-ERP" at bounding box center [141, 244] width 48 height 8
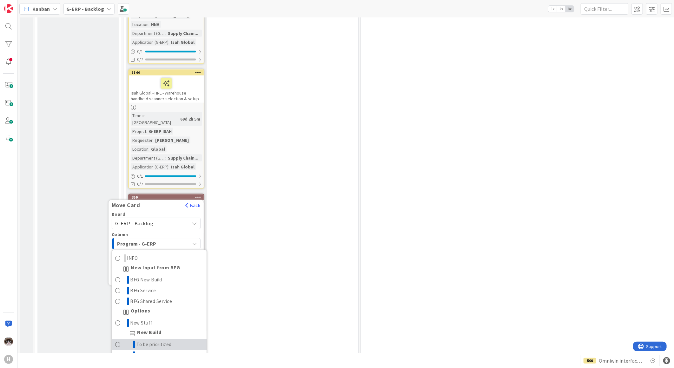
click at [188, 339] on link "To be prioritized" at bounding box center [159, 344] width 95 height 11
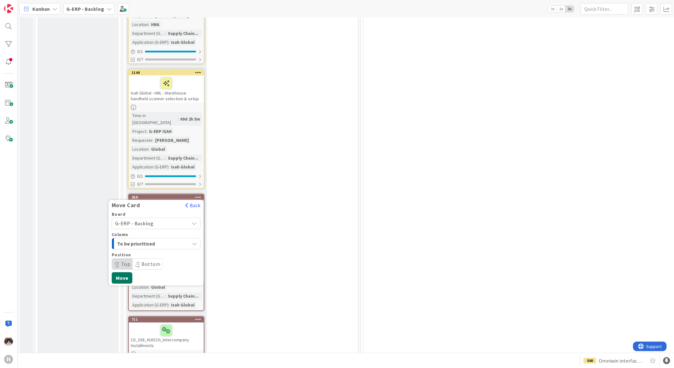
click at [122, 273] on button "Move" at bounding box center [122, 278] width 21 height 11
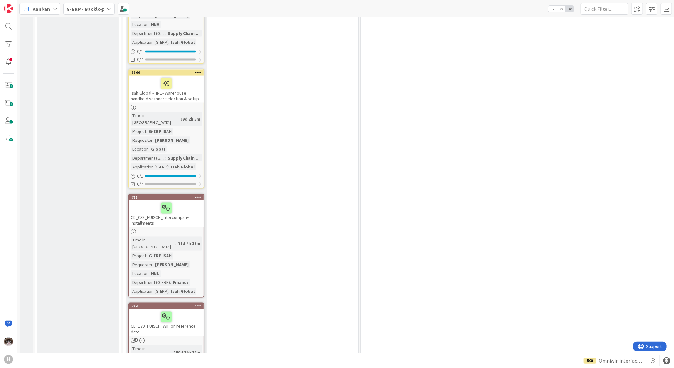
click at [198, 195] on icon at bounding box center [198, 197] width 6 height 4
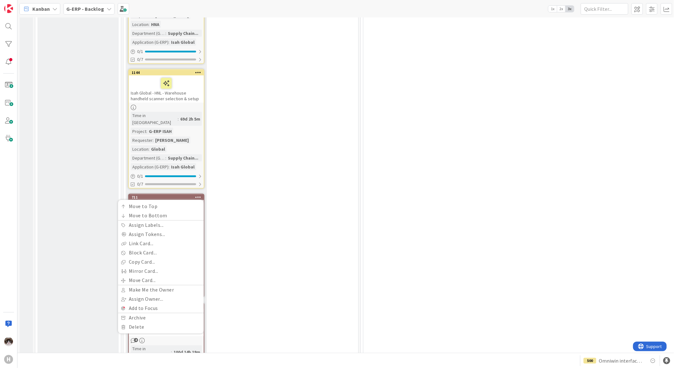
click at [95, 165] on div "BFG Shared Service Add Card... 1982 WhiteVision Incident with approval 2 Time i…" at bounding box center [77, 95] width 81 height 2019
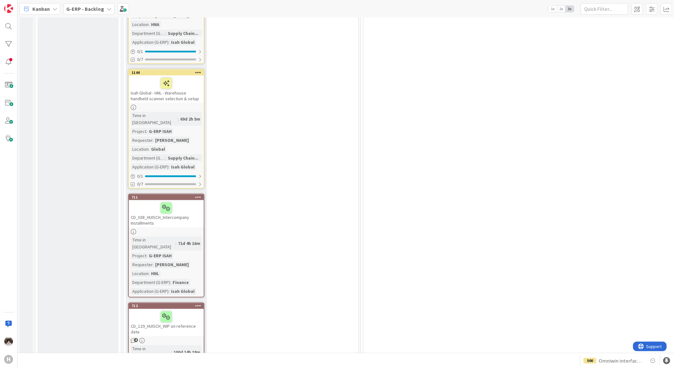
click at [199, 195] on icon at bounding box center [198, 197] width 6 height 4
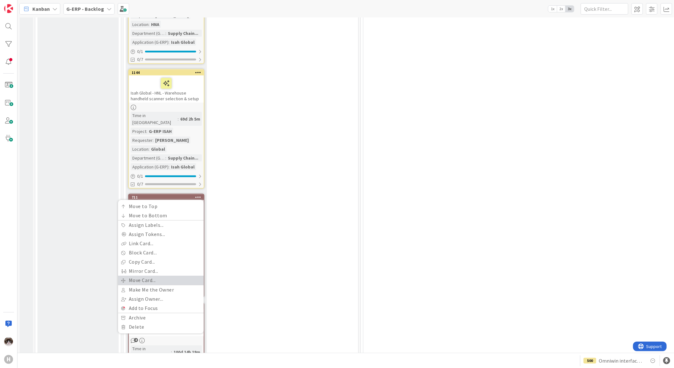
click at [125, 279] on icon at bounding box center [123, 281] width 4 height 4
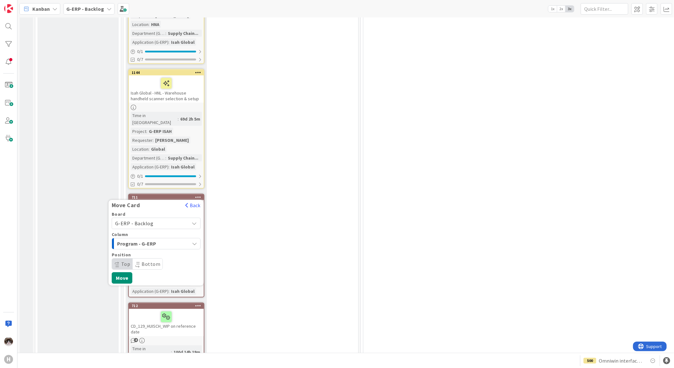
click at [145, 240] on span "Program - G-ERP" at bounding box center [141, 244] width 48 height 8
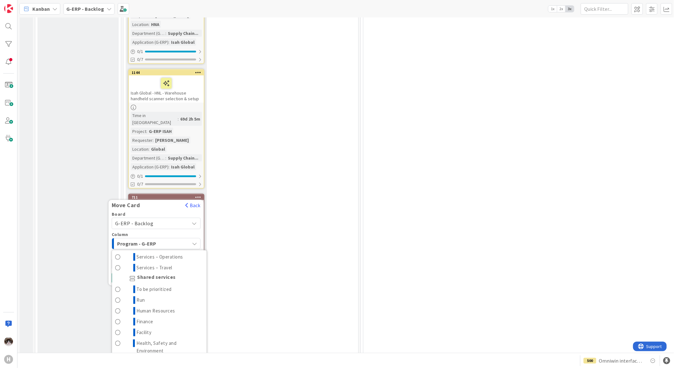
scroll to position [247, 0]
click at [176, 284] on link "To be prioritized" at bounding box center [159, 289] width 95 height 11
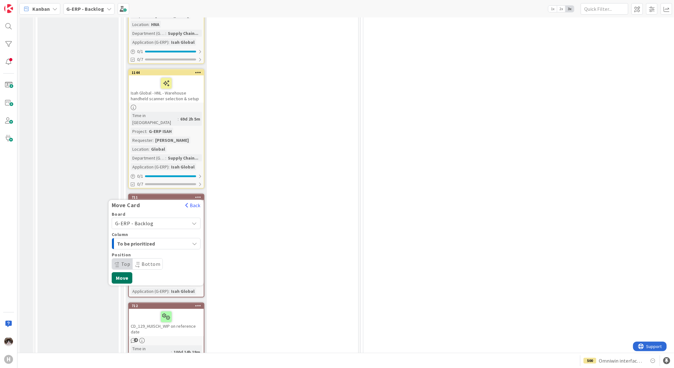
click at [124, 273] on button "Move" at bounding box center [122, 278] width 21 height 11
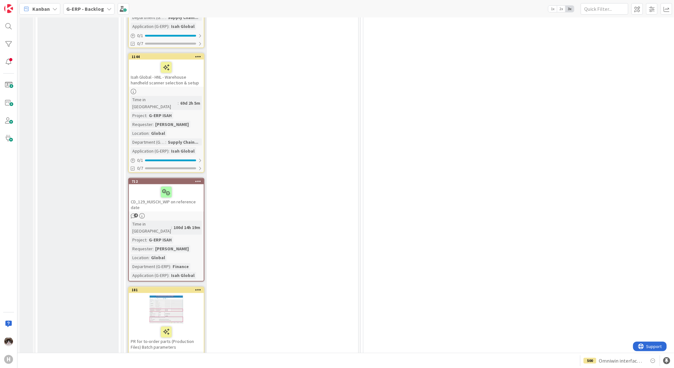
click at [173, 184] on div "CD_129_HUISCH_WIP on reference date" at bounding box center [166, 197] width 75 height 27
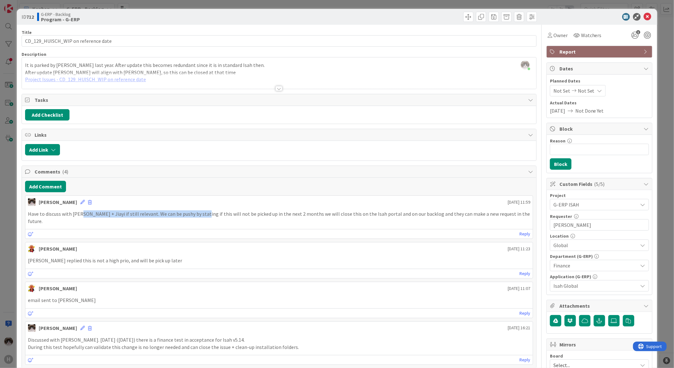
drag, startPoint x: 79, startPoint y: 216, endPoint x: 192, endPoint y: 219, distance: 113.6
click at [192, 219] on div "Have to discuss with [PERSON_NAME] + Jiayi if still relevant. We can be pushy b…" at bounding box center [278, 217] width 507 height 19
drag, startPoint x: 192, startPoint y: 219, endPoint x: 232, endPoint y: 218, distance: 40.0
click at [232, 218] on p "Have to discuss with [PERSON_NAME] + Jiayi if still relevant. We can be pushy b…" at bounding box center [279, 217] width 502 height 14
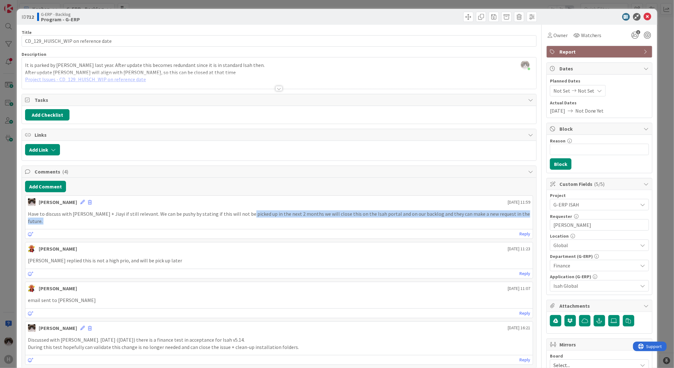
drag, startPoint x: 241, startPoint y: 216, endPoint x: 390, endPoint y: 230, distance: 149.5
click at [390, 230] on div "[PERSON_NAME] [DATE] 11:59 Have to discuss with [PERSON_NAME] + Jiayi if still …" at bounding box center [279, 216] width 508 height 43
drag, startPoint x: 390, startPoint y: 230, endPoint x: 348, endPoint y: 217, distance: 44.2
click at [348, 217] on p "Have to discuss with [PERSON_NAME] + Jiayi if still relevant. We can be pushy b…" at bounding box center [279, 217] width 502 height 14
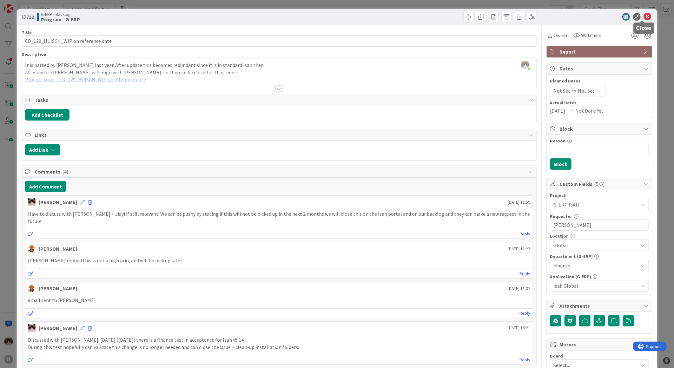
click at [644, 14] on icon at bounding box center [648, 17] width 8 height 8
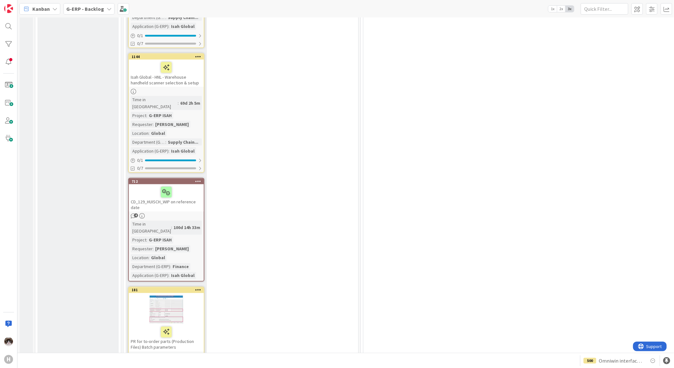
click at [193, 184] on div "CD_129_HUISCH_WIP on reference date" at bounding box center [166, 197] width 75 height 27
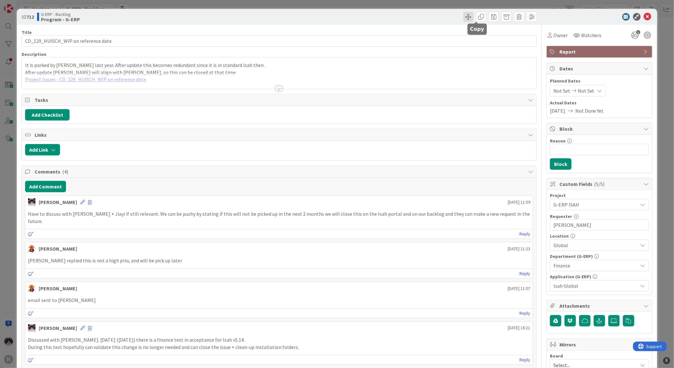
click at [464, 19] on span at bounding box center [468, 17] width 10 height 10
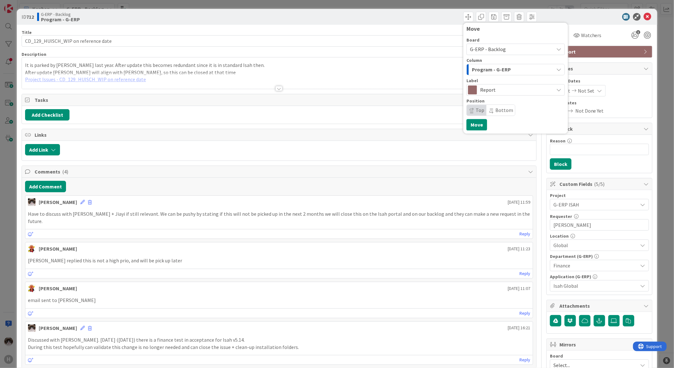
click at [502, 69] on span "Program - G-ERP" at bounding box center [491, 69] width 39 height 8
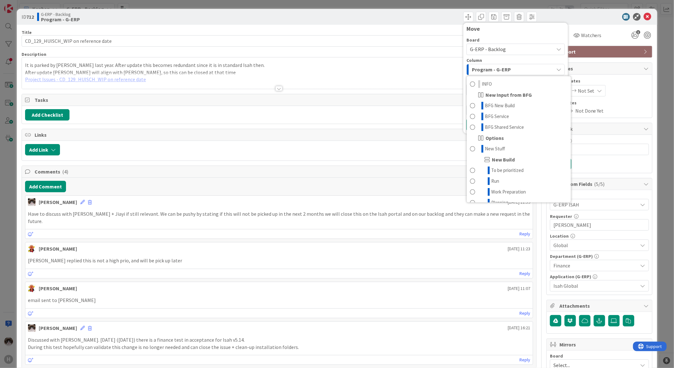
click at [502, 69] on span "Program - G-ERP" at bounding box center [491, 69] width 39 height 8
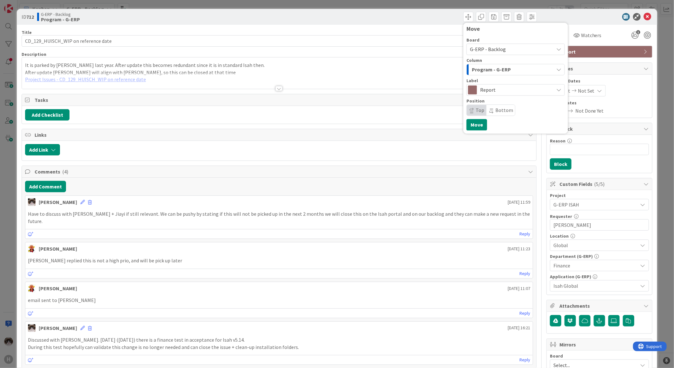
click at [435, 78] on div at bounding box center [279, 81] width 514 height 16
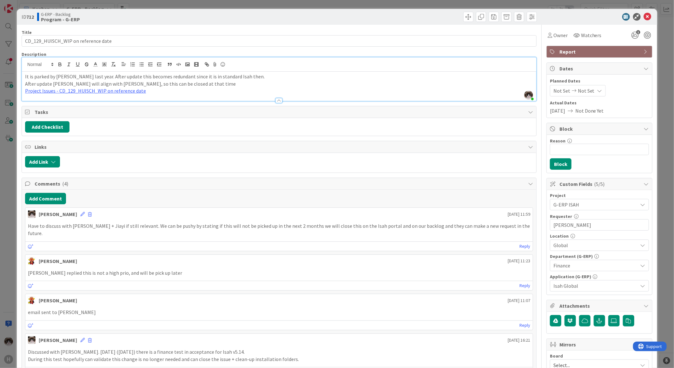
click at [573, 50] on span "Report" at bounding box center [599, 52] width 81 height 8
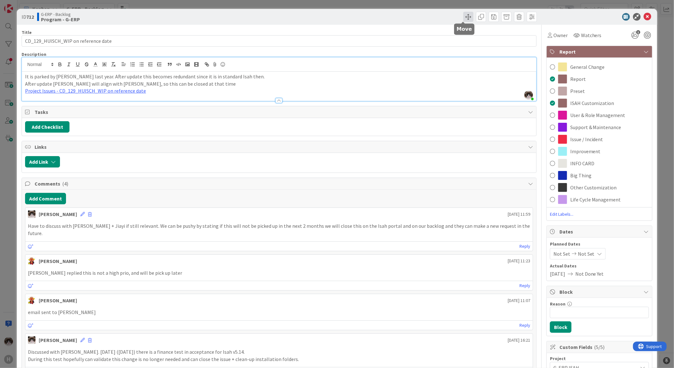
click at [463, 17] on span at bounding box center [468, 17] width 10 height 10
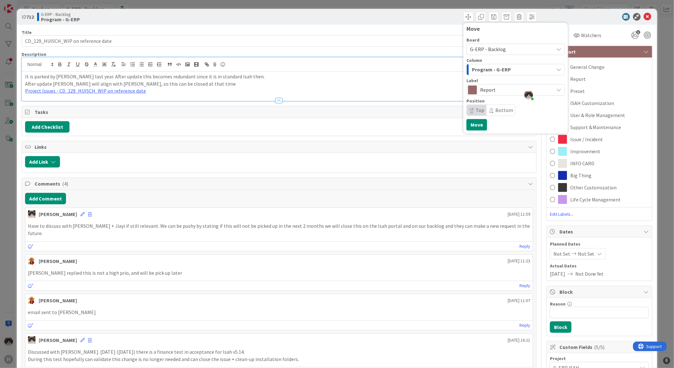
click at [505, 70] on div "Program - G-ERP" at bounding box center [511, 69] width 83 height 10
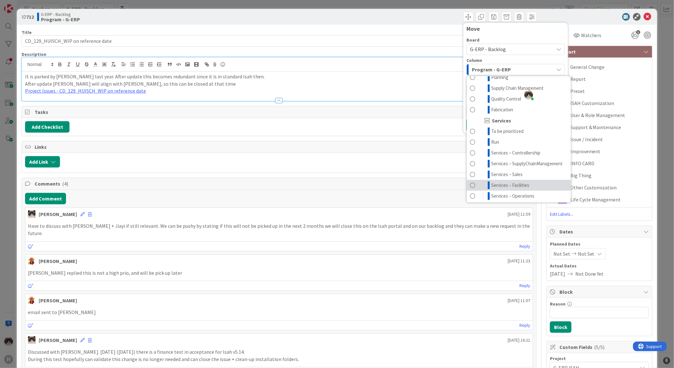
scroll to position [176, 0]
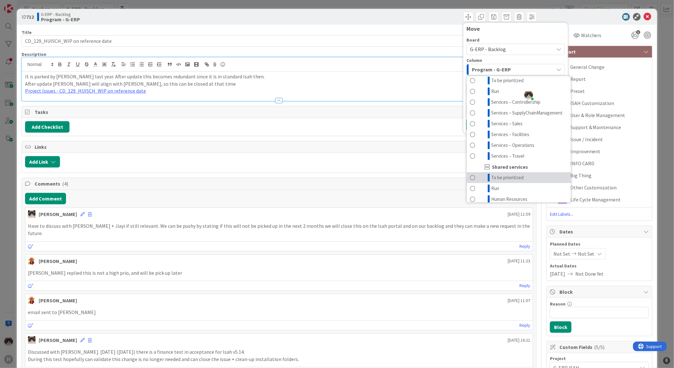
click at [513, 182] on span "To be prioritized" at bounding box center [507, 178] width 32 height 8
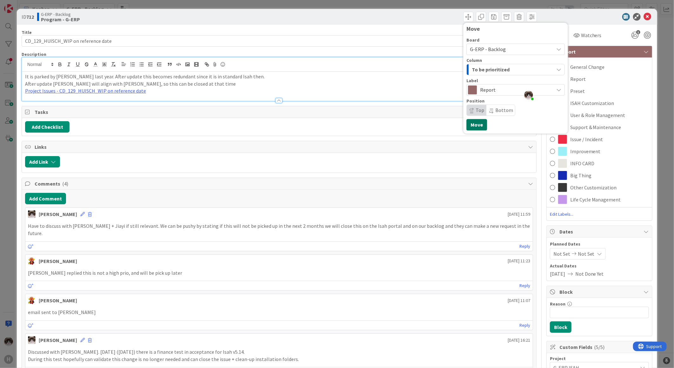
click at [470, 125] on button "Move" at bounding box center [476, 124] width 21 height 11
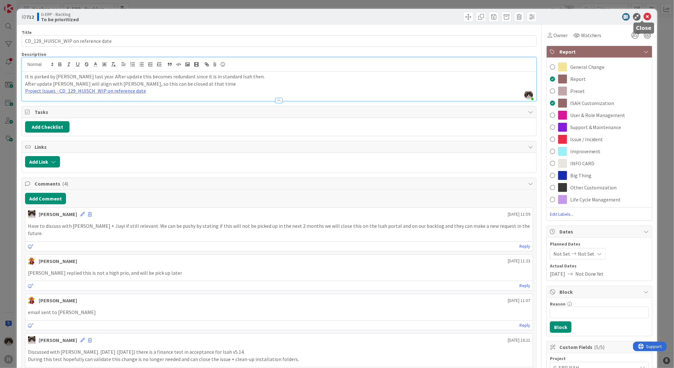
click at [644, 14] on icon at bounding box center [648, 17] width 8 height 8
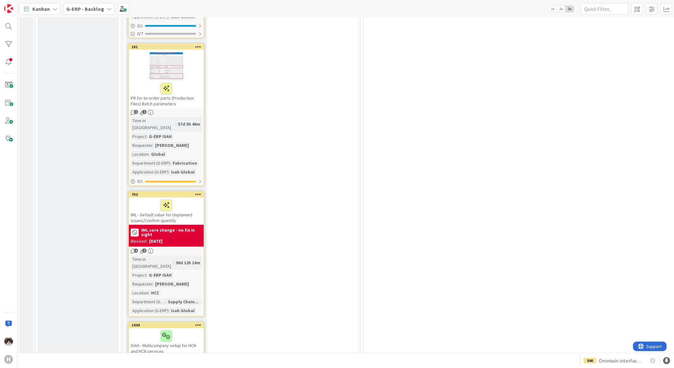
scroll to position [2224, 0]
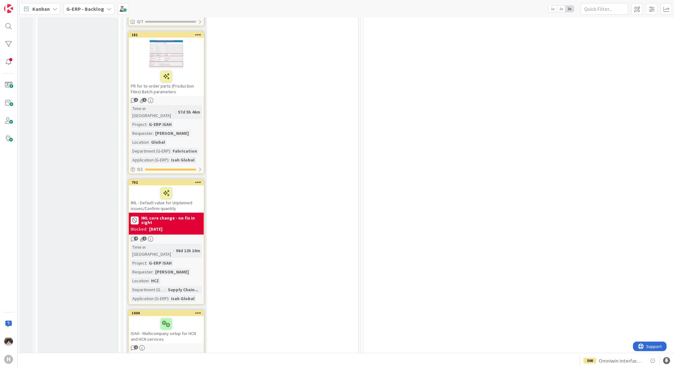
click at [186, 186] on div "IML - Default value for Unplanned issues/Confirm quantity" at bounding box center [166, 199] width 75 height 27
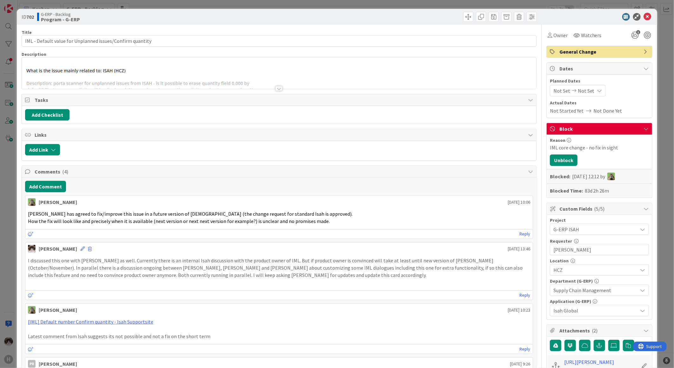
click at [275, 85] on div at bounding box center [279, 81] width 514 height 16
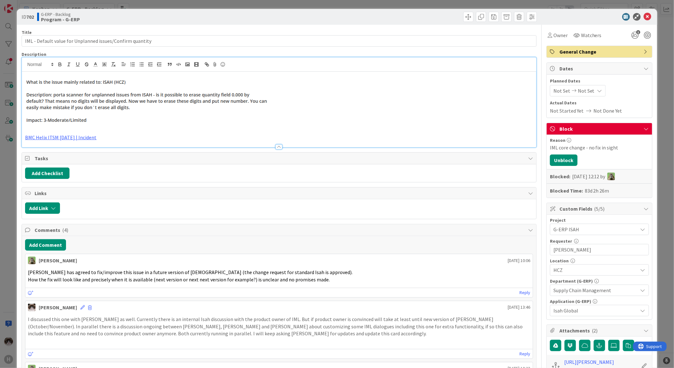
drag, startPoint x: 251, startPoint y: 102, endPoint x: 329, endPoint y: 106, distance: 78.5
click at [286, 106] on p at bounding box center [279, 100] width 508 height 54
click at [393, 107] on p at bounding box center [279, 100] width 508 height 54
click at [644, 15] on icon at bounding box center [648, 17] width 8 height 8
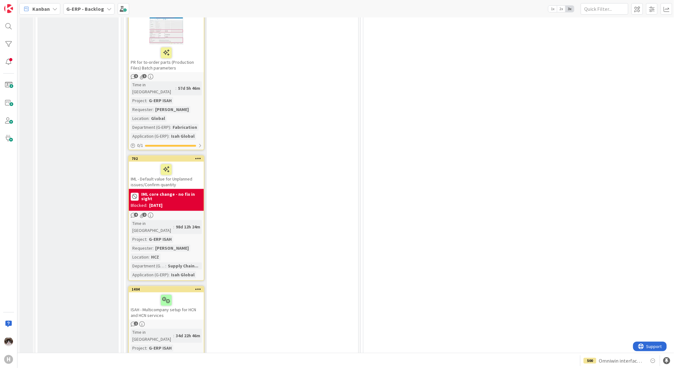
scroll to position [2259, 0]
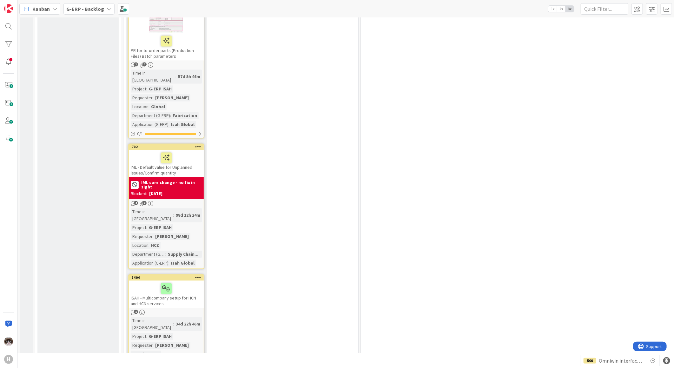
click at [176, 281] on div "ISAH - Multicompany setup for HCN and HCN services" at bounding box center [166, 294] width 75 height 27
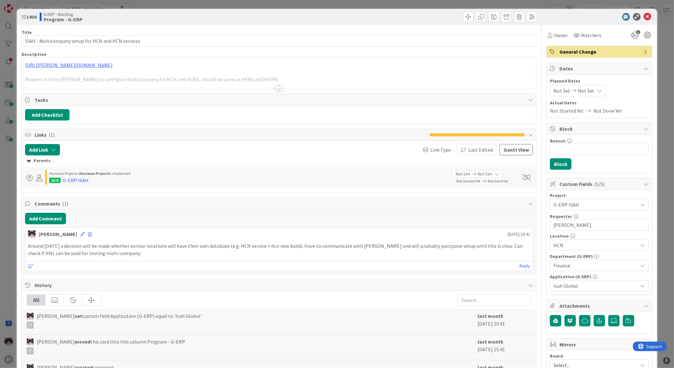
click at [275, 89] on div at bounding box center [278, 88] width 7 height 5
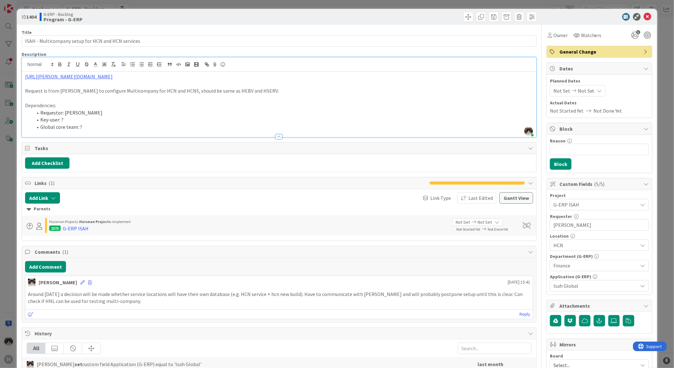
drag, startPoint x: 246, startPoint y: 76, endPoint x: 17, endPoint y: 75, distance: 228.2
click at [17, 75] on div "ID 1404 G-ERP - Backlog Program - G-ERP Title 50 / 128 ISAH - Multicompany setu…" at bounding box center [337, 281] width 640 height 545
click at [644, 15] on icon at bounding box center [648, 17] width 8 height 8
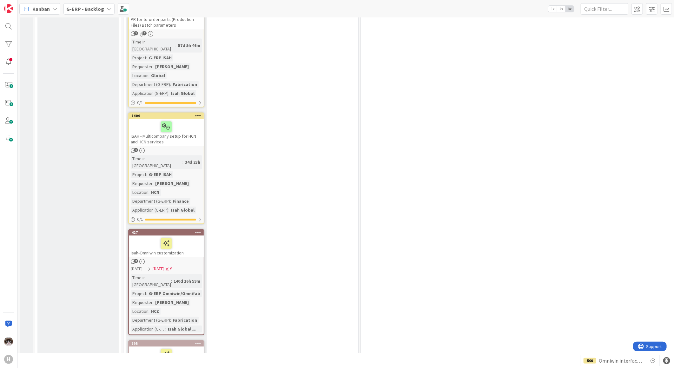
scroll to position [2330, 0]
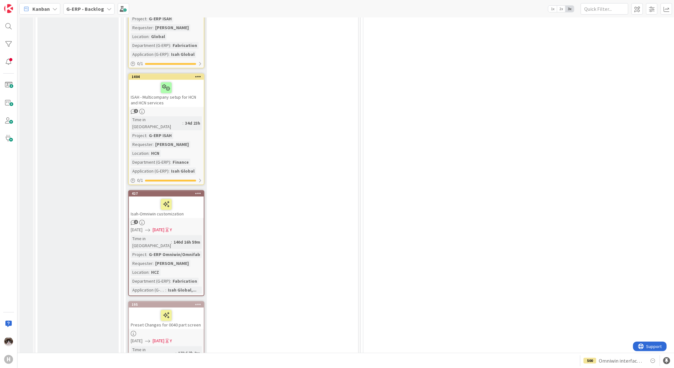
click at [194, 220] on div "2" at bounding box center [166, 222] width 75 height 5
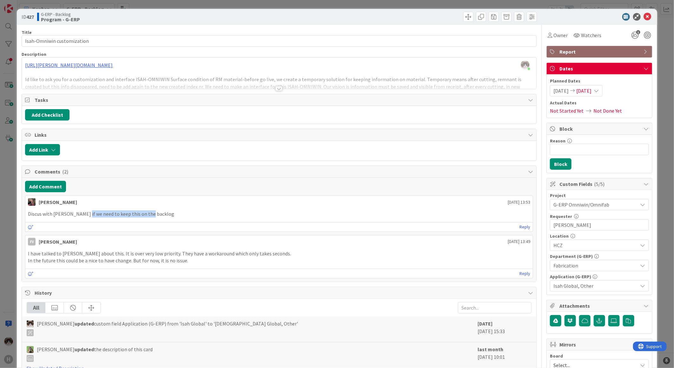
drag, startPoint x: 148, startPoint y: 214, endPoint x: 73, endPoint y: 211, distance: 75.0
click at [73, 211] on p "Discus with [PERSON_NAME] if we need to keep this on the backlog" at bounding box center [279, 213] width 502 height 7
click at [280, 88] on div at bounding box center [279, 81] width 514 height 16
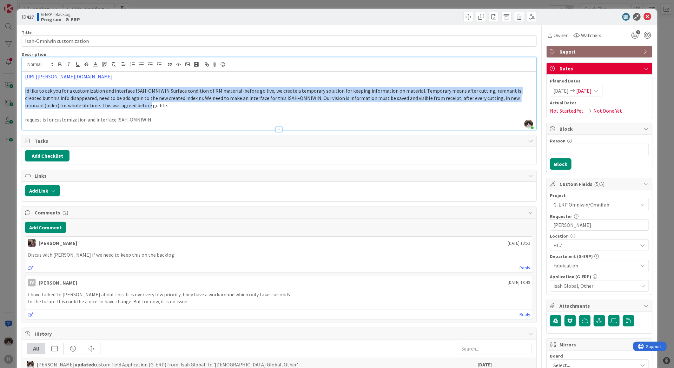
drag, startPoint x: 24, startPoint y: 87, endPoint x: 110, endPoint y: 109, distance: 88.0
click at [109, 109] on p "Id like to ask you for a customization and interface ISAH-OMNIWIN Surface condi…" at bounding box center [279, 98] width 508 height 22
click at [463, 18] on span at bounding box center [468, 17] width 10 height 10
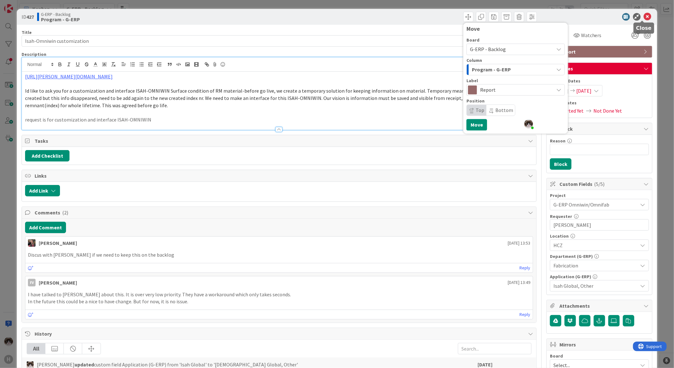
click at [644, 16] on icon at bounding box center [648, 17] width 8 height 8
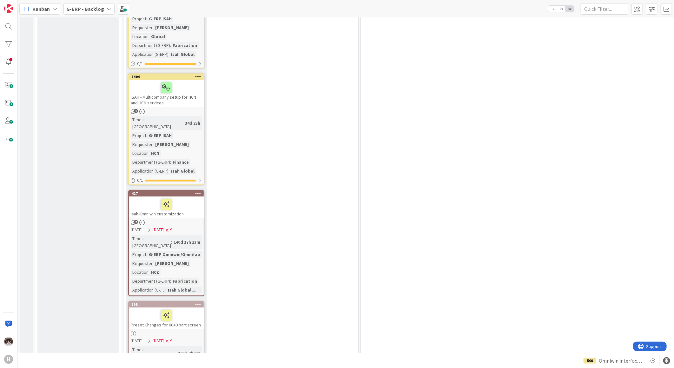
click at [174, 235] on div "Time in Column : 140d 17h 13m Project : G-ERP Omniwin/Omnifab Requester : [PERS…" at bounding box center [166, 264] width 71 height 58
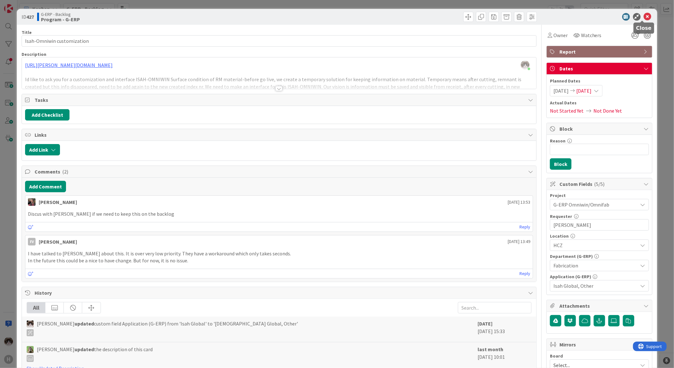
click at [644, 17] on icon at bounding box center [648, 17] width 8 height 8
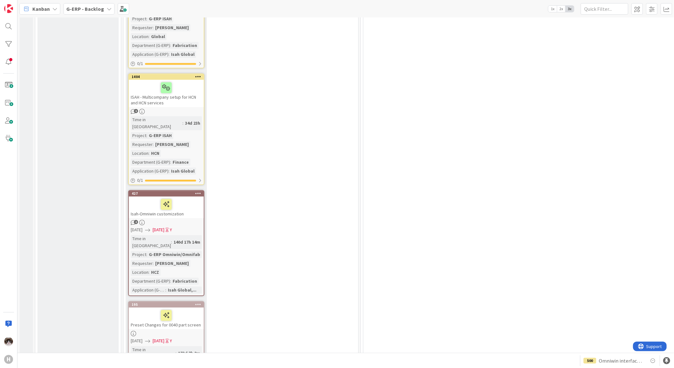
click at [177, 301] on link "195 Preset Changes for 0040 part screen [DATE] [DATE] Y Time in [GEOGRAPHIC_DAT…" at bounding box center [166, 358] width 76 height 114
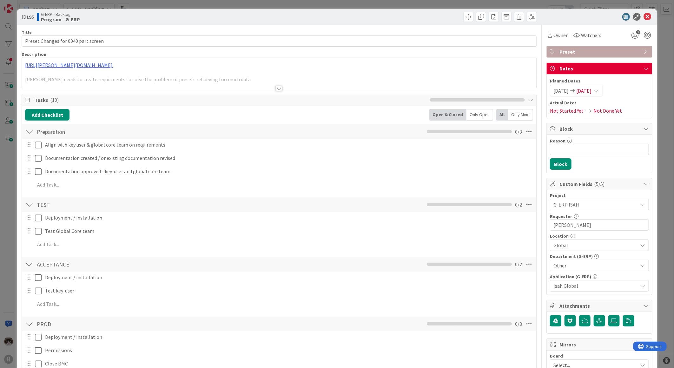
click at [276, 88] on div at bounding box center [278, 88] width 7 height 5
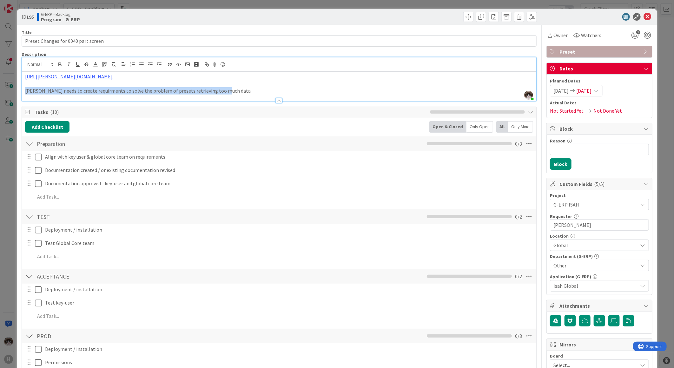
drag, startPoint x: 239, startPoint y: 93, endPoint x: 24, endPoint y: 92, distance: 215.5
click at [24, 92] on div "[URL][PERSON_NAME][DOMAIN_NAME] [PERSON_NAME] needs to create requirments to so…" at bounding box center [279, 86] width 514 height 29
click at [644, 18] on icon at bounding box center [648, 17] width 8 height 8
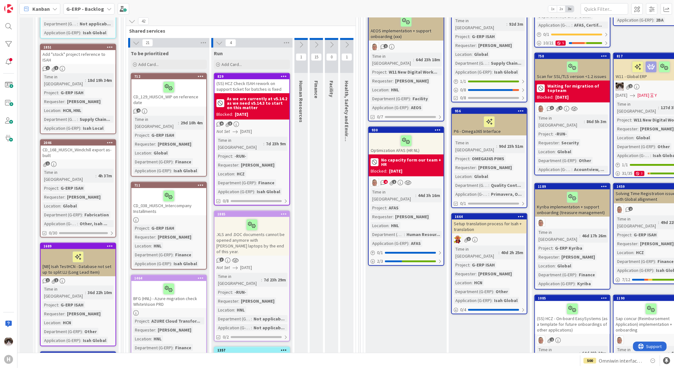
scroll to position [176, 0]
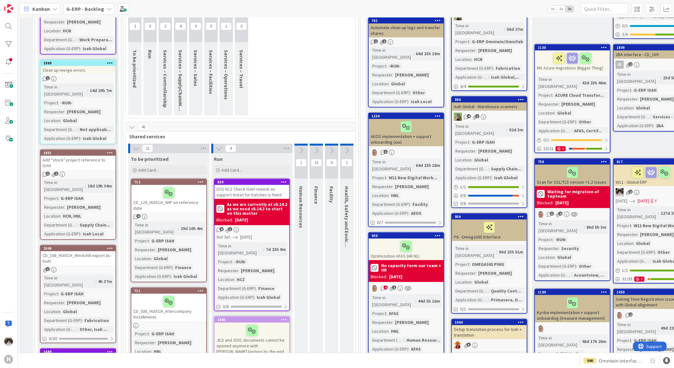
click at [131, 129] on icon at bounding box center [132, 126] width 7 height 7
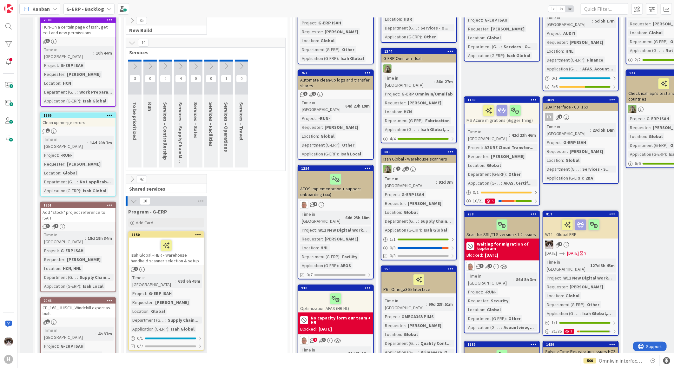
scroll to position [35, 0]
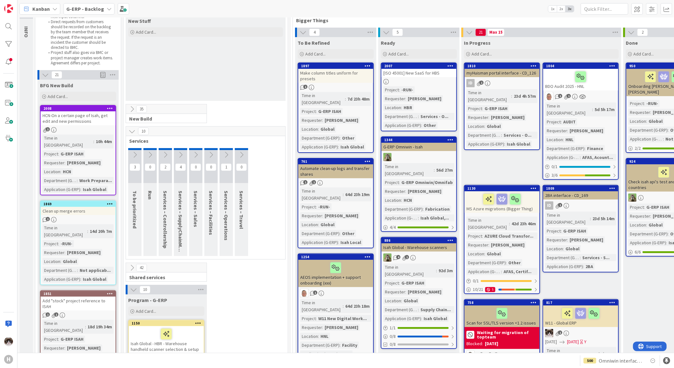
click at [134, 131] on icon at bounding box center [132, 131] width 7 height 7
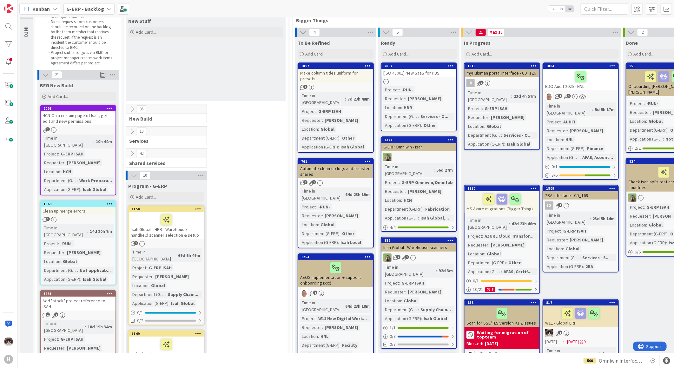
click at [131, 110] on icon at bounding box center [132, 109] width 7 height 7
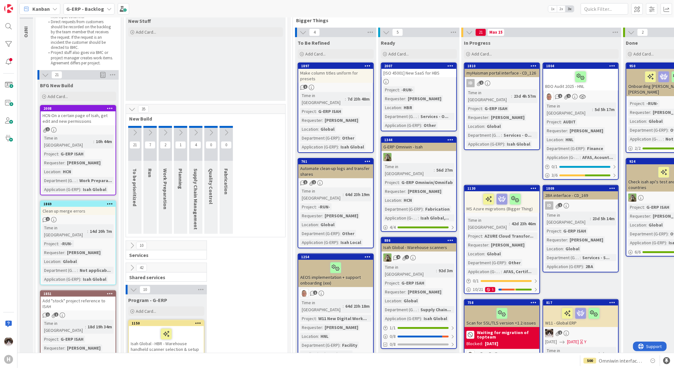
click at [137, 129] on icon at bounding box center [134, 132] width 7 height 7
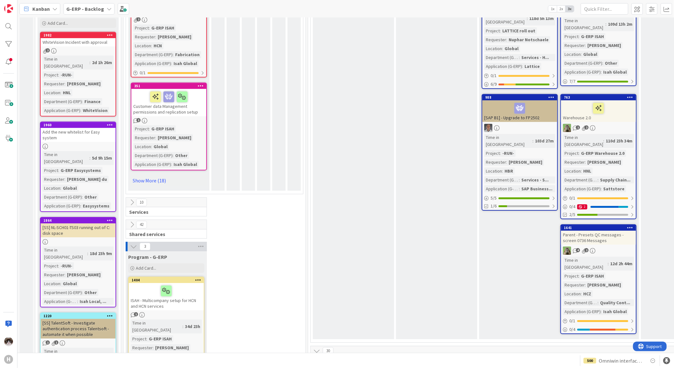
scroll to position [1163, 0]
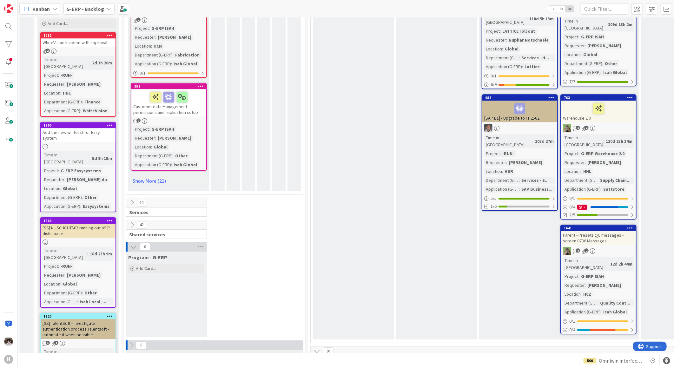
click at [134, 243] on icon at bounding box center [133, 246] width 7 height 7
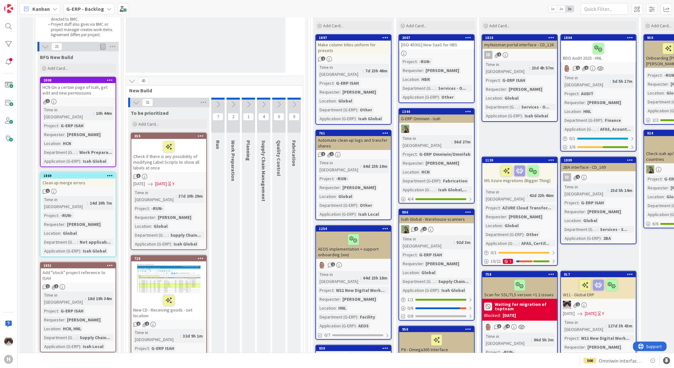
scroll to position [0, 0]
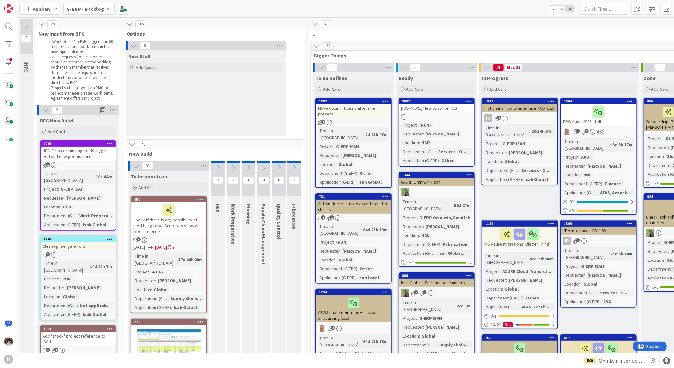
click at [137, 164] on icon at bounding box center [136, 165] width 7 height 7
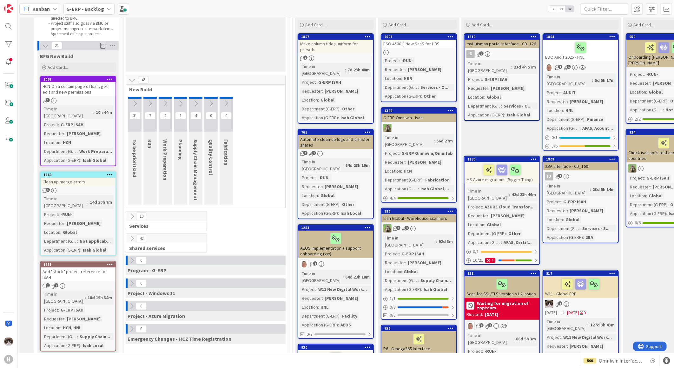
scroll to position [70, 0]
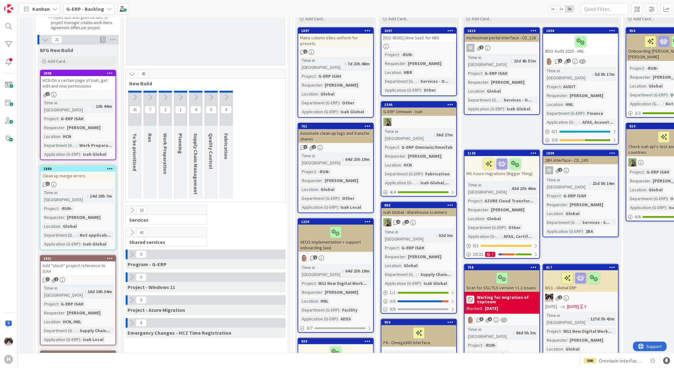
click at [131, 230] on icon at bounding box center [132, 232] width 7 height 7
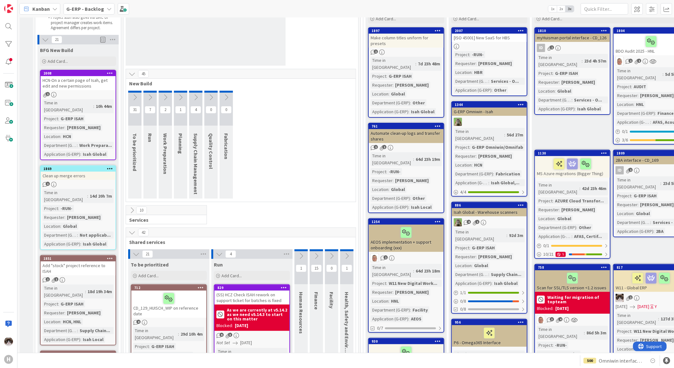
click at [131, 230] on icon at bounding box center [132, 232] width 7 height 7
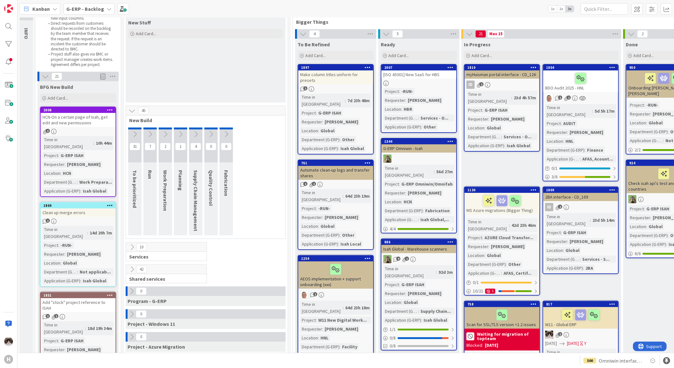
scroll to position [0, 0]
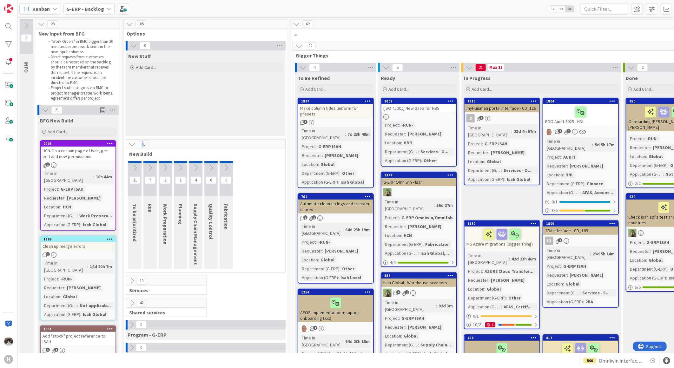
drag, startPoint x: 141, startPoint y: 145, endPoint x: 144, endPoint y: 144, distance: 3.3
click at [144, 144] on span "45" at bounding box center [143, 145] width 11 height 8
click at [245, 174] on div "31 To be prioritized 7 Run 2 Work Preparation 1 Planning 4 Supply Chain Managem…" at bounding box center [205, 216] width 157 height 111
click at [634, 10] on span at bounding box center [636, 8] width 11 height 11
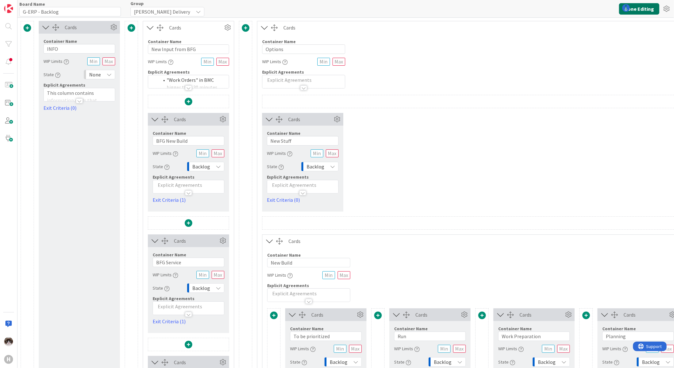
type input "G-ERP - Backlog"
click at [638, 9] on button "Done Editing" at bounding box center [639, 8] width 40 height 11
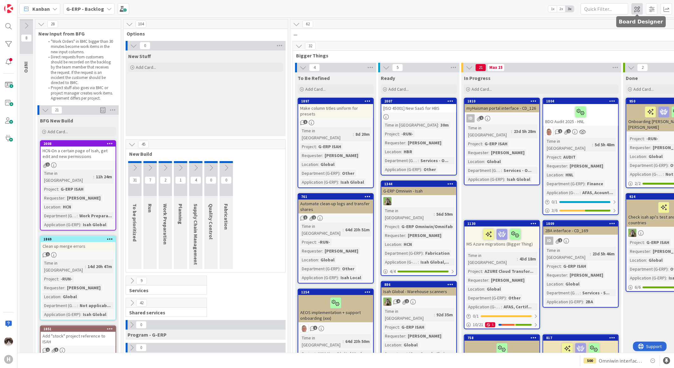
click at [639, 12] on span at bounding box center [636, 8] width 11 height 11
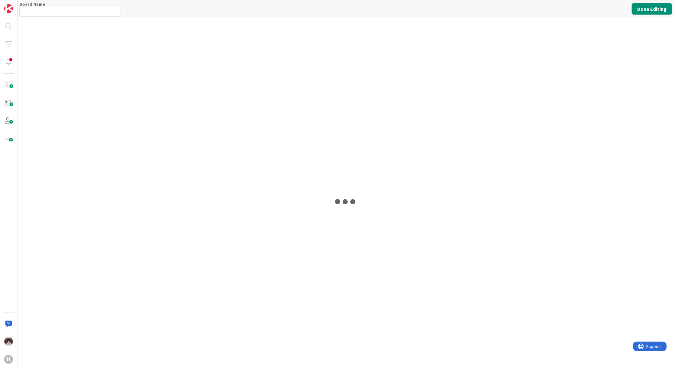
type input "G-ERP - Backlog"
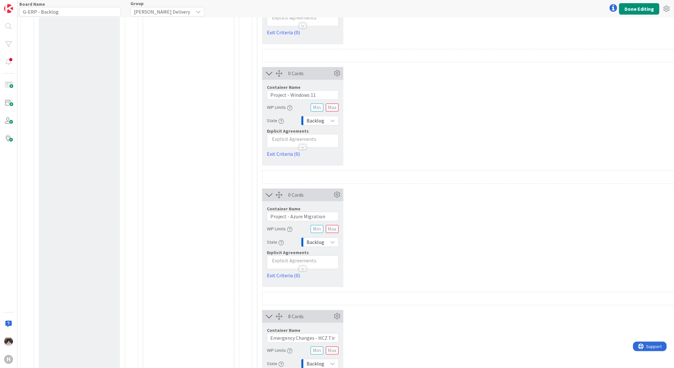
scroll to position [856, 0]
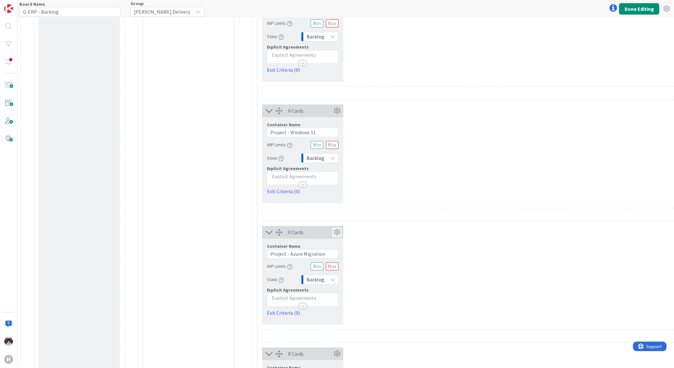
click at [337, 234] on icon at bounding box center [337, 233] width 10 height 10
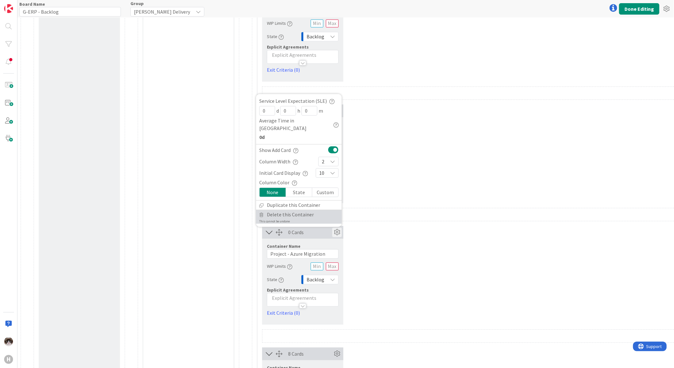
click at [303, 213] on span "Delete this Container" at bounding box center [290, 214] width 47 height 9
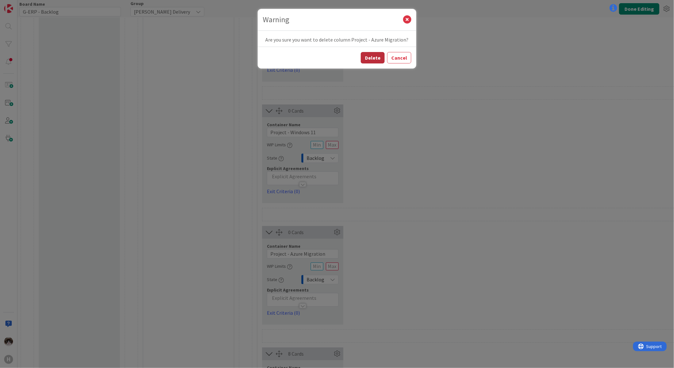
click at [375, 58] on button "Delete" at bounding box center [373, 57] width 24 height 11
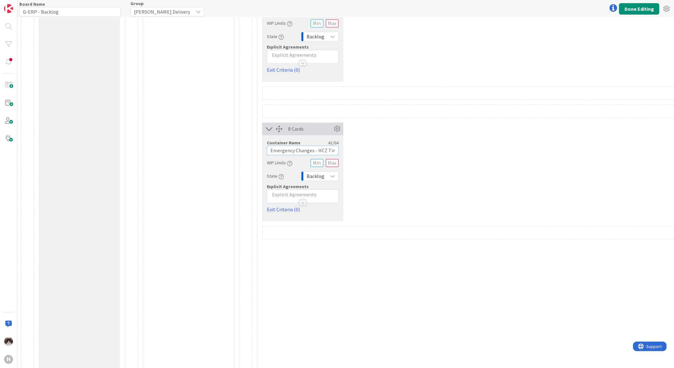
scroll to position [0, 29]
drag, startPoint x: 269, startPoint y: 152, endPoint x: 372, endPoint y: 150, distance: 103.2
click at [334, 151] on input "Emergency Changes - HCZ Time Registration" at bounding box center [303, 151] width 72 height 10
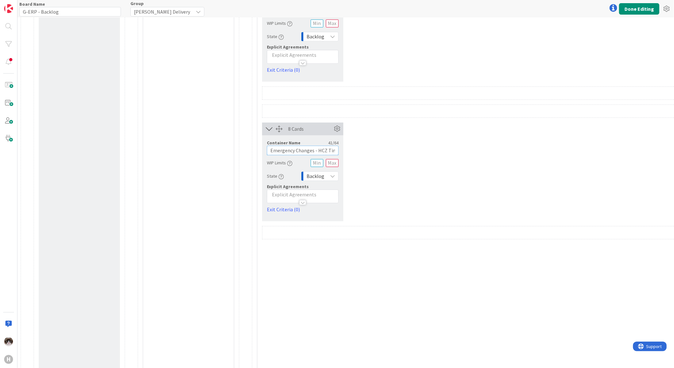
drag, startPoint x: 334, startPoint y: 151, endPoint x: 262, endPoint y: 148, distance: 72.4
click at [262, 148] on div "Container Name 41 / 64 Emergency Changes - HCZ Time Registration WIP Limits Sta…" at bounding box center [302, 174] width 81 height 78
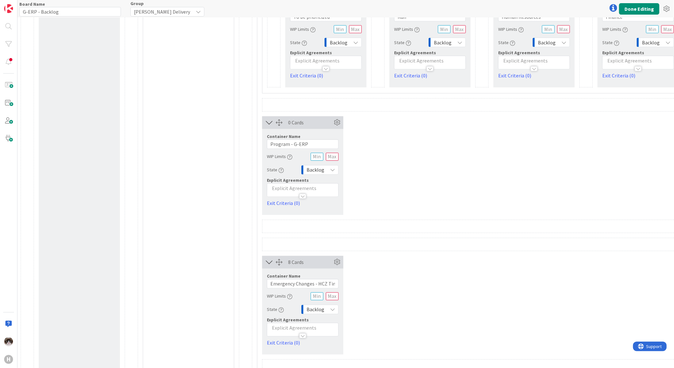
scroll to position [715, 0]
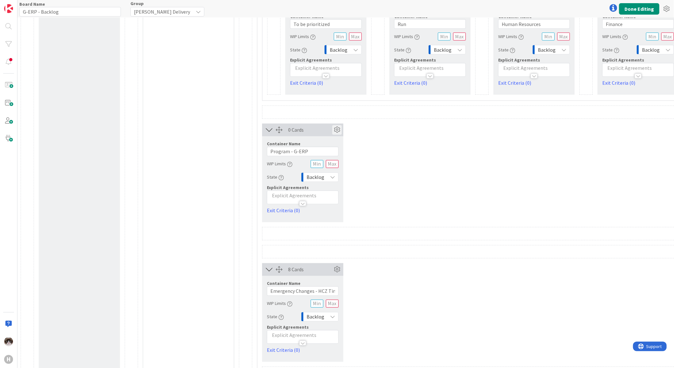
click at [335, 133] on icon at bounding box center [337, 130] width 10 height 10
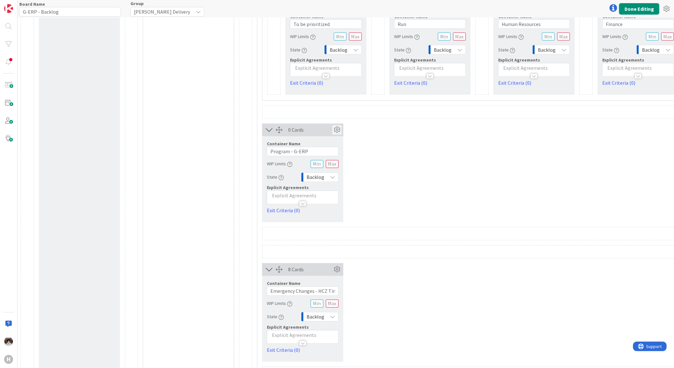
click at [340, 132] on icon at bounding box center [337, 130] width 10 height 10
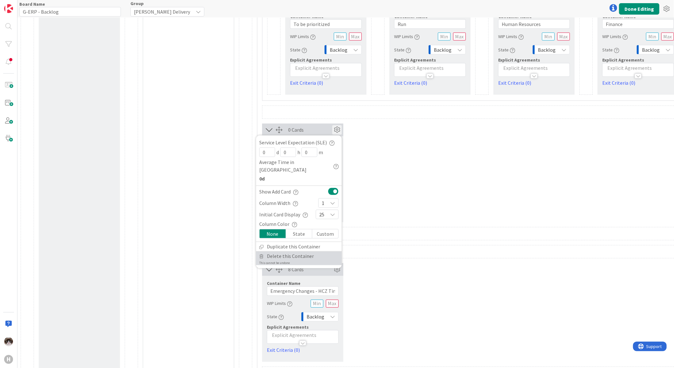
click at [300, 252] on span "Delete this Container" at bounding box center [290, 256] width 47 height 9
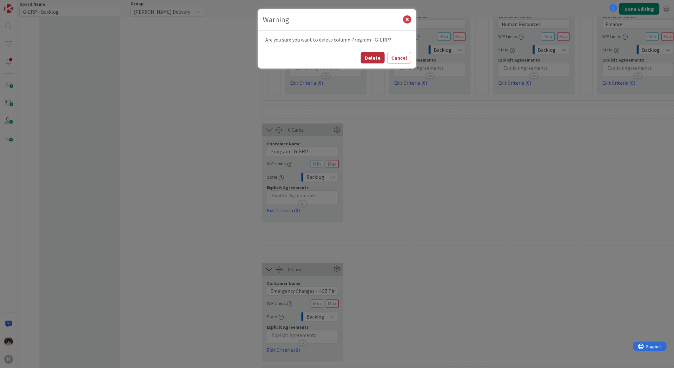
click at [373, 56] on button "Delete" at bounding box center [373, 57] width 24 height 11
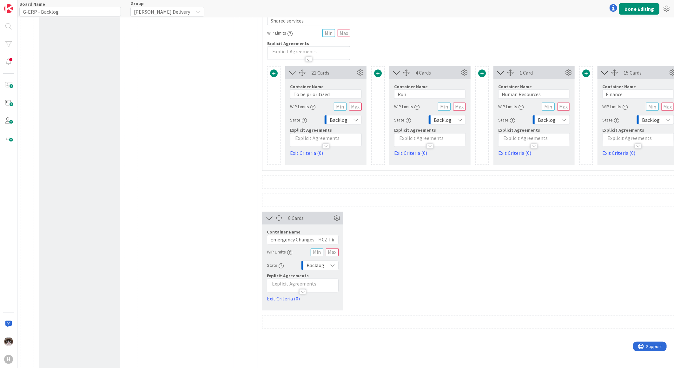
scroll to position [645, 0]
click at [632, 10] on button "Done Editing" at bounding box center [639, 8] width 40 height 11
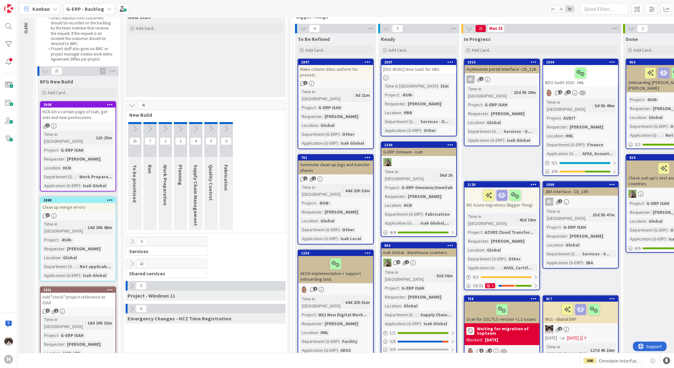
scroll to position [35, 0]
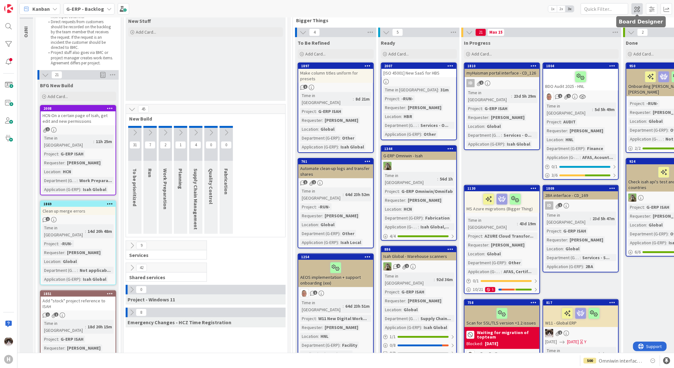
click at [638, 7] on span at bounding box center [636, 8] width 11 height 11
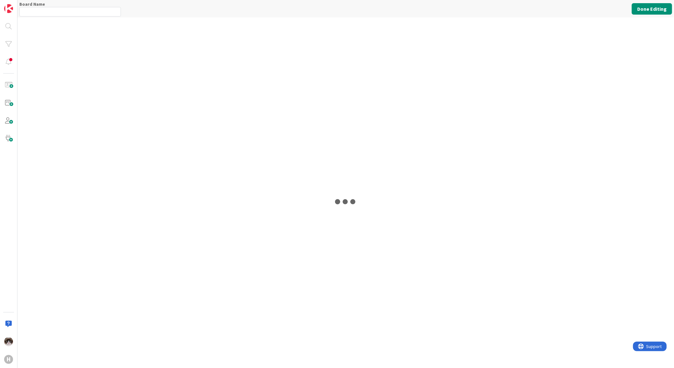
type input "G-ERP - Backlog"
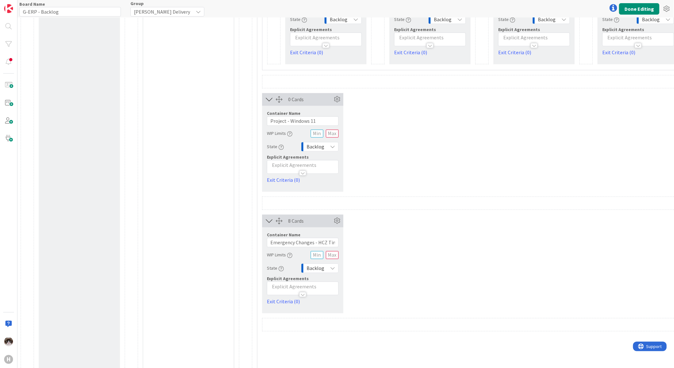
scroll to position [705, 0]
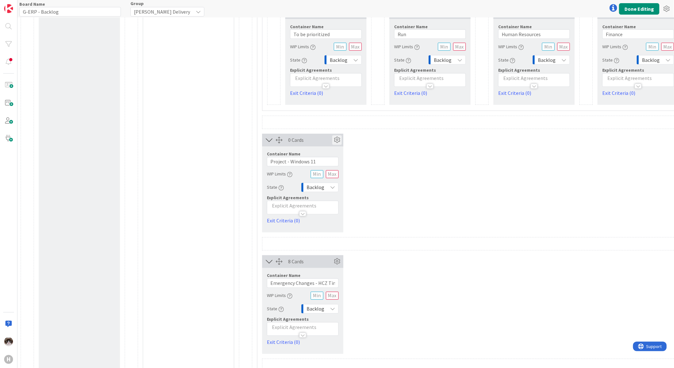
click at [337, 140] on icon at bounding box center [337, 140] width 10 height 10
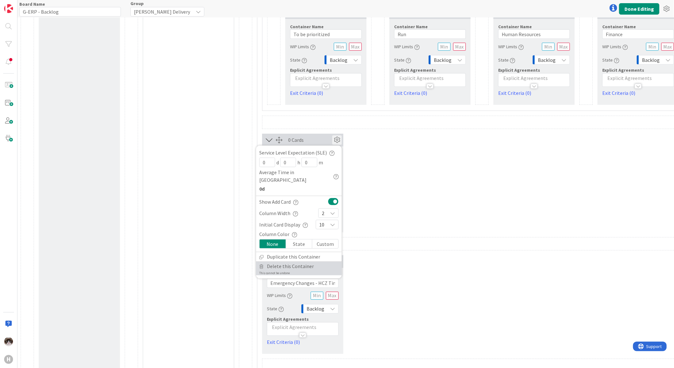
click at [292, 262] on span "Delete this Container" at bounding box center [290, 266] width 47 height 9
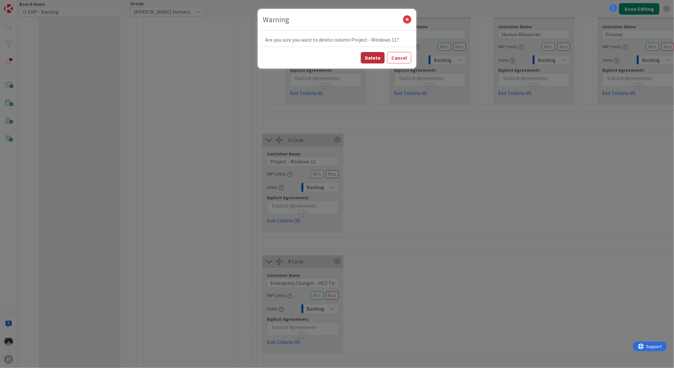
click at [367, 58] on button "Delete" at bounding box center [373, 57] width 24 height 11
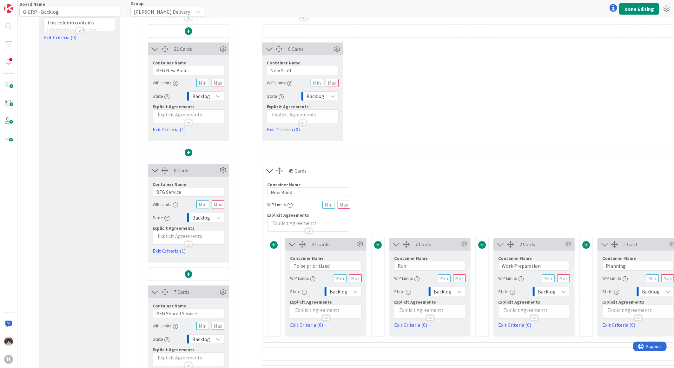
scroll to position [0, 0]
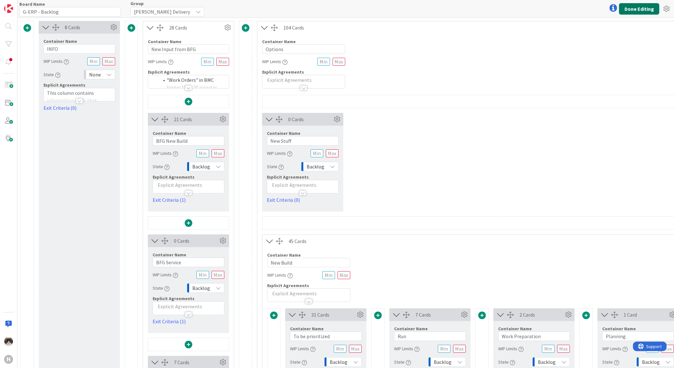
click at [622, 7] on button "Done Editing" at bounding box center [639, 8] width 40 height 11
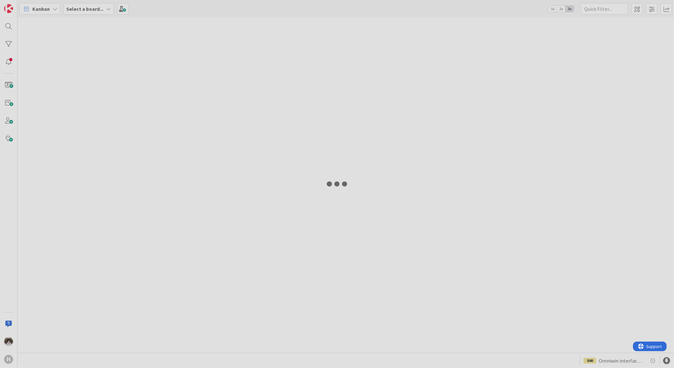
click at [633, 7] on div at bounding box center [337, 184] width 674 height 368
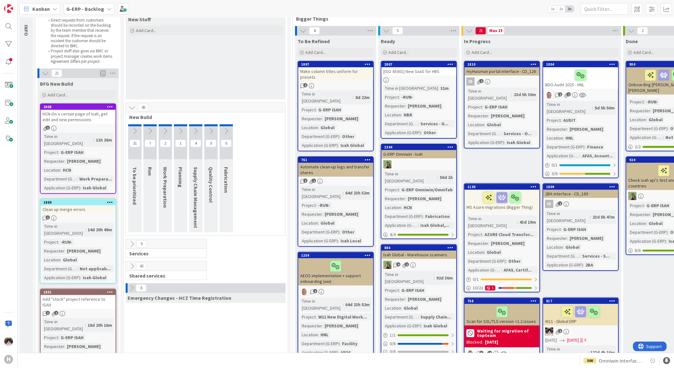
scroll to position [70, 0]
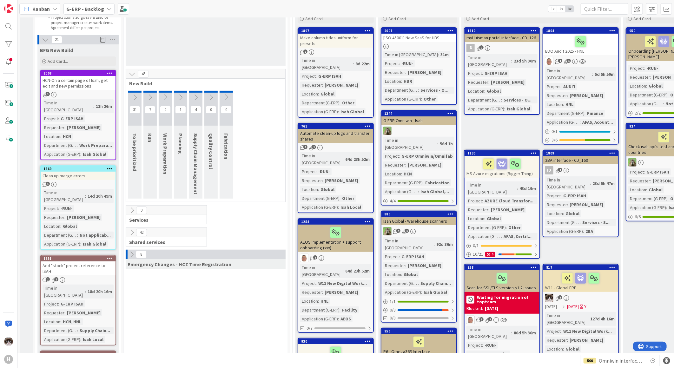
click at [131, 234] on icon at bounding box center [132, 232] width 7 height 7
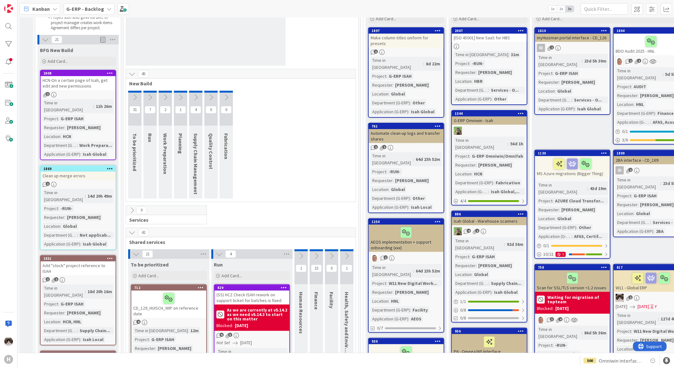
click at [131, 234] on icon at bounding box center [132, 232] width 7 height 7
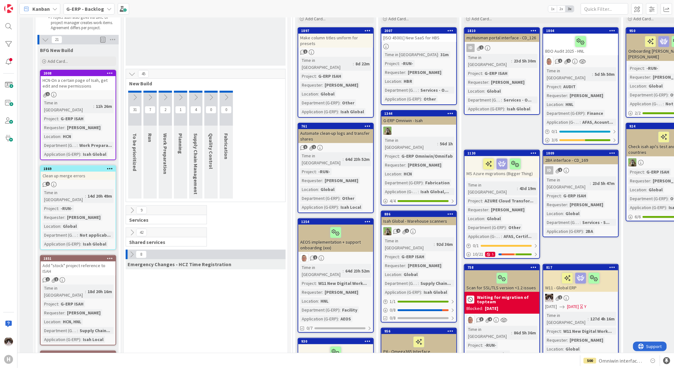
click at [136, 74] on div "45" at bounding box center [205, 74] width 159 height 10
click at [132, 73] on icon at bounding box center [132, 73] width 7 height 7
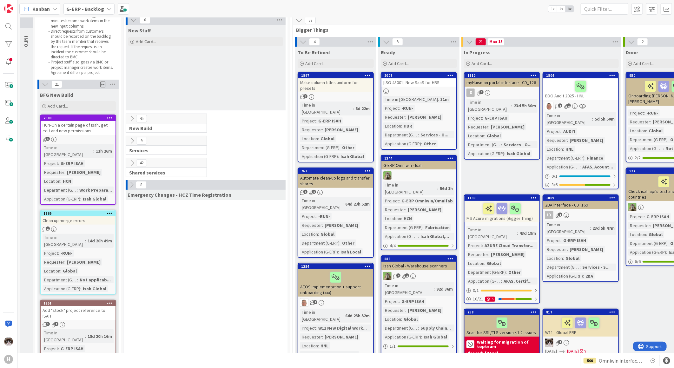
scroll to position [0, 0]
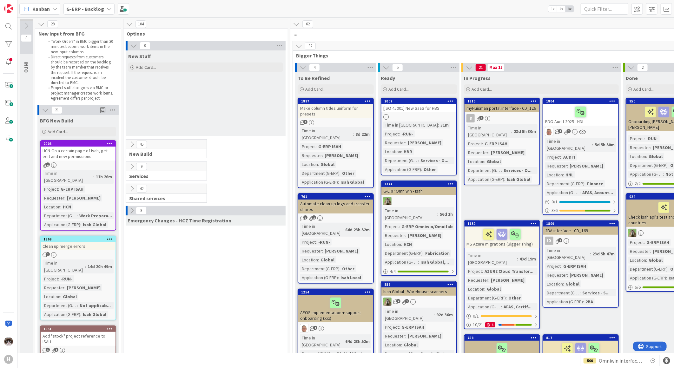
click at [48, 112] on icon at bounding box center [45, 110] width 7 height 7
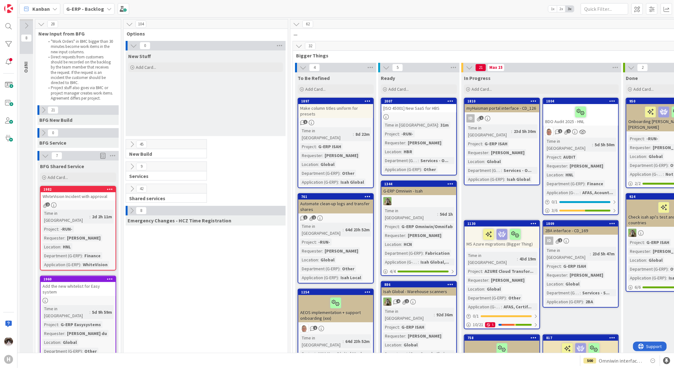
click at [46, 156] on icon at bounding box center [45, 155] width 7 height 7
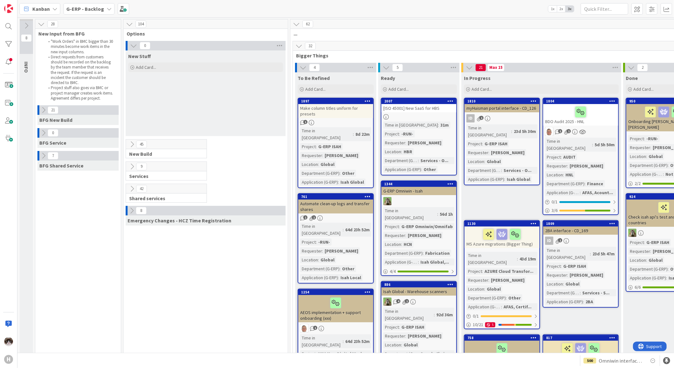
click at [50, 108] on span "21" at bounding box center [53, 110] width 11 height 8
click at [40, 108] on icon at bounding box center [43, 110] width 7 height 7
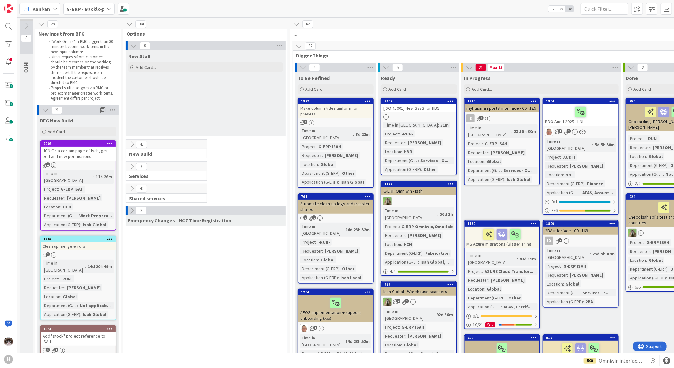
click at [48, 108] on icon at bounding box center [45, 110] width 7 height 7
